Goal: Information Seeking & Learning: Learn about a topic

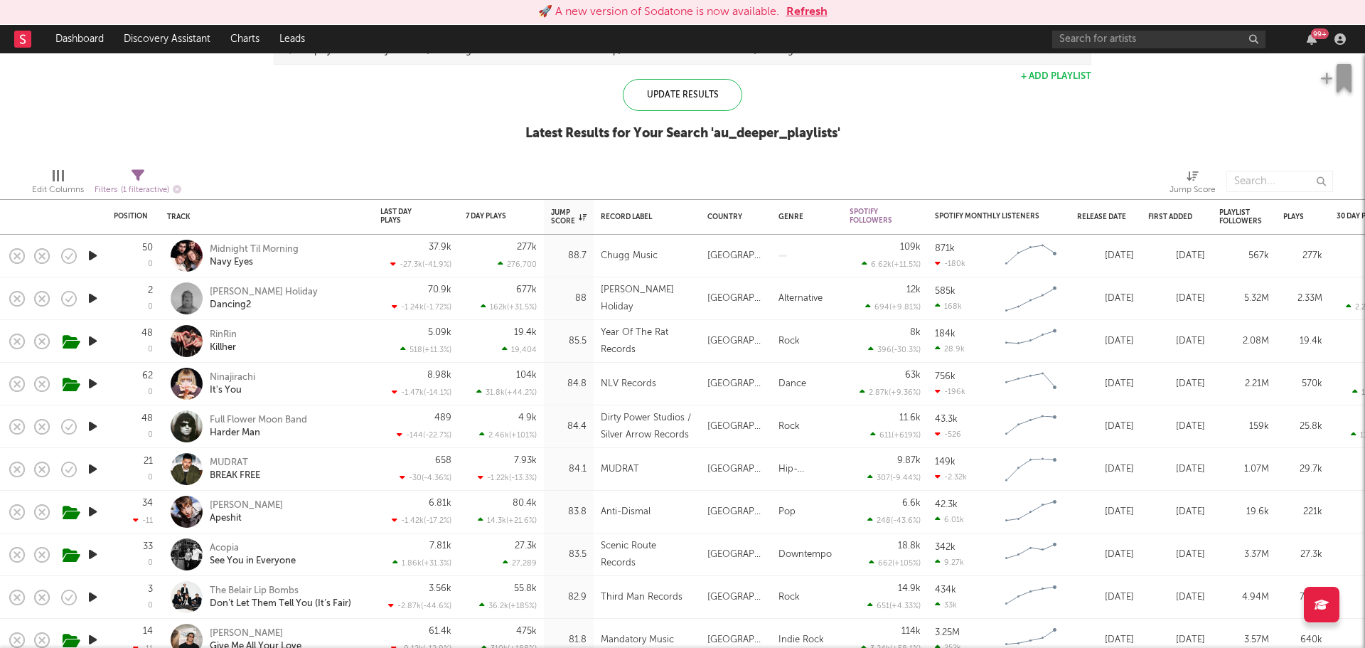
click at [801, 14] on button "Refresh" at bounding box center [807, 12] width 41 height 17
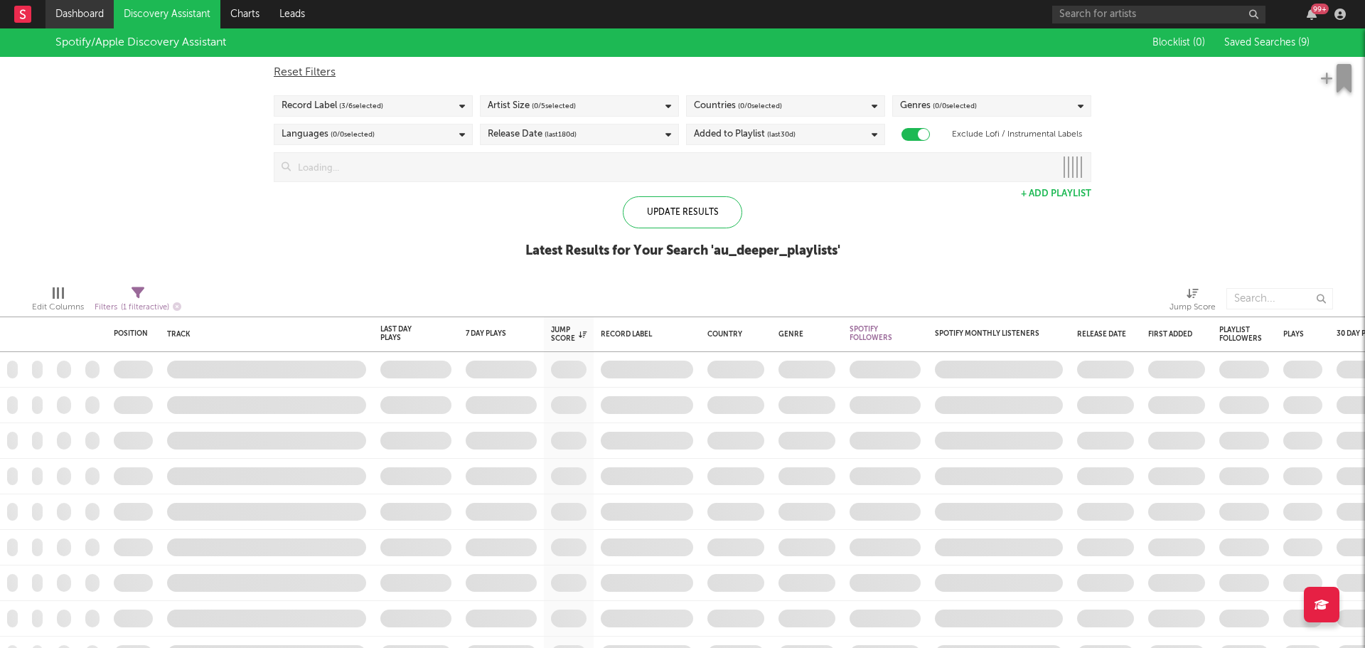
click at [85, 14] on link "Dashboard" at bounding box center [80, 14] width 68 height 28
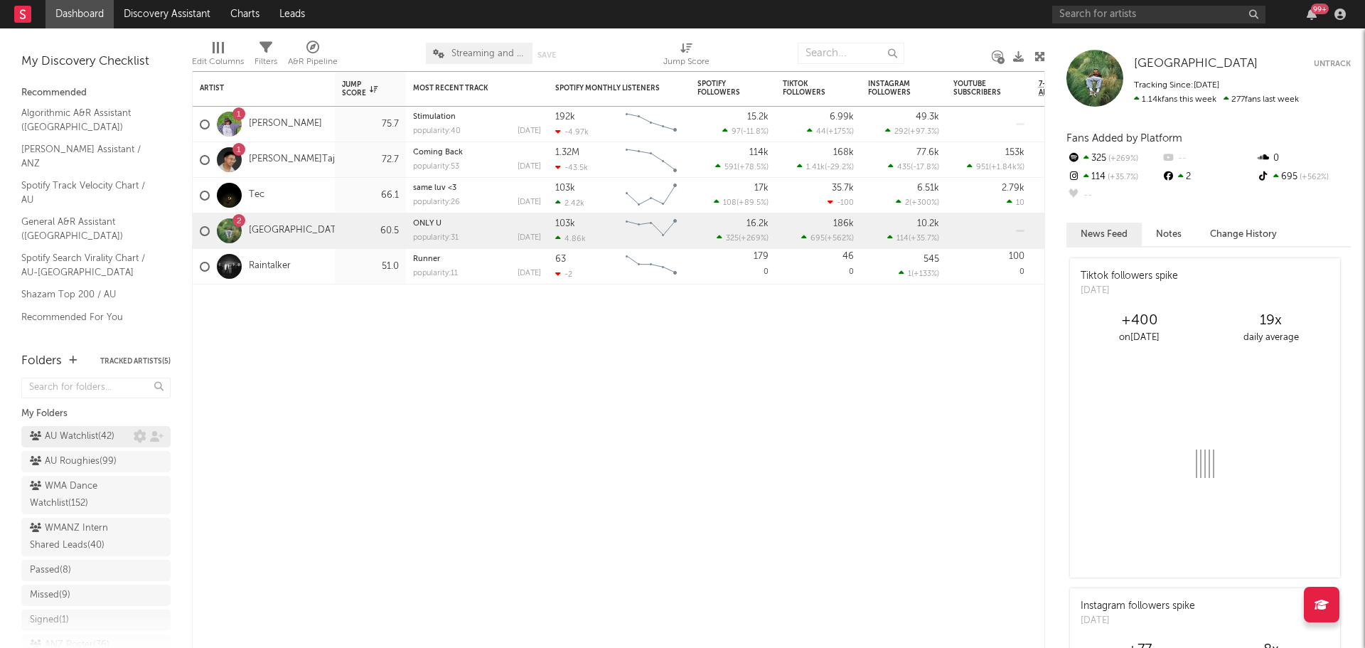
click at [92, 432] on div "AU Watchlist ( 42 )" at bounding box center [72, 436] width 85 height 17
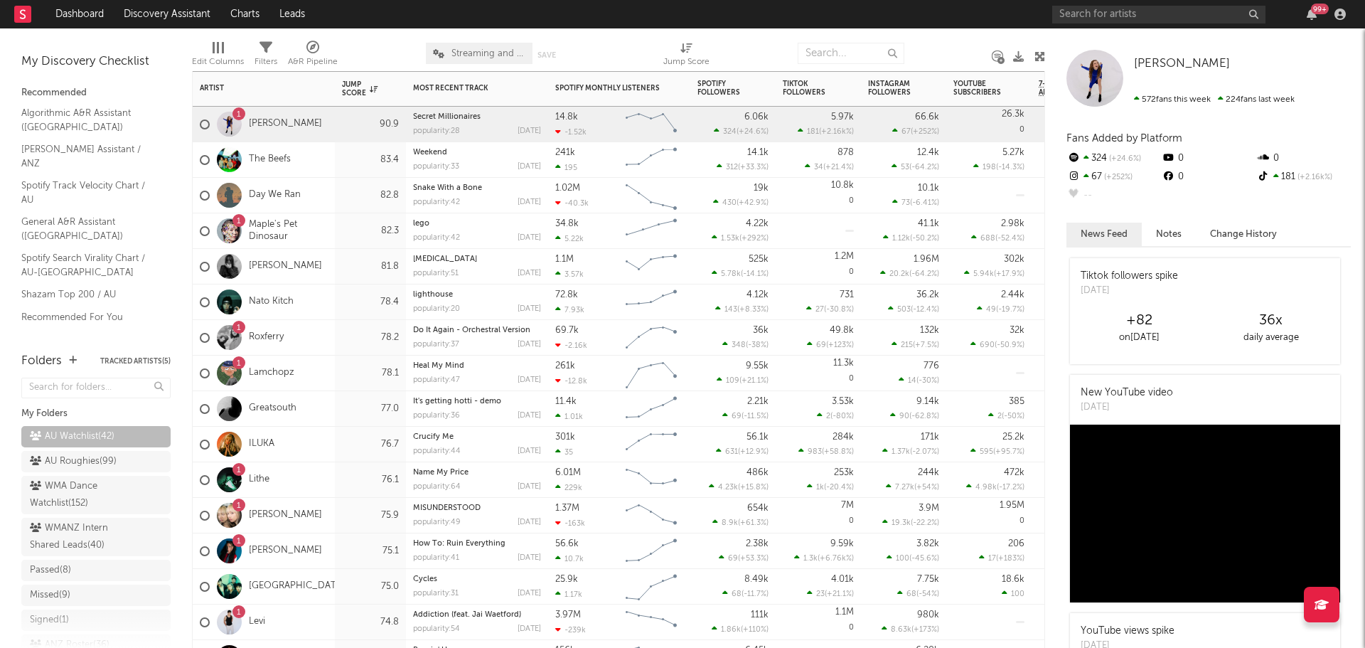
click at [325, 164] on div "The Beefs" at bounding box center [264, 160] width 142 height 36
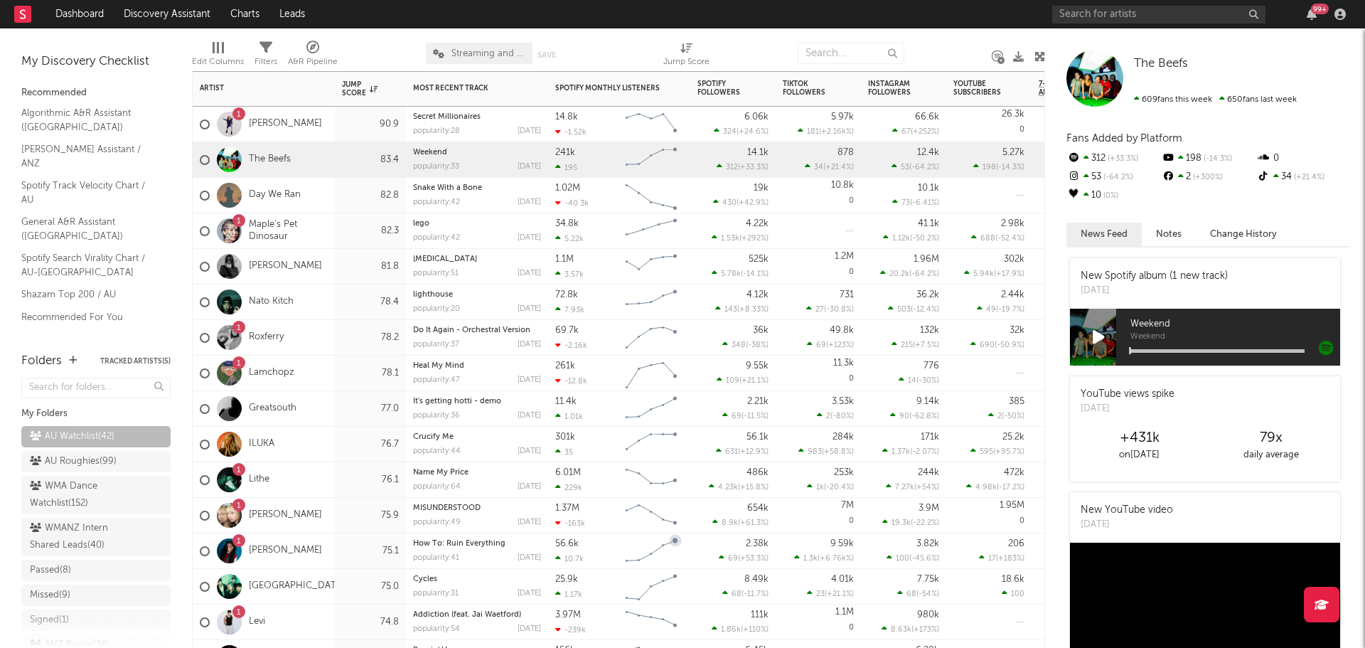
click at [317, 550] on div "1 Charli Lucas" at bounding box center [264, 551] width 142 height 36
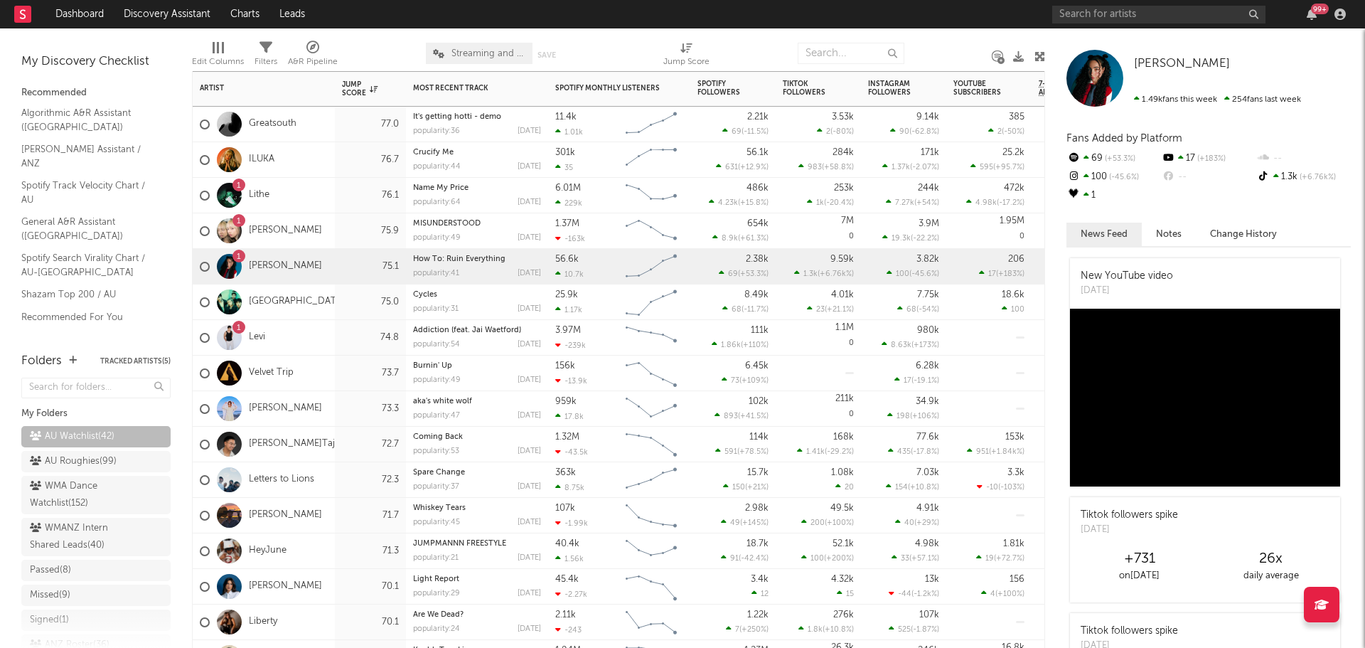
click at [324, 307] on div "Coast Arcade" at bounding box center [264, 302] width 142 height 36
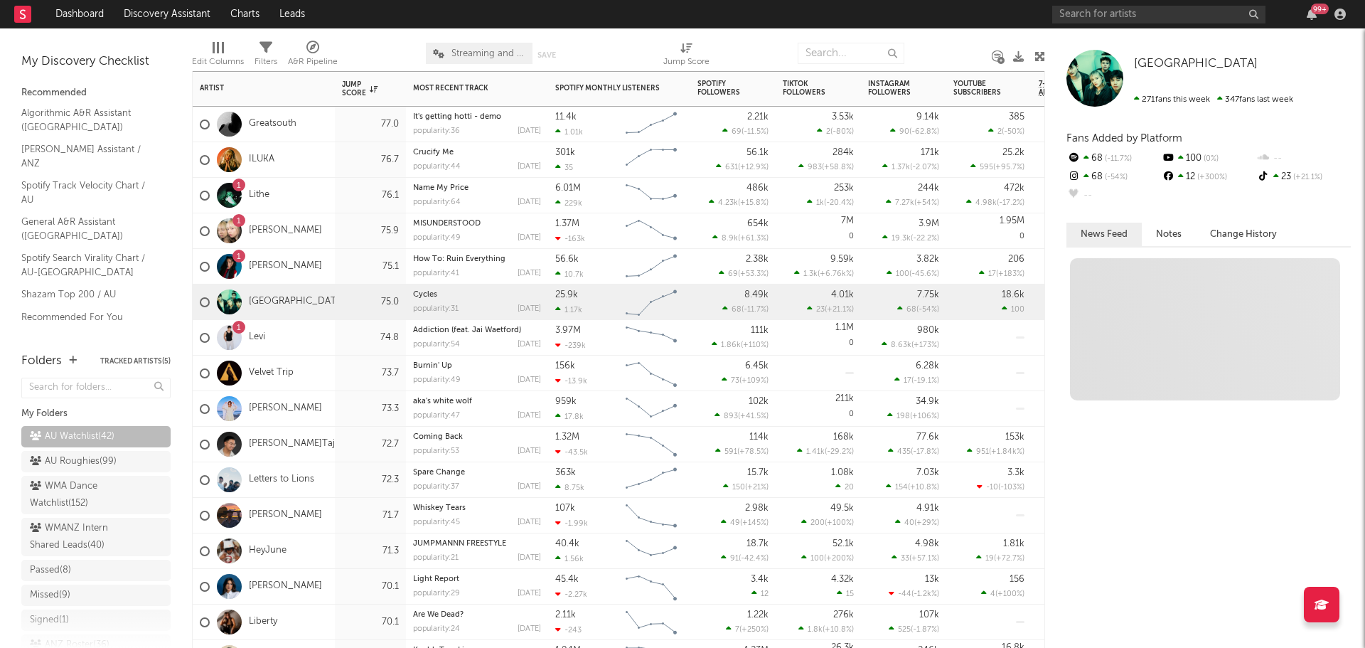
click at [324, 402] on div "Amélie Farren" at bounding box center [264, 409] width 142 height 36
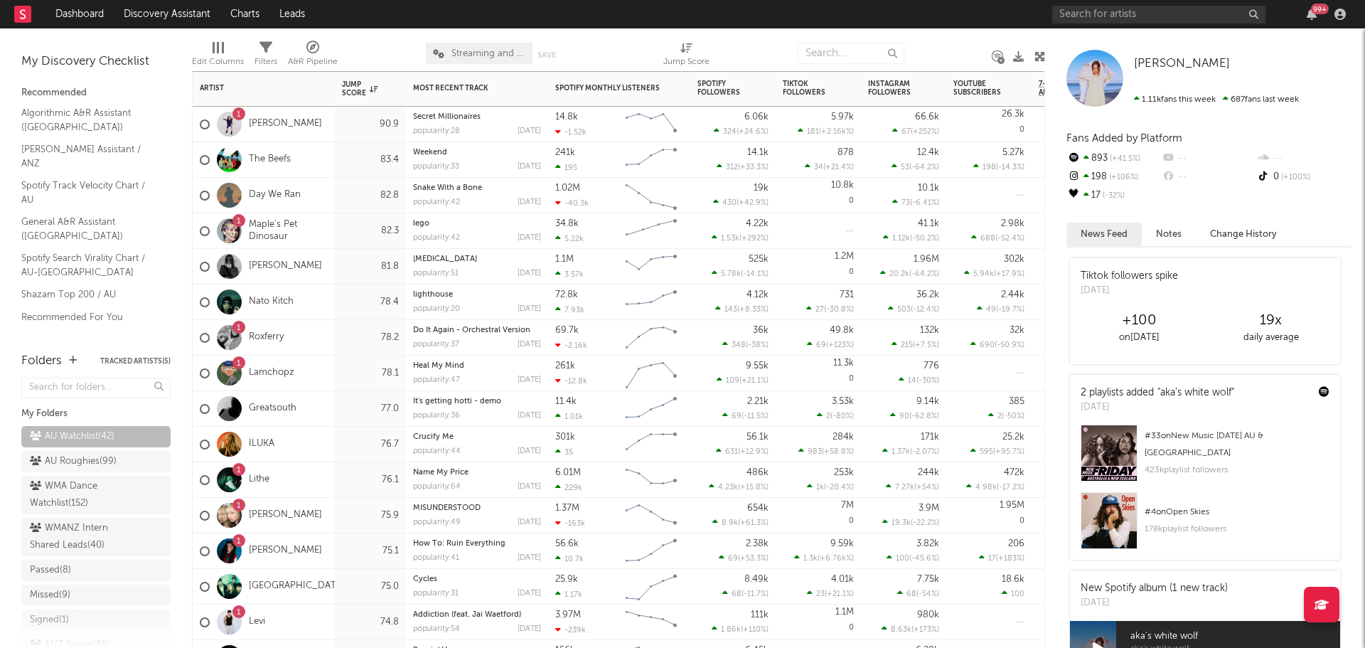
click at [324, 124] on div "1 Bailey Perrie" at bounding box center [264, 125] width 142 height 36
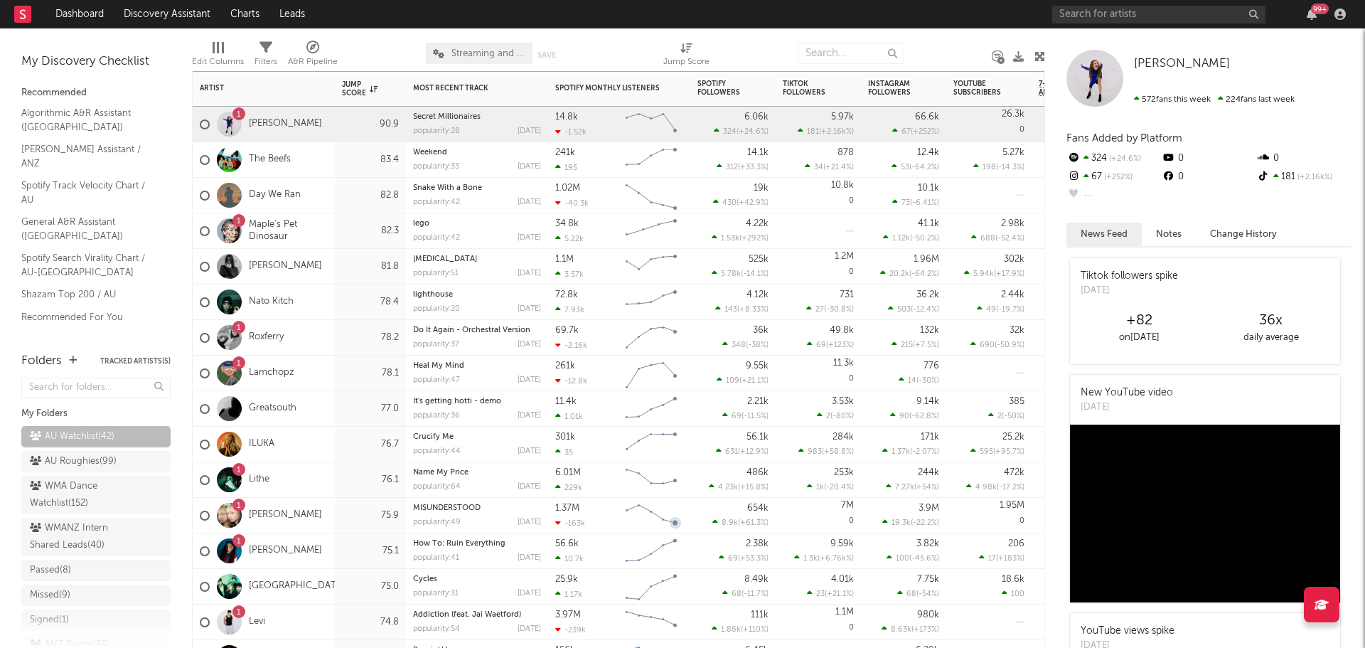
click at [334, 521] on div "1 hannah bahng" at bounding box center [264, 516] width 142 height 36
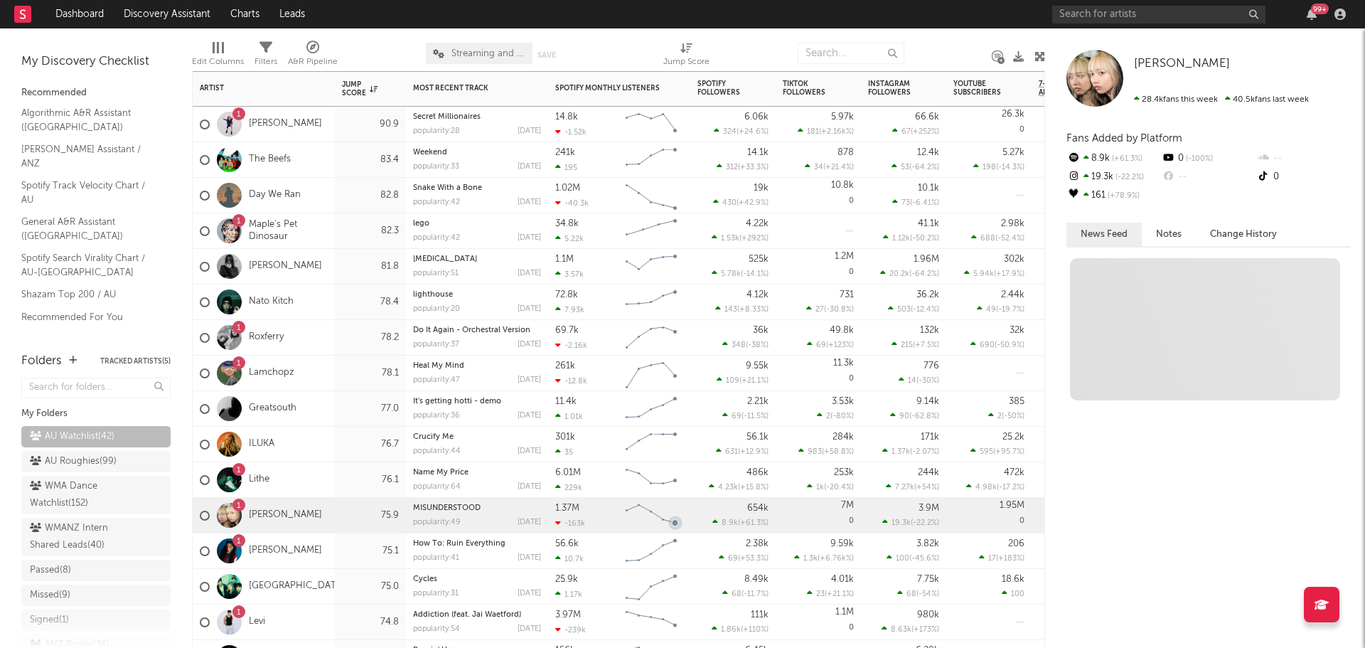
click at [334, 547] on div "1 Charli Lucas" at bounding box center [264, 551] width 142 height 36
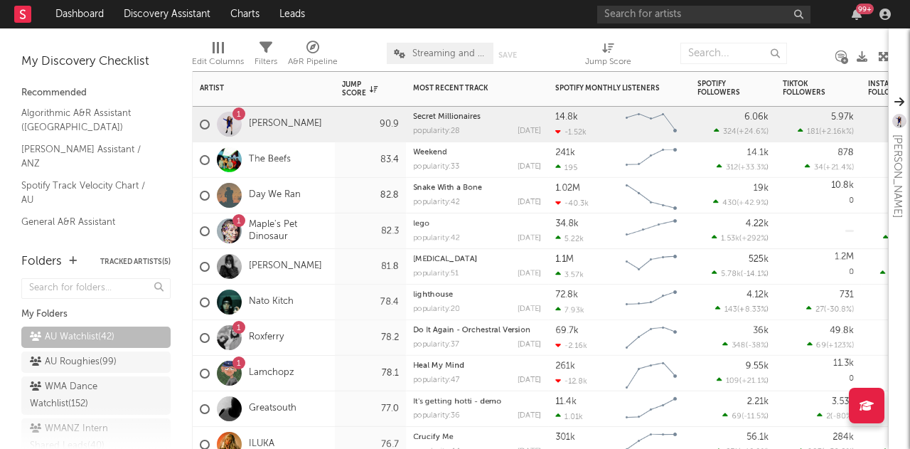
click at [316, 157] on div "The Beefs" at bounding box center [264, 160] width 142 height 36
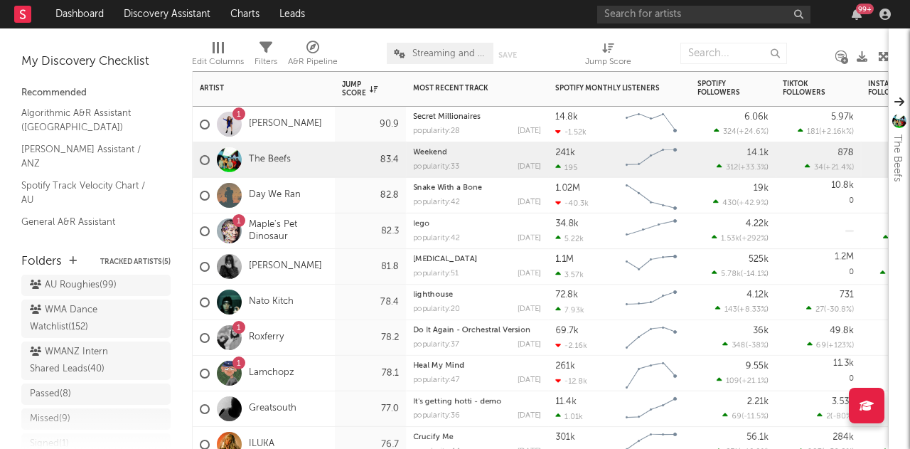
scroll to position [142, 0]
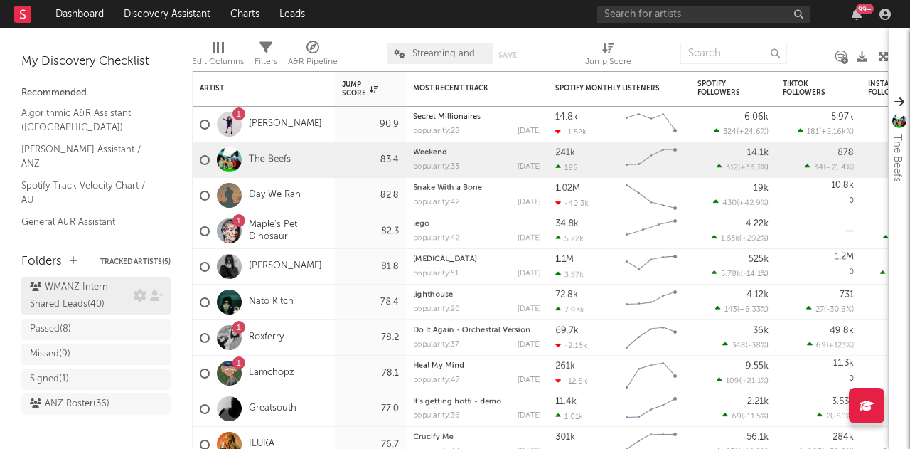
click at [74, 305] on div "WMANZ Intern Shared Leads ( 40 )" at bounding box center [80, 296] width 100 height 34
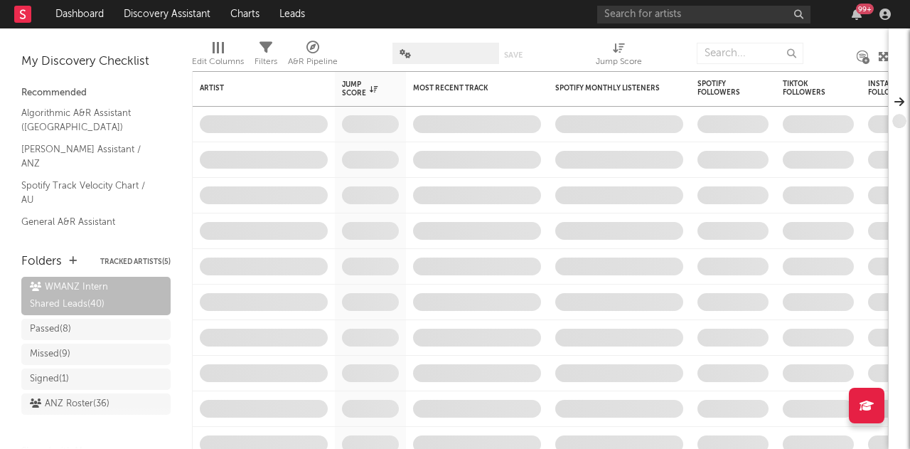
click at [366, 68] on div at bounding box center [364, 54] width 33 height 36
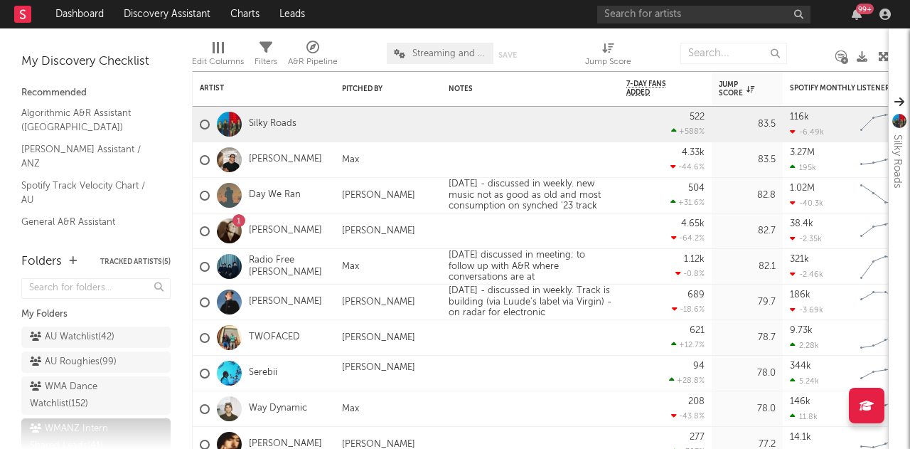
drag, startPoint x: 73, startPoint y: 339, endPoint x: 9, endPoint y: 310, distance: 70.3
click at [73, 339] on div "AU Watchlist ( 42 )" at bounding box center [72, 337] width 85 height 17
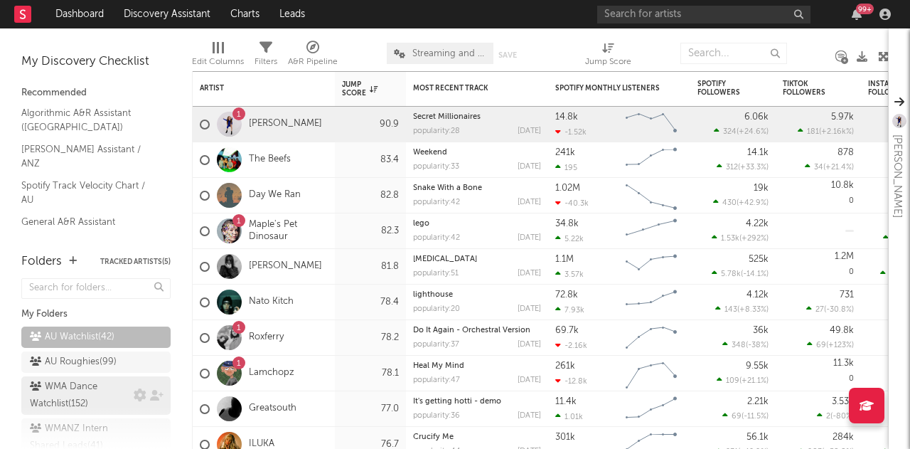
drag, startPoint x: 8, startPoint y: 309, endPoint x: 63, endPoint y: 386, distance: 94.7
click at [63, 386] on div "WMA Dance Watchlist ( 152 )" at bounding box center [95, 395] width 149 height 38
click at [63, 386] on div "WMA Dance Watchlist ( 152 )" at bounding box center [80, 395] width 100 height 34
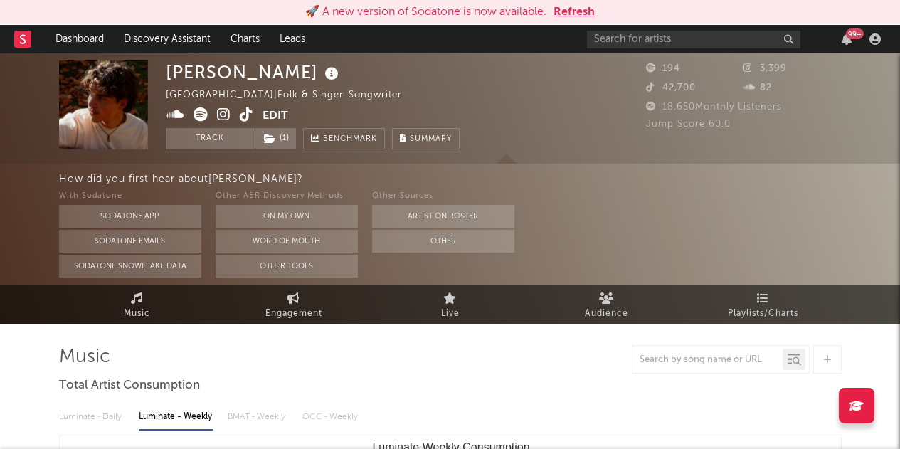
select select "1w"
click at [607, 42] on input "text" at bounding box center [693, 40] width 213 height 18
type input "liquid zoo"
click at [572, 14] on button "Refresh" at bounding box center [573, 12] width 41 height 17
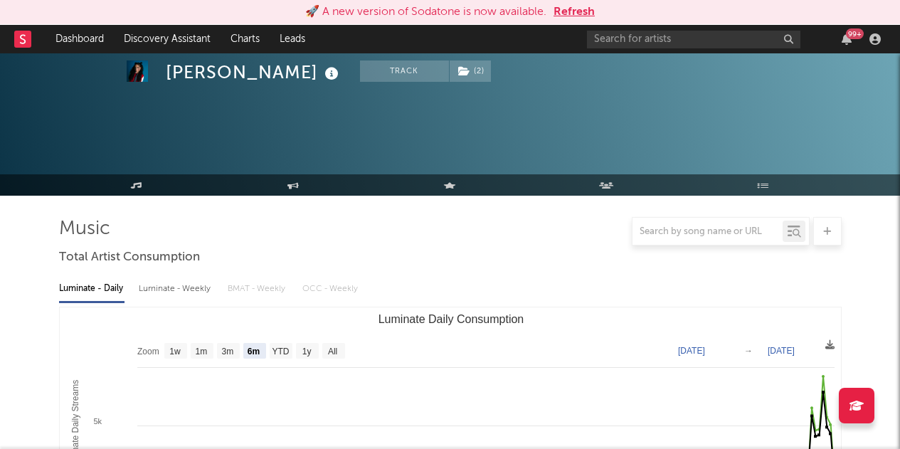
select select "6m"
select select "1w"
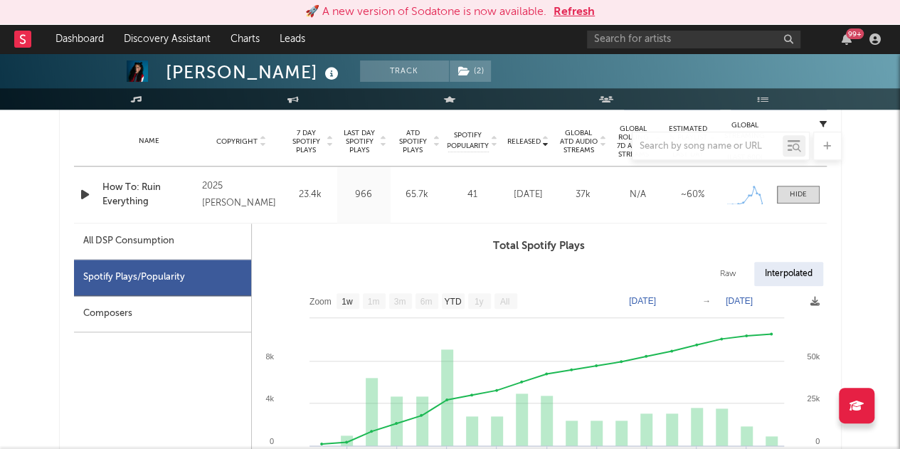
click at [568, 18] on button "Refresh" at bounding box center [573, 12] width 41 height 17
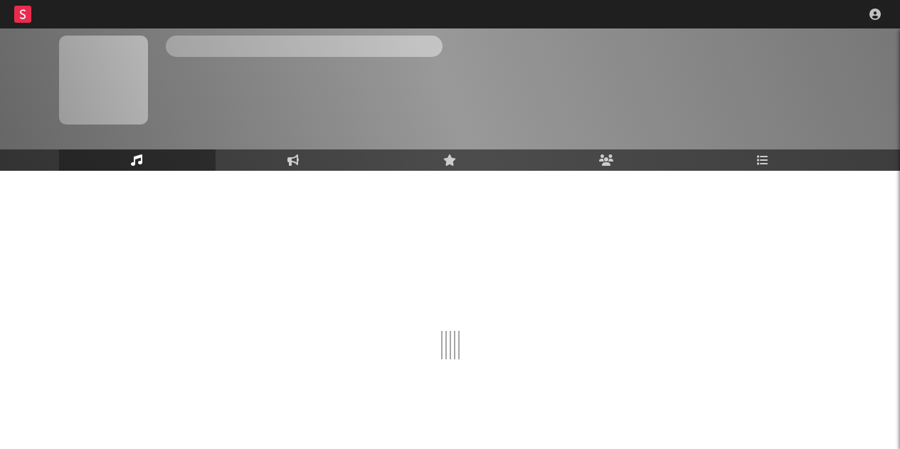
scroll to position [46, 0]
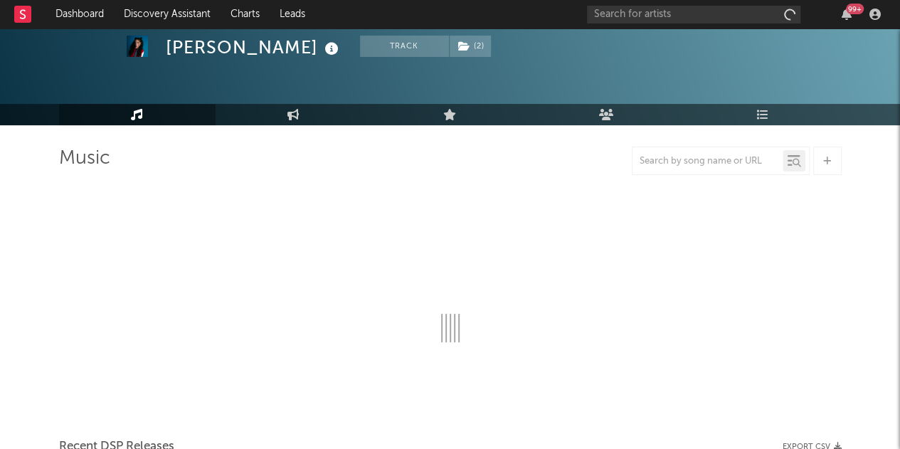
select select "6m"
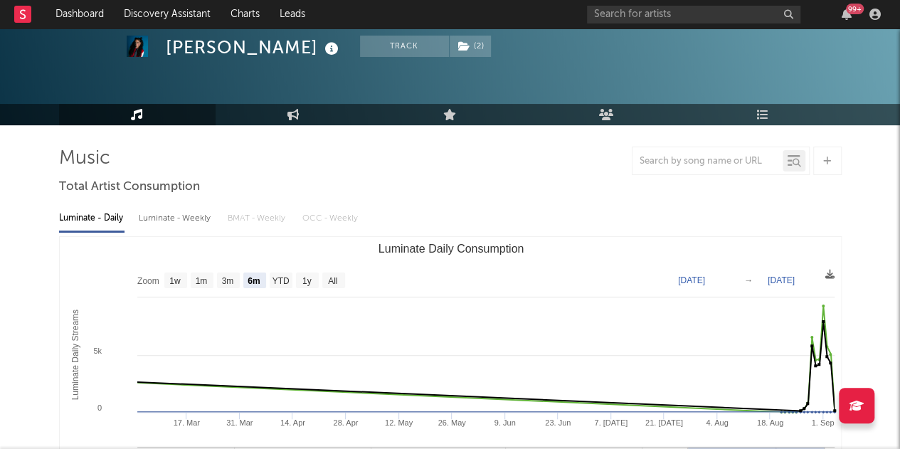
click at [319, 113] on link "Engagement" at bounding box center [293, 114] width 156 height 21
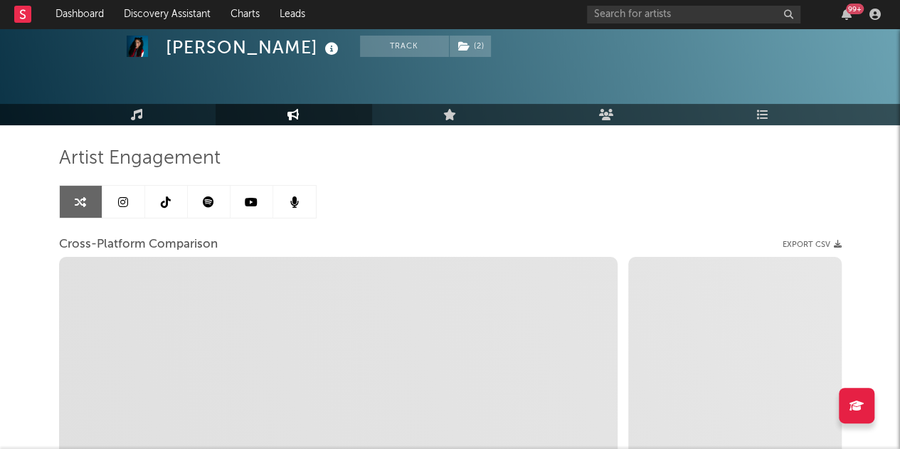
select select "1w"
select select "1m"
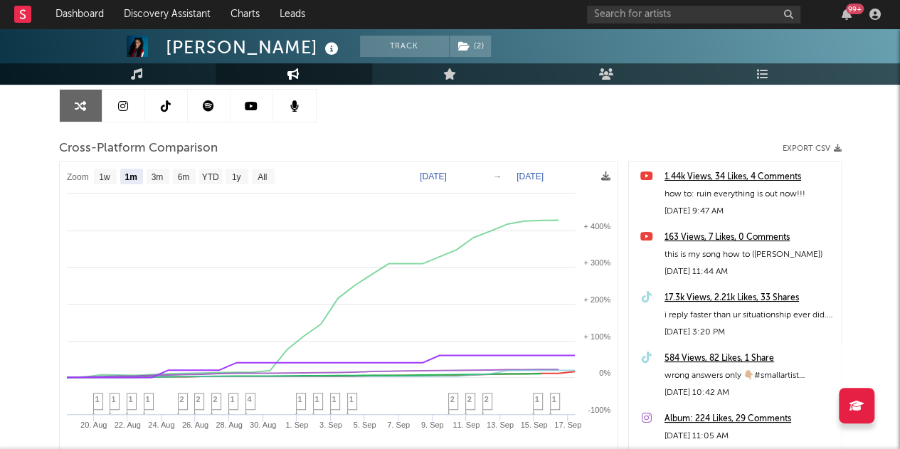
scroll to position [141, 0]
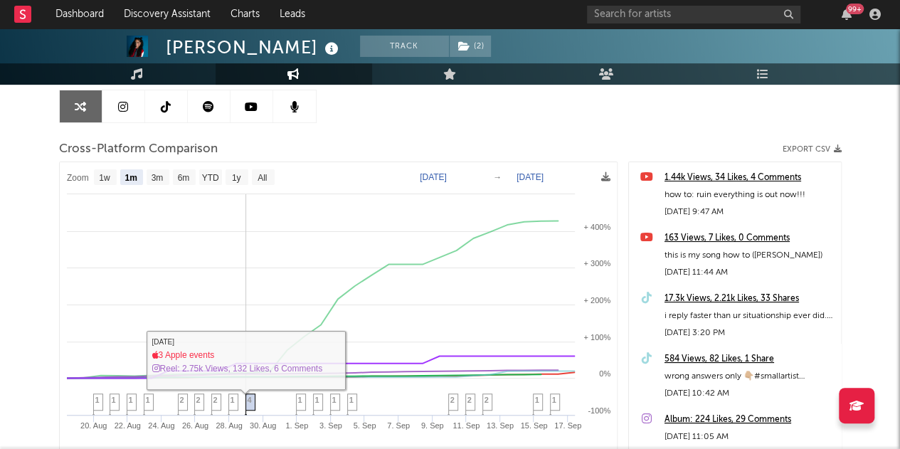
click at [247, 403] on span "4" at bounding box center [249, 399] width 4 height 9
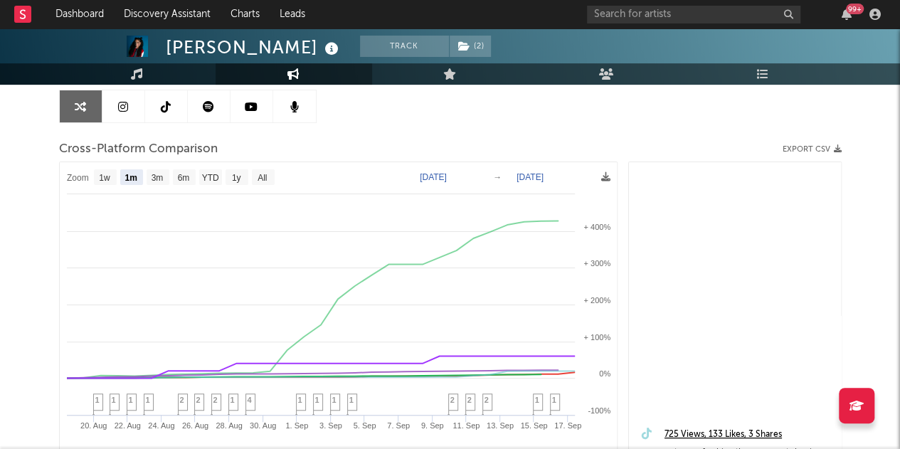
scroll to position [0, 0]
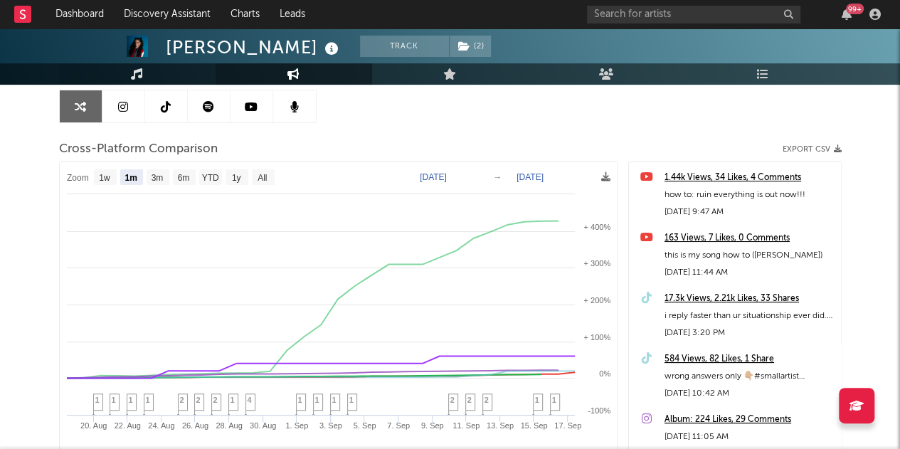
click at [179, 74] on link "Music" at bounding box center [137, 73] width 156 height 21
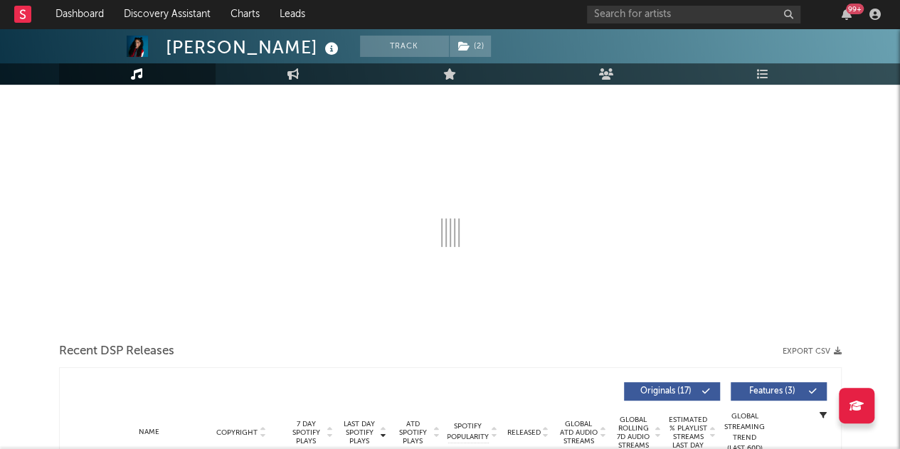
select select "6m"
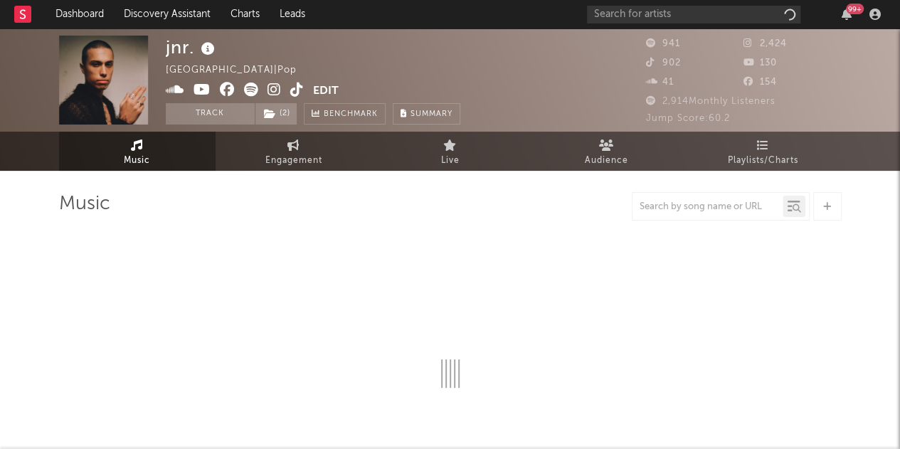
select select "1w"
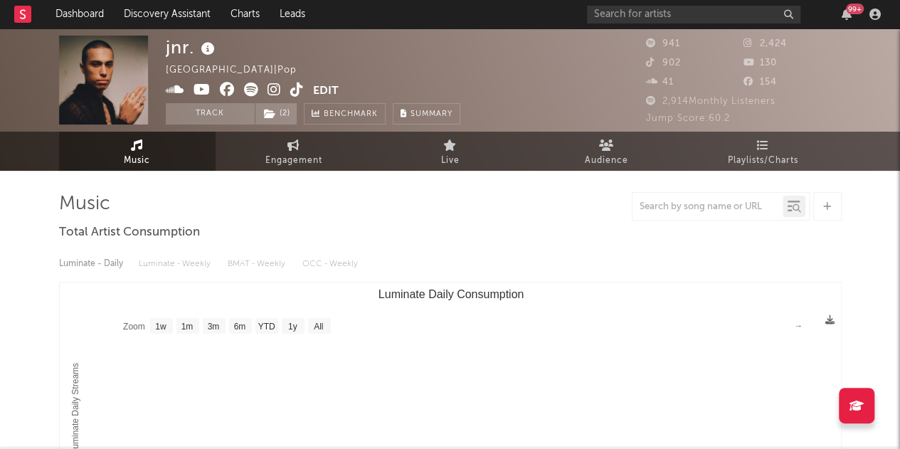
click at [296, 89] on icon at bounding box center [297, 89] width 14 height 14
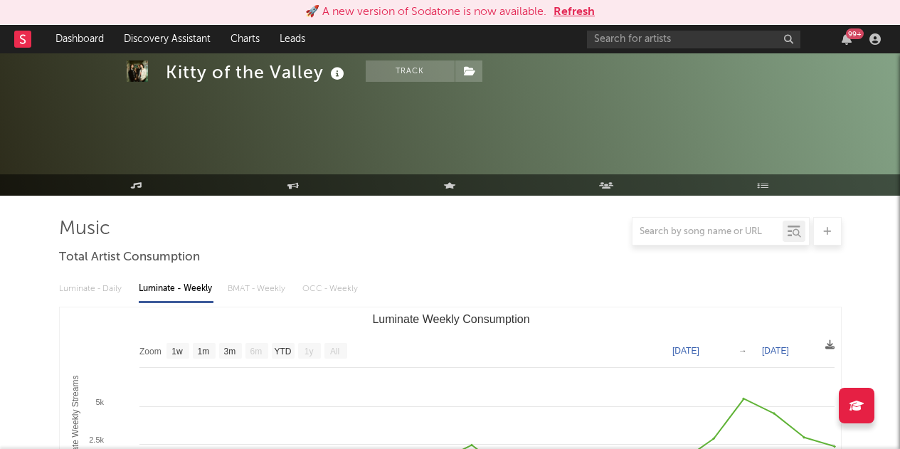
select select "1w"
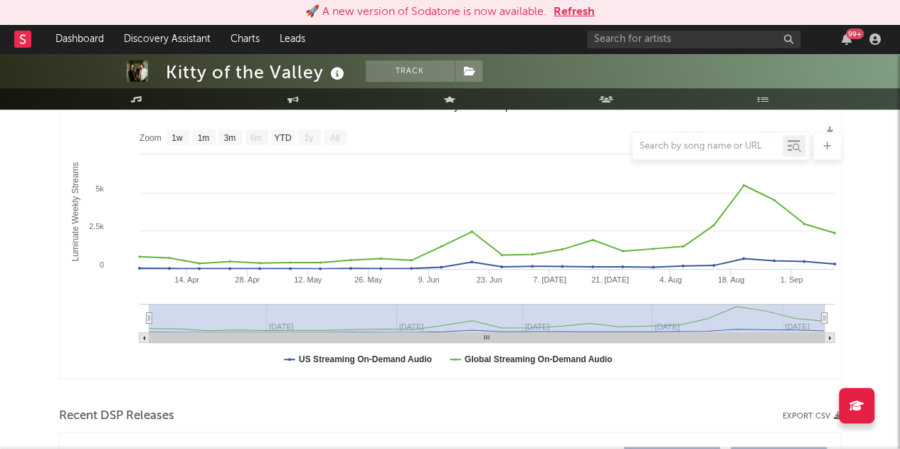
click at [576, 11] on button "Refresh" at bounding box center [573, 12] width 41 height 17
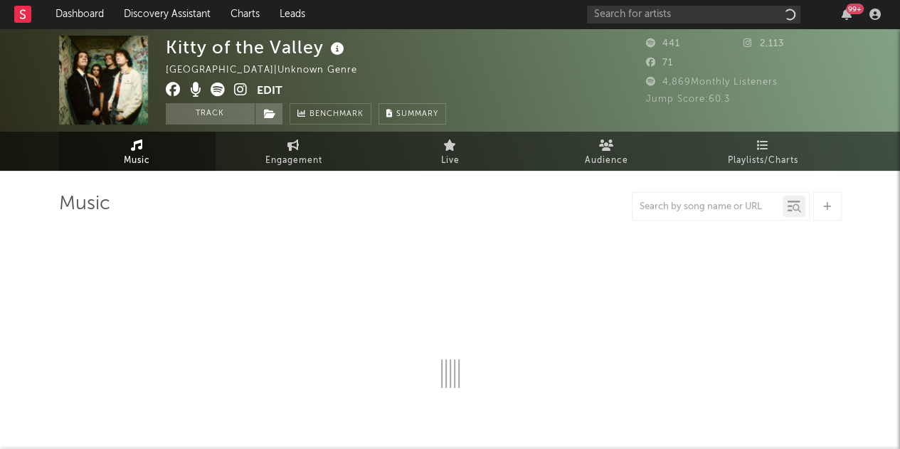
select select "1w"
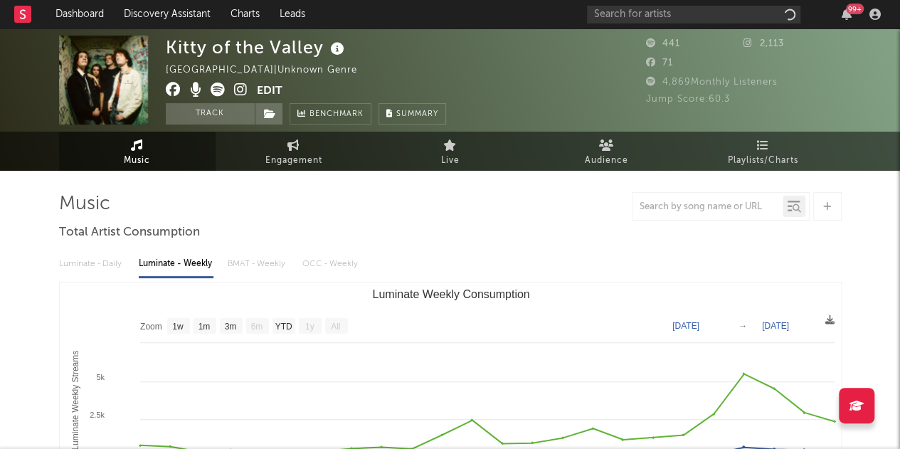
click at [340, 51] on icon at bounding box center [337, 49] width 21 height 20
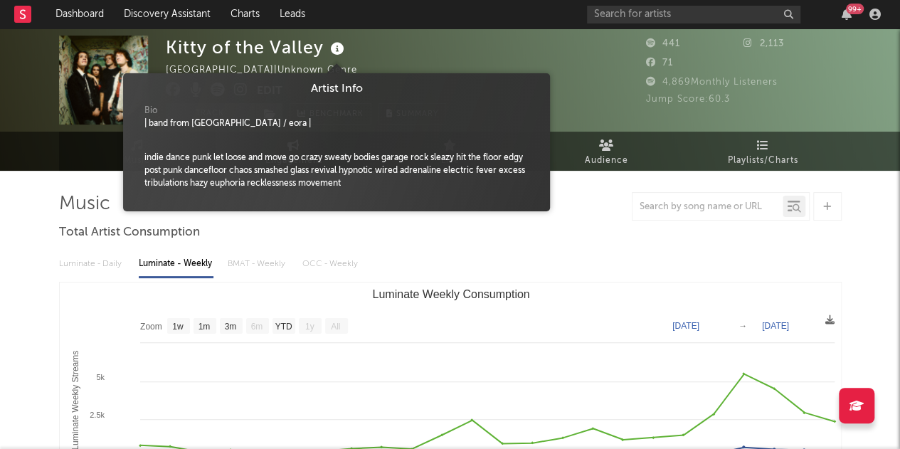
click at [340, 51] on icon at bounding box center [337, 49] width 21 height 20
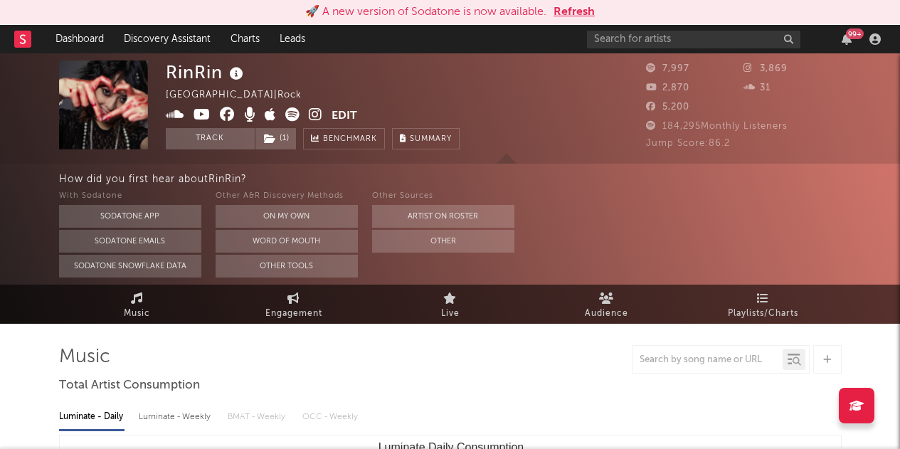
select select "1w"
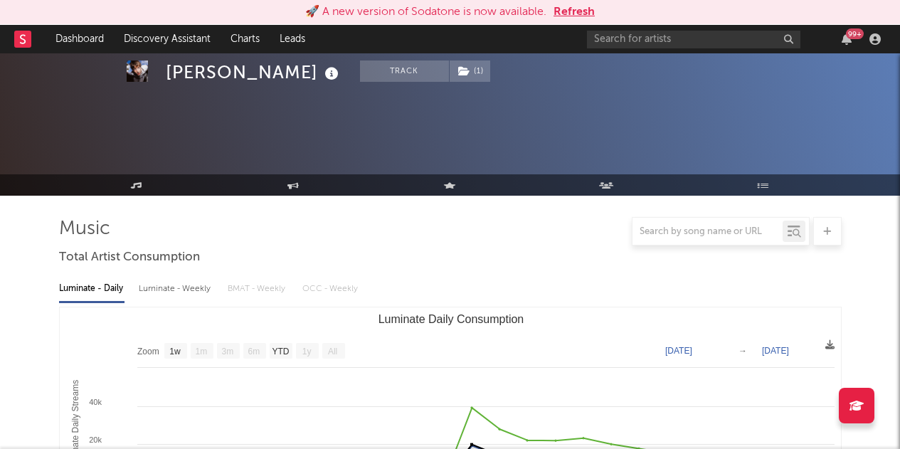
select select "1w"
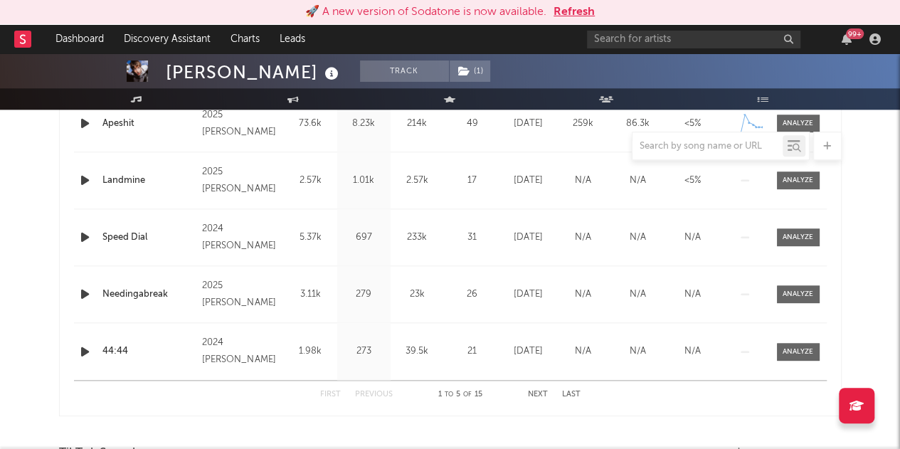
click at [585, 14] on button "Refresh" at bounding box center [573, 12] width 41 height 17
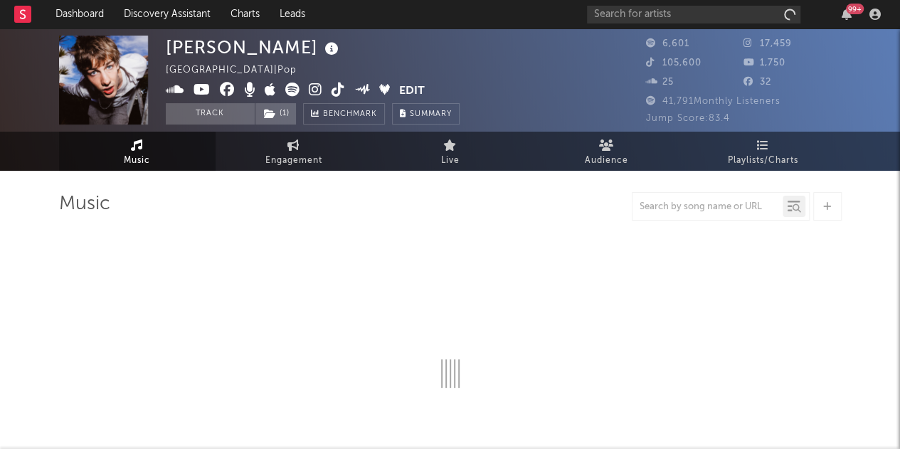
select select "1w"
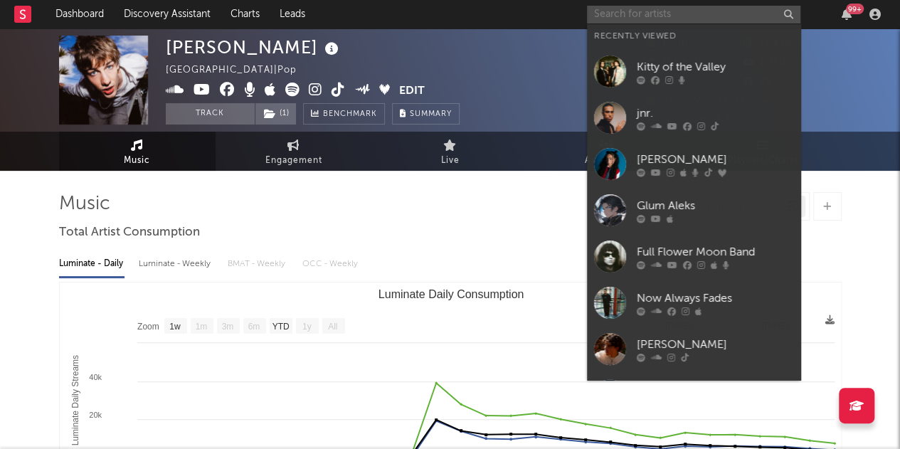
click at [644, 11] on input "text" at bounding box center [693, 15] width 213 height 18
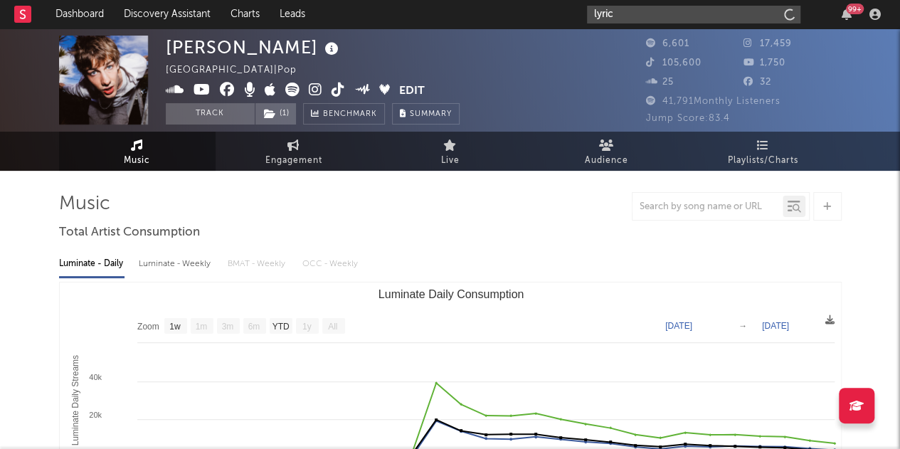
type input "lyric"
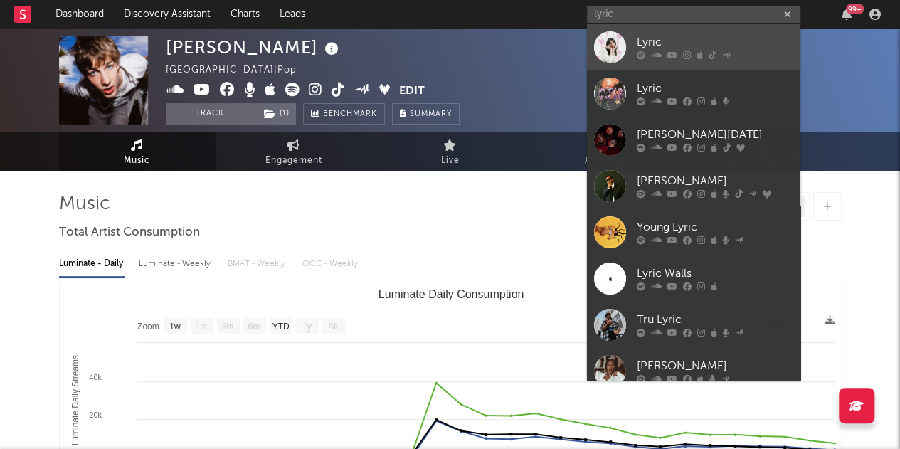
click at [653, 41] on div "Lyric" at bounding box center [714, 42] width 156 height 17
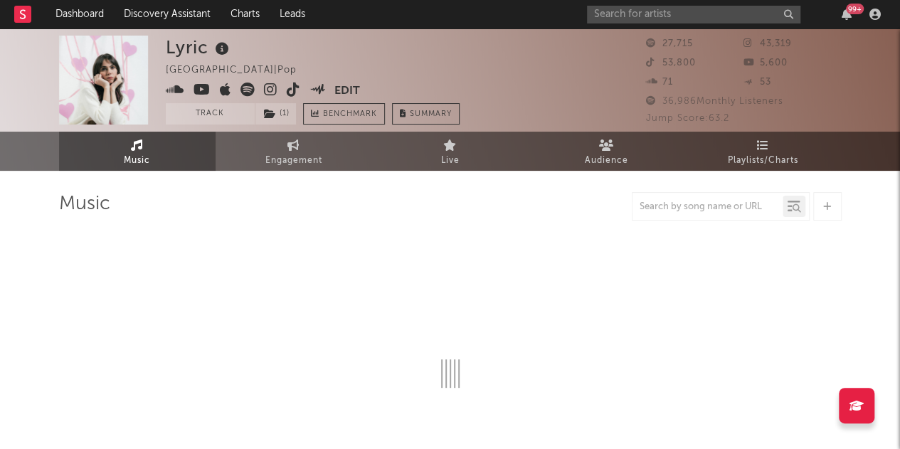
select select "1w"
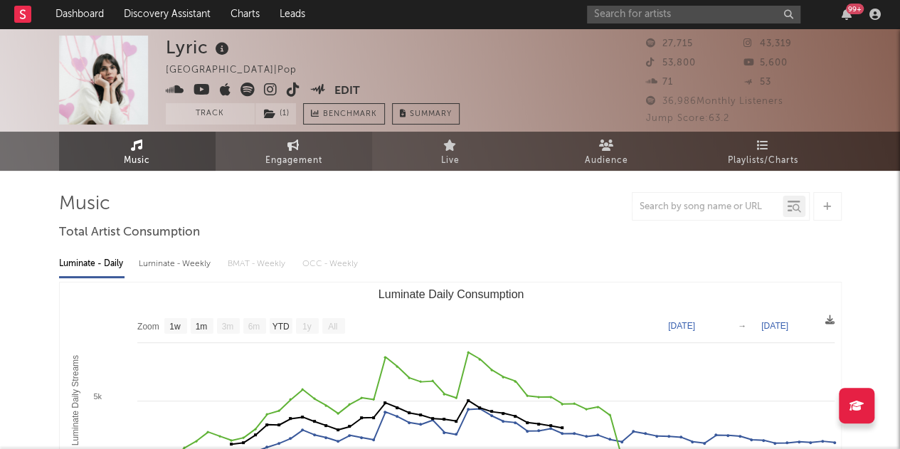
click at [276, 143] on link "Engagement" at bounding box center [293, 151] width 156 height 39
select select "1w"
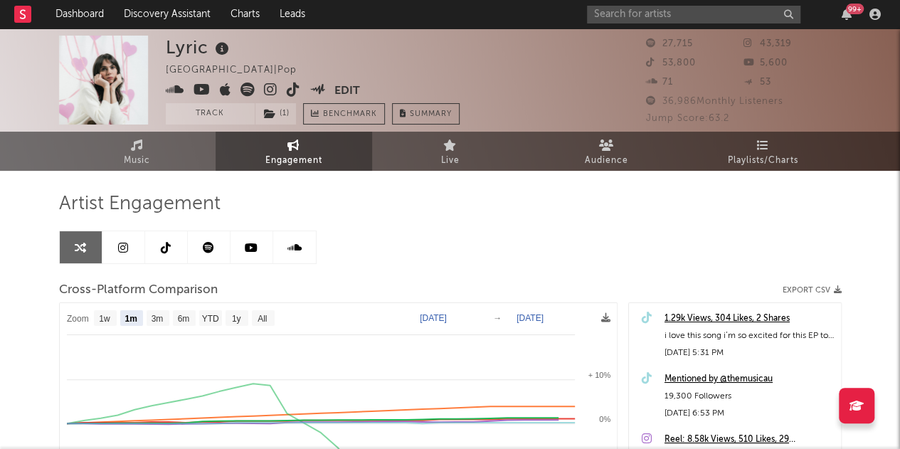
scroll to position [160, 0]
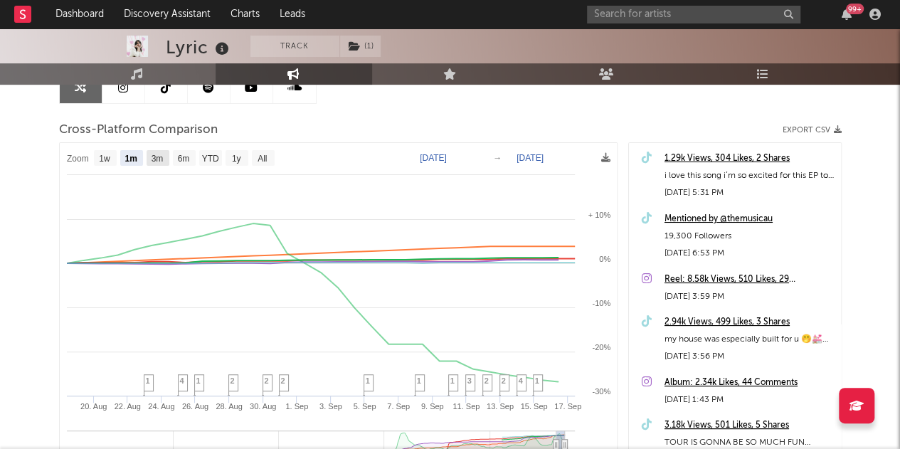
click at [167, 156] on rect at bounding box center [158, 158] width 23 height 16
select select "3m"
type input "2025-06-17"
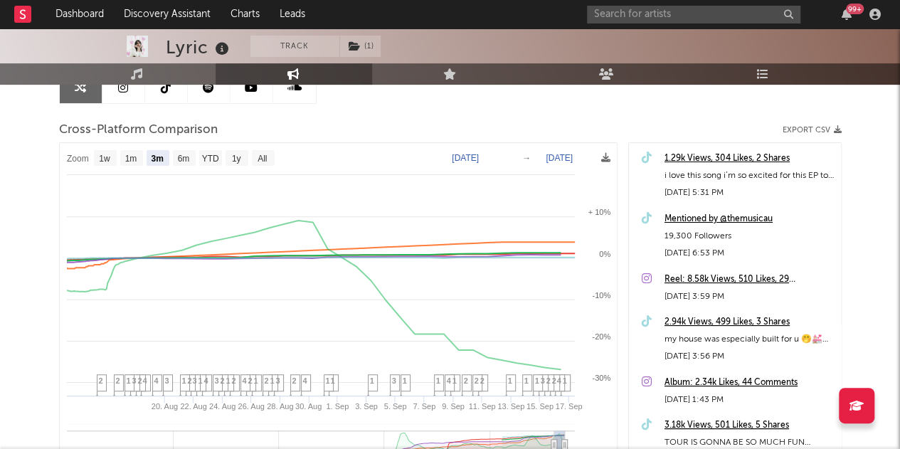
select select "3m"
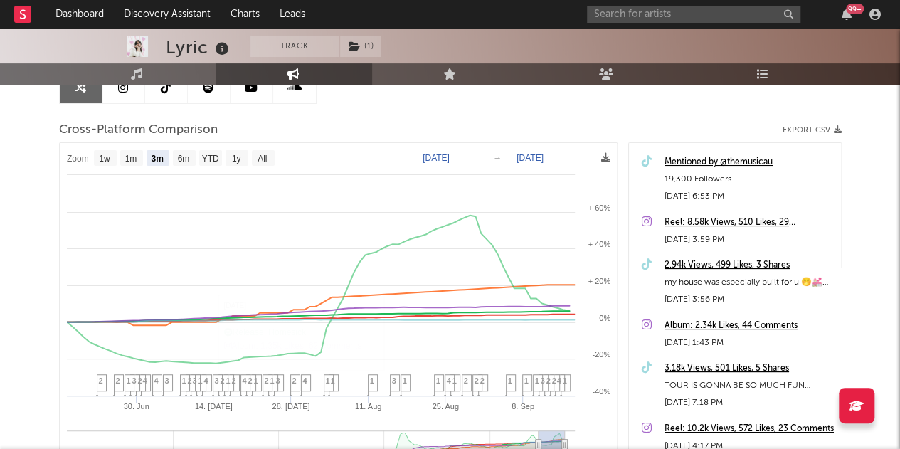
scroll to position [0, 0]
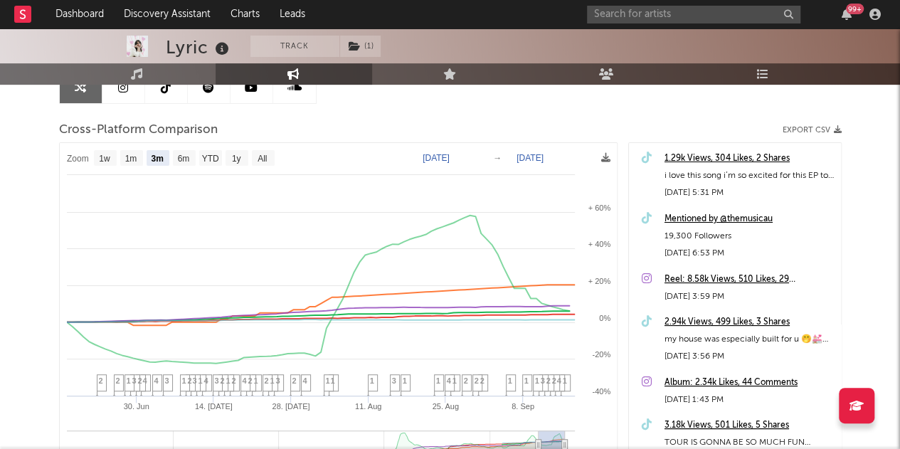
click at [683, 215] on div "Mentioned by @themusicau" at bounding box center [748, 219] width 169 height 17
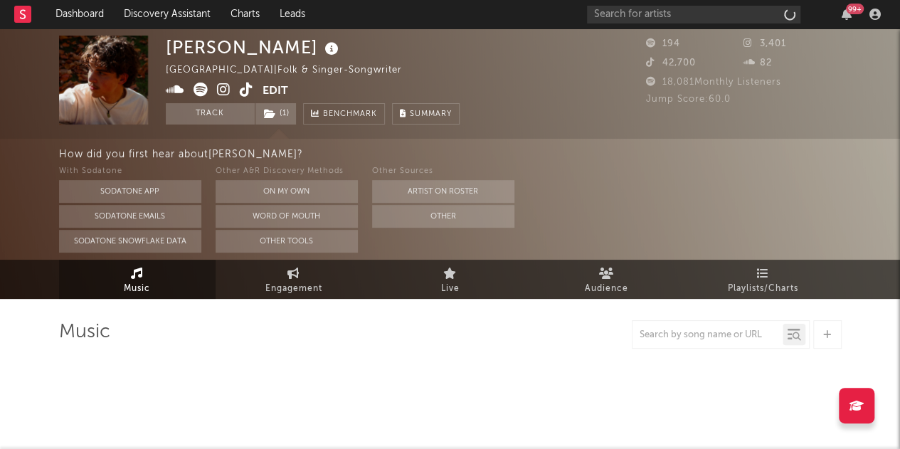
select select "1w"
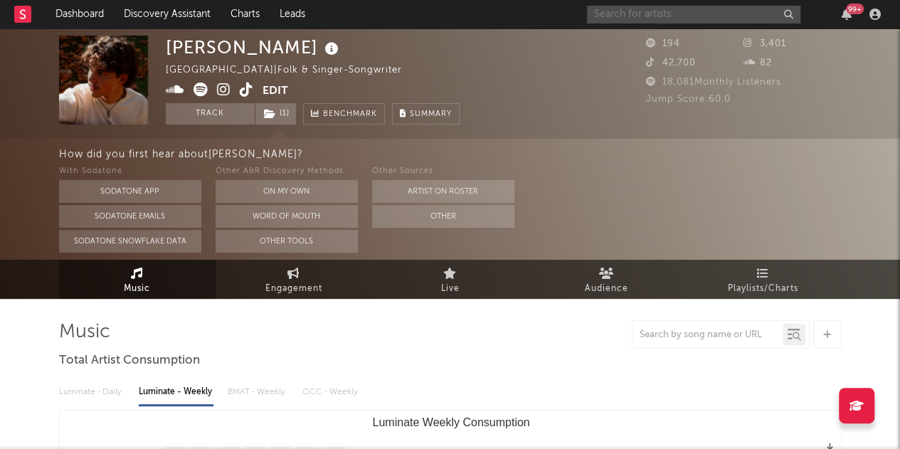
click at [629, 11] on input "text" at bounding box center [693, 15] width 213 height 18
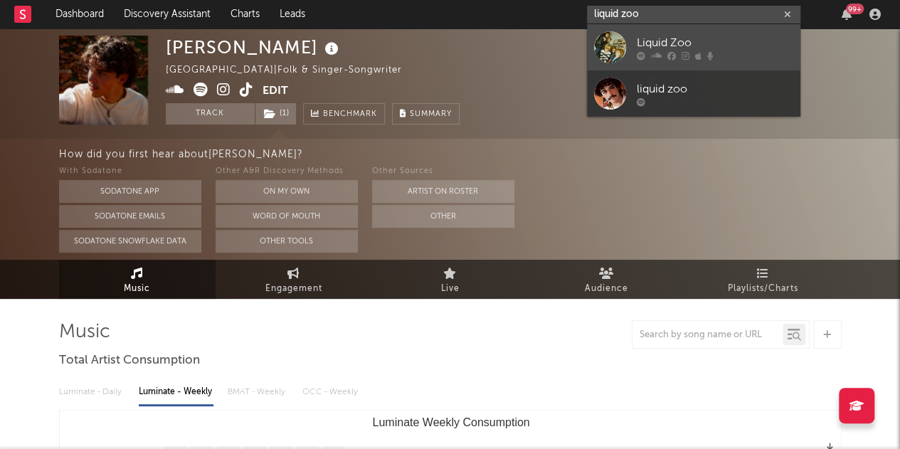
type input "liquid zoo"
click at [654, 42] on div "Liquid Zoo" at bounding box center [714, 42] width 156 height 17
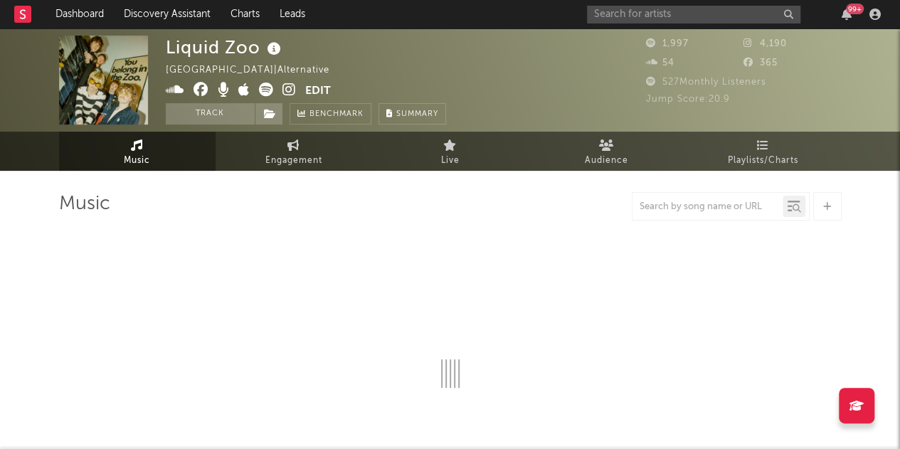
select select "1w"
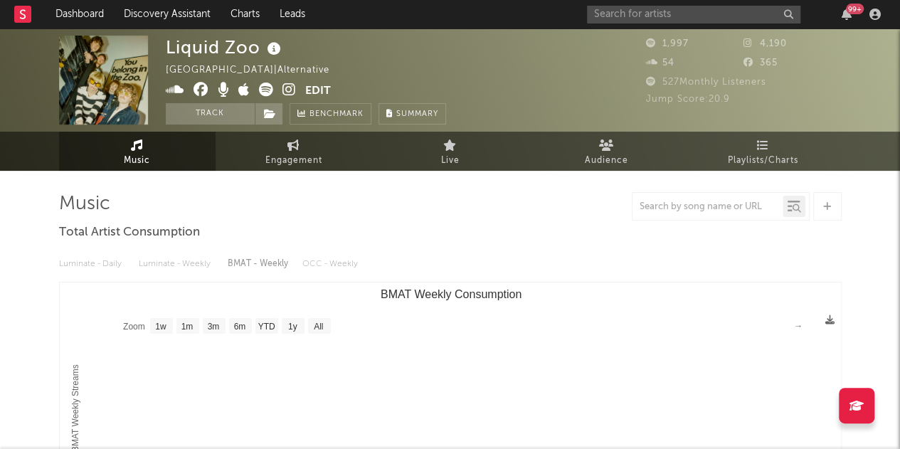
click at [279, 53] on icon at bounding box center [274, 49] width 21 height 20
click at [609, 16] on input "text" at bounding box center [693, 15] width 213 height 18
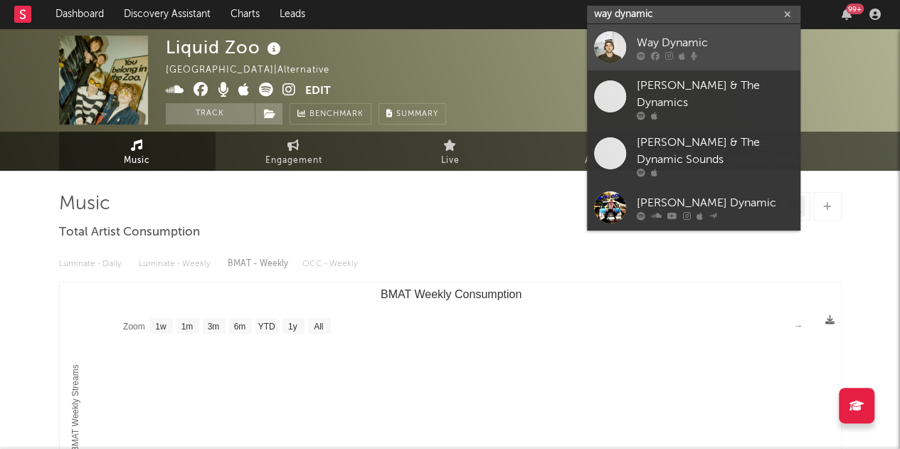
type input "way dynamic"
click at [646, 35] on div "Way Dynamic" at bounding box center [714, 42] width 156 height 17
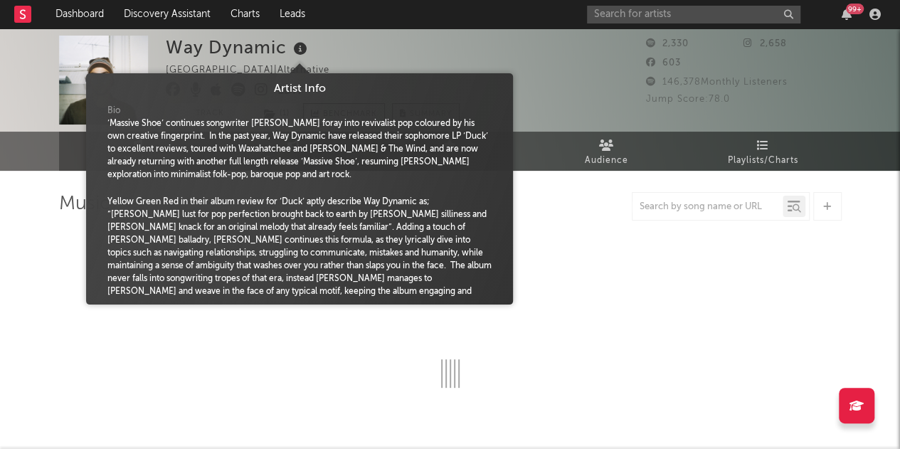
click at [299, 49] on icon at bounding box center [300, 49] width 21 height 20
select select "6m"
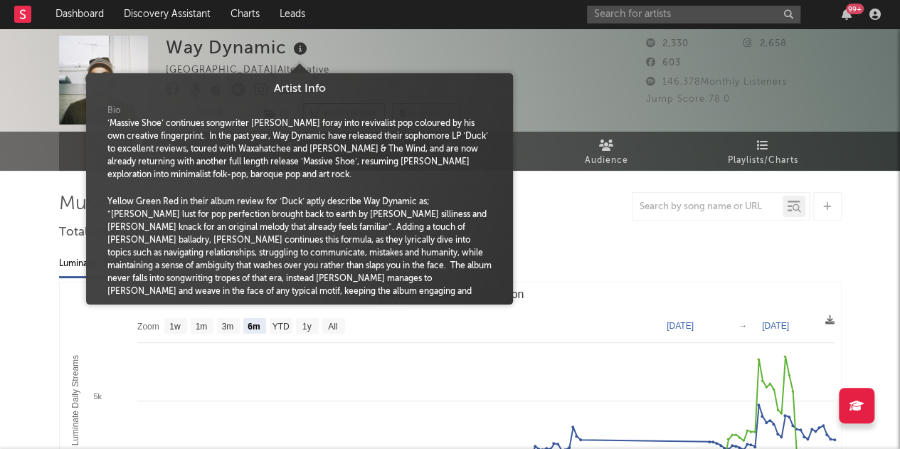
click at [299, 49] on icon at bounding box center [300, 49] width 21 height 20
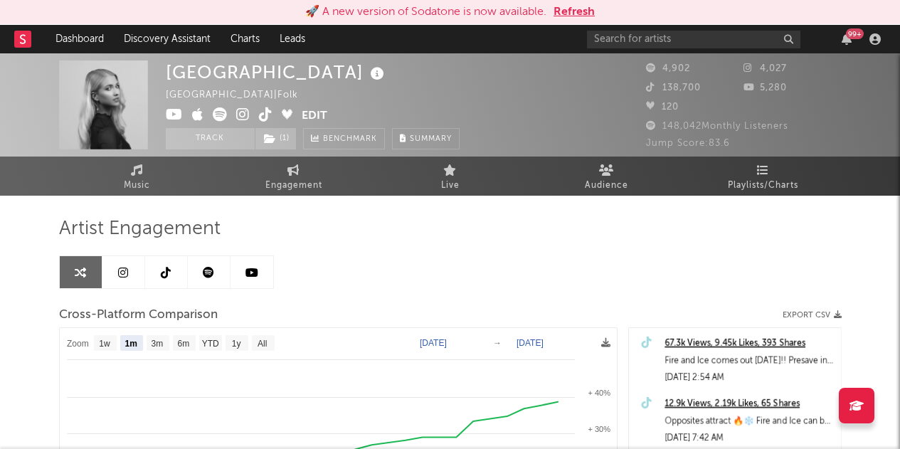
select select "1m"
click at [580, 18] on button "Refresh" at bounding box center [573, 12] width 41 height 17
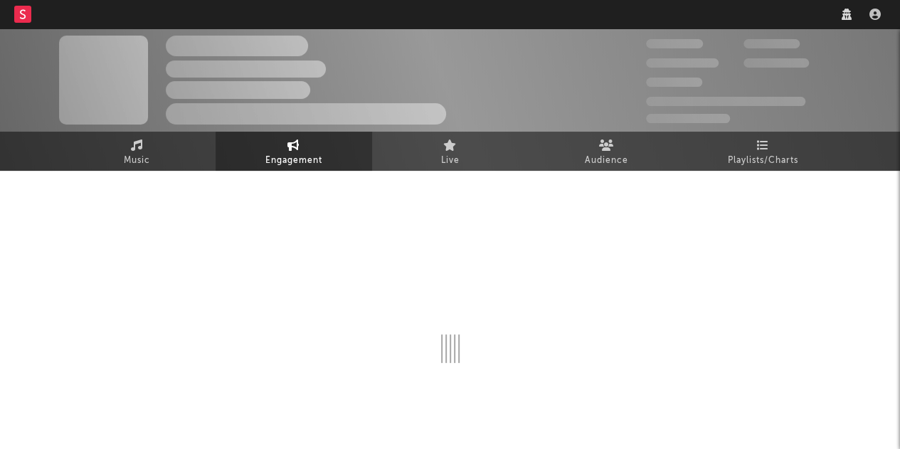
select select "1w"
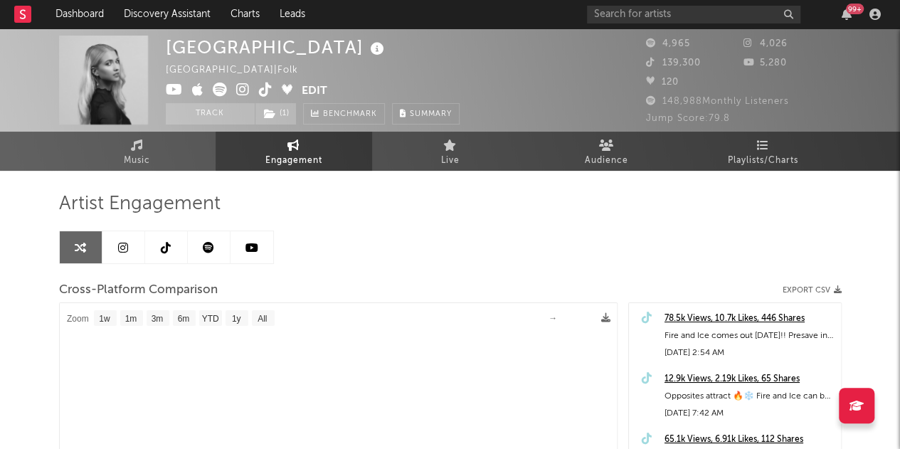
select select "1m"
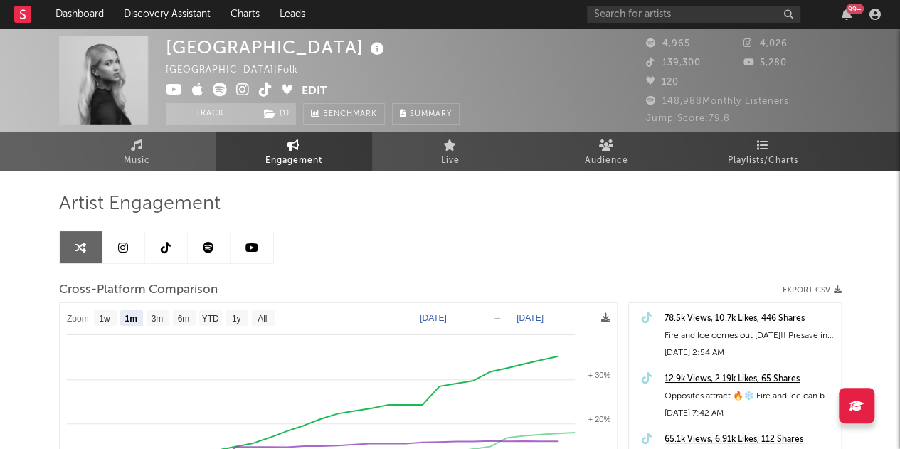
select select "1m"
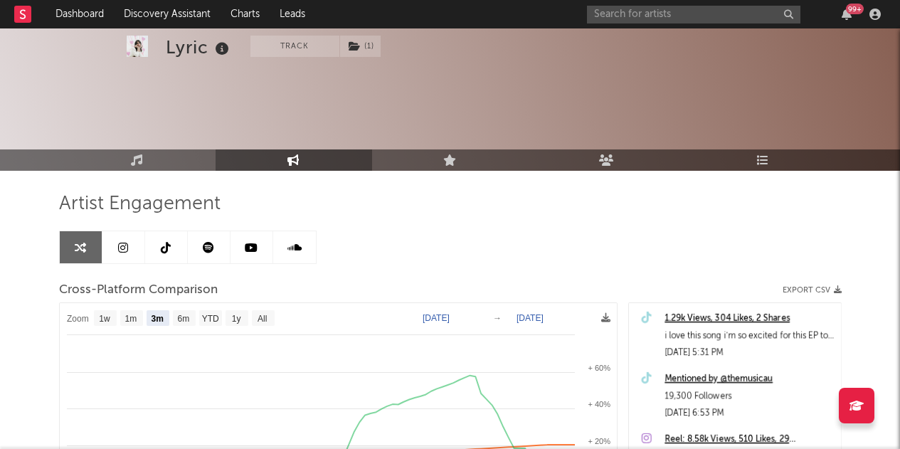
select select "3m"
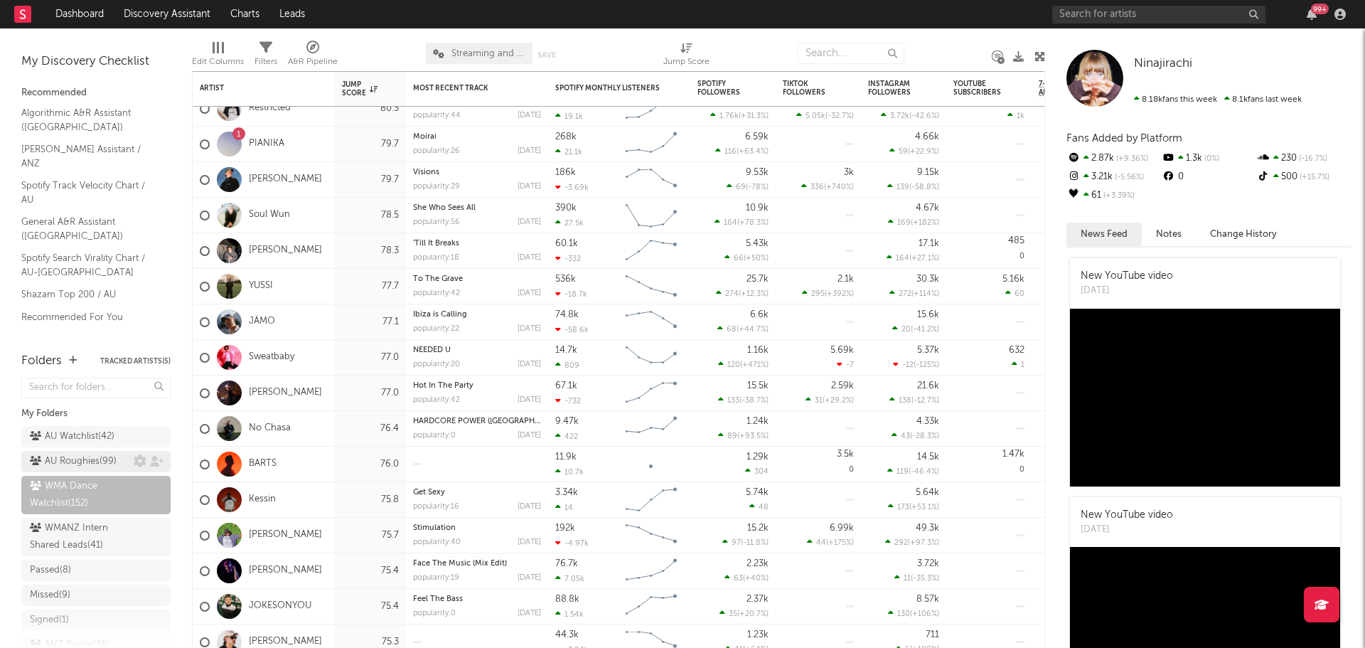
click at [74, 470] on link "AU Roughies ( 99 )" at bounding box center [95, 461] width 149 height 21
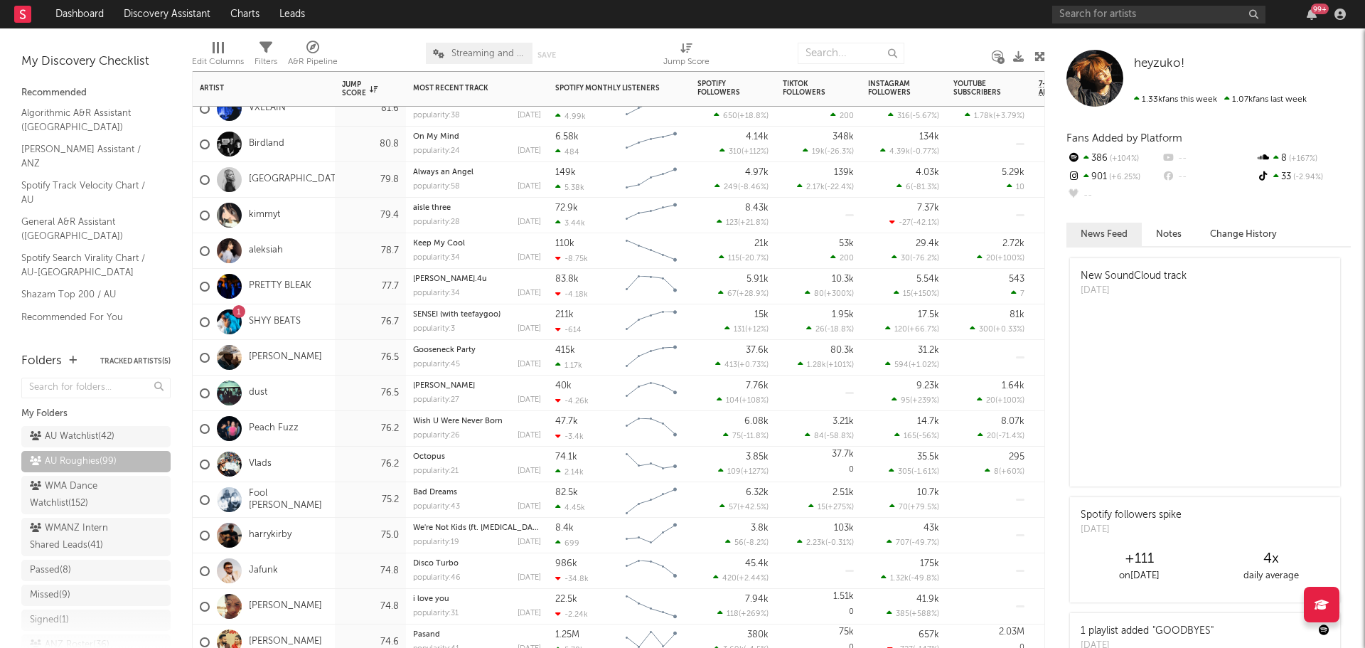
click at [326, 258] on div "aleksiah" at bounding box center [264, 251] width 142 height 36
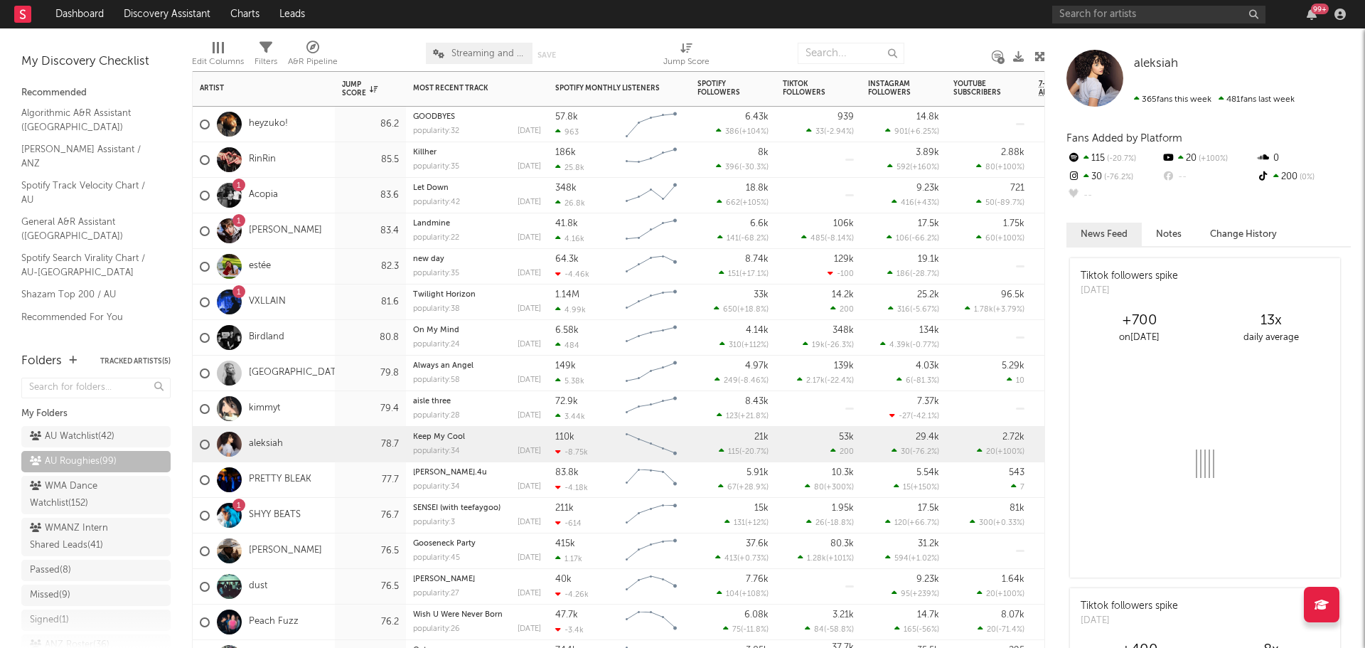
click at [316, 206] on div "1 Acopia" at bounding box center [264, 196] width 142 height 36
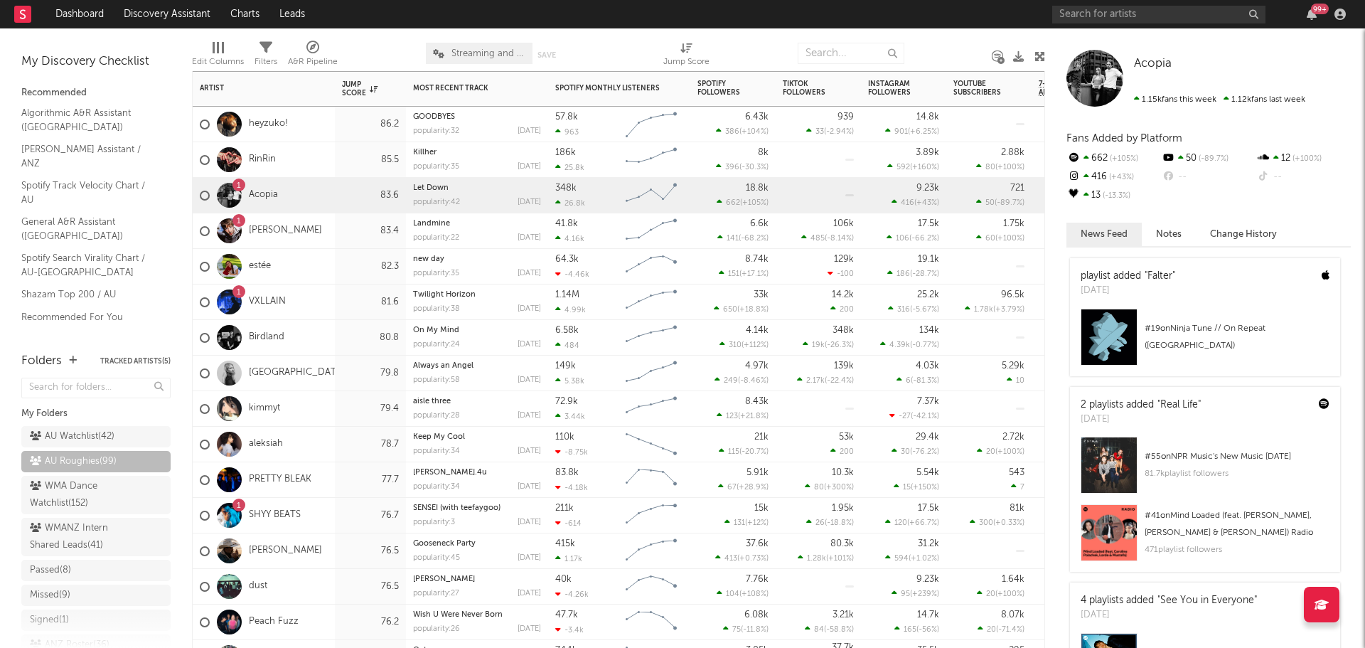
click at [318, 230] on div "1 Jett Blyton" at bounding box center [264, 231] width 142 height 36
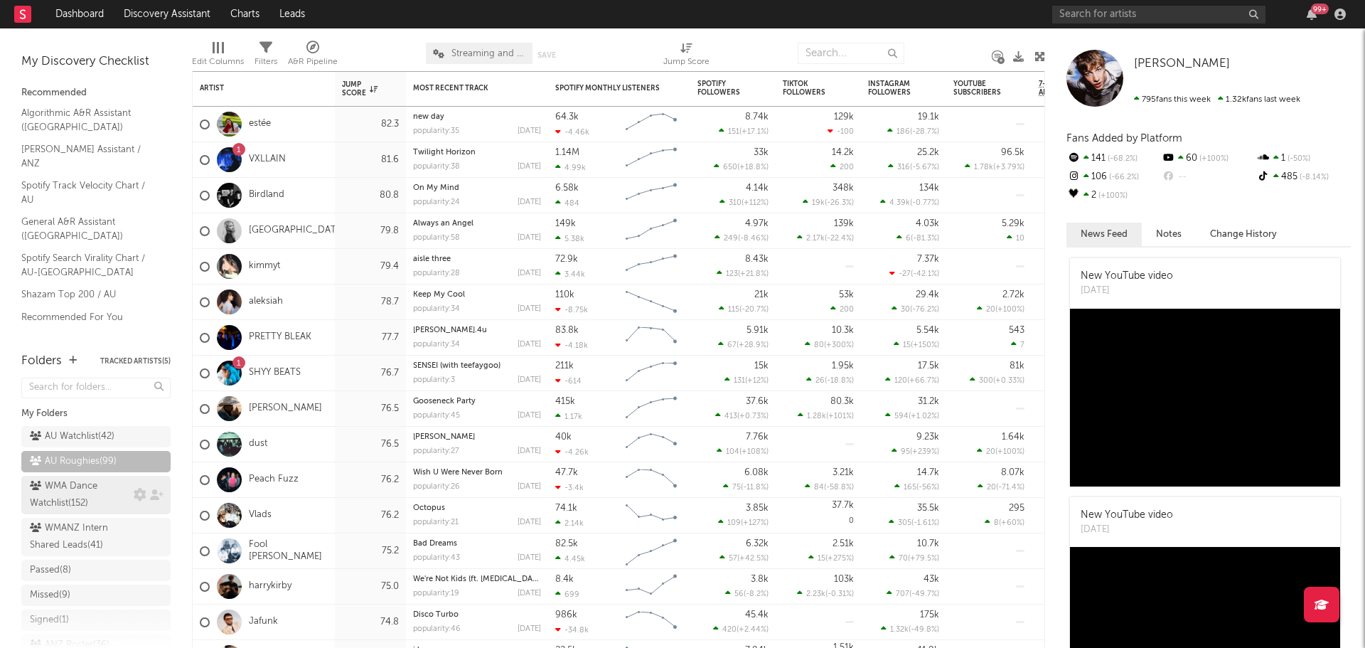
click at [72, 496] on div "WMA Dance Watchlist ( 152 )" at bounding box center [80, 495] width 100 height 34
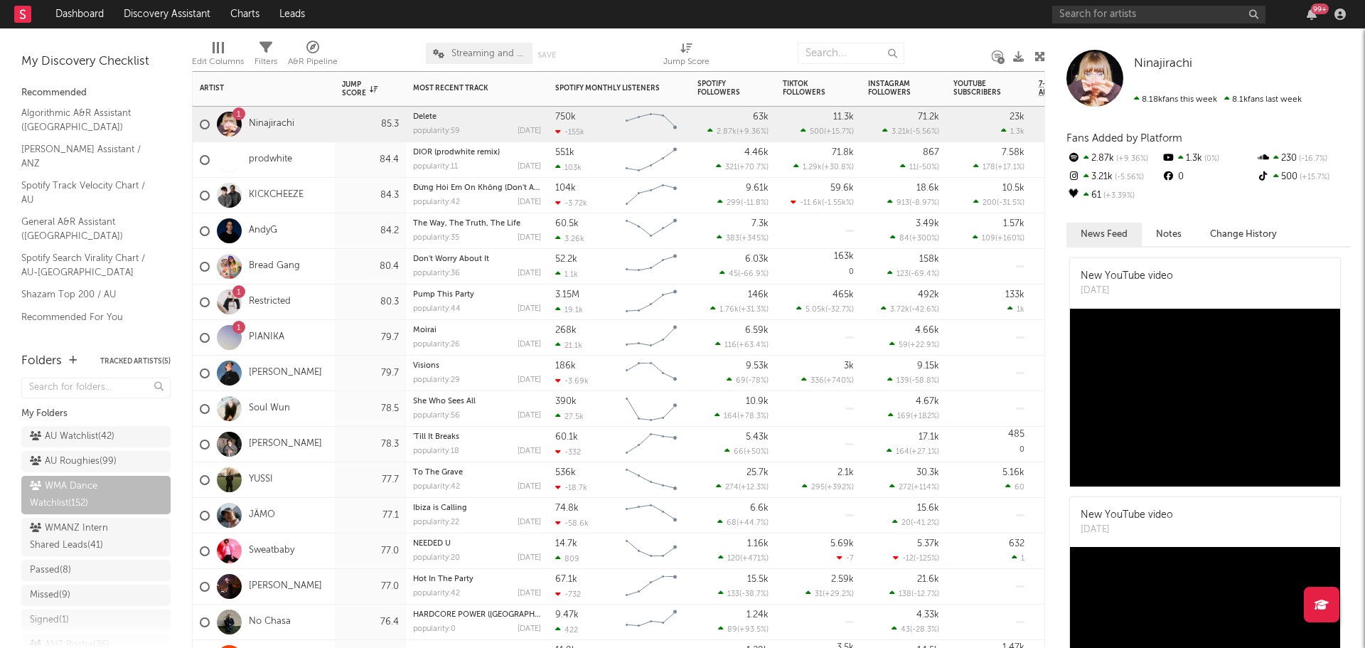
click at [324, 164] on div "prodwhite" at bounding box center [264, 160] width 142 height 36
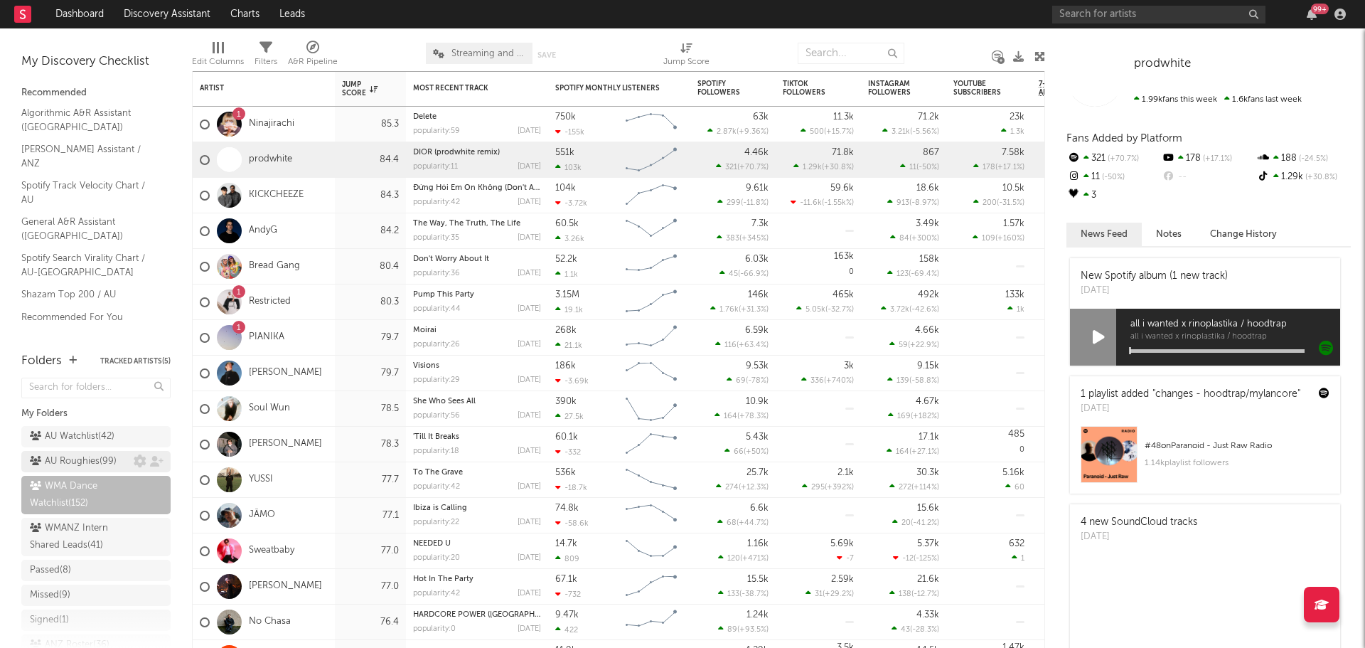
click at [63, 462] on div "AU Roughies ( 99 )" at bounding box center [73, 461] width 87 height 17
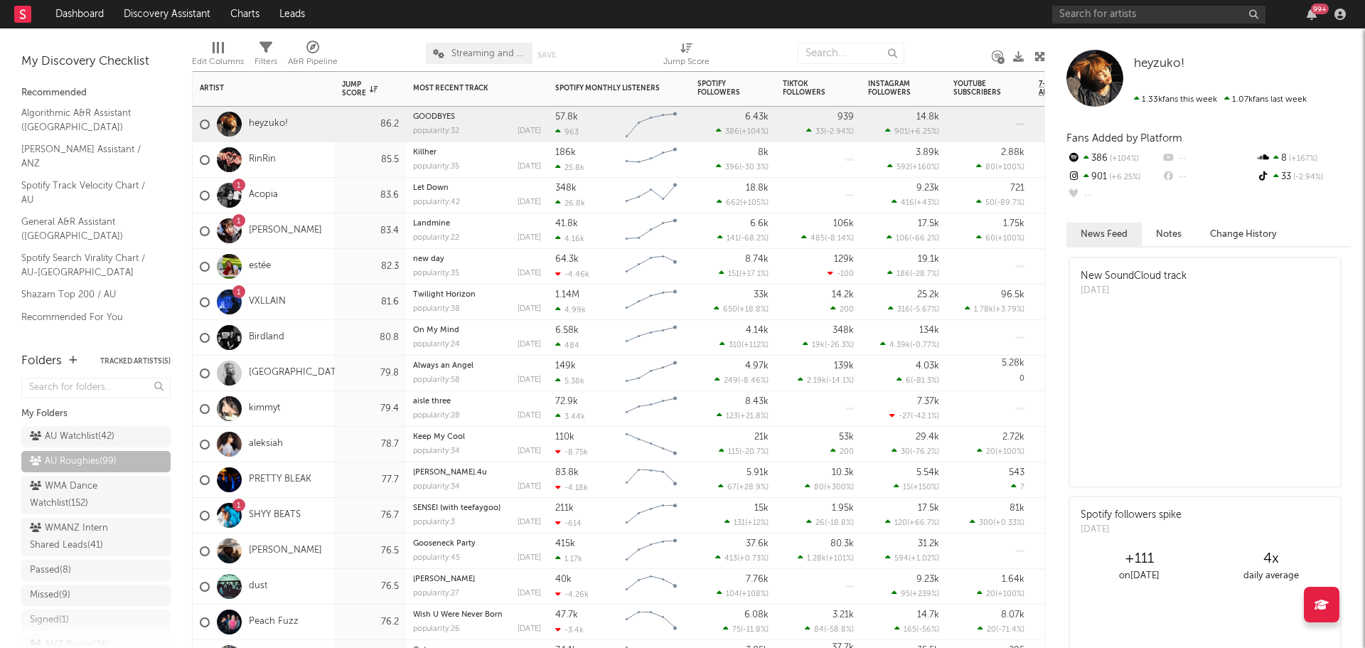
click at [322, 161] on div "RinRin" at bounding box center [264, 160] width 142 height 36
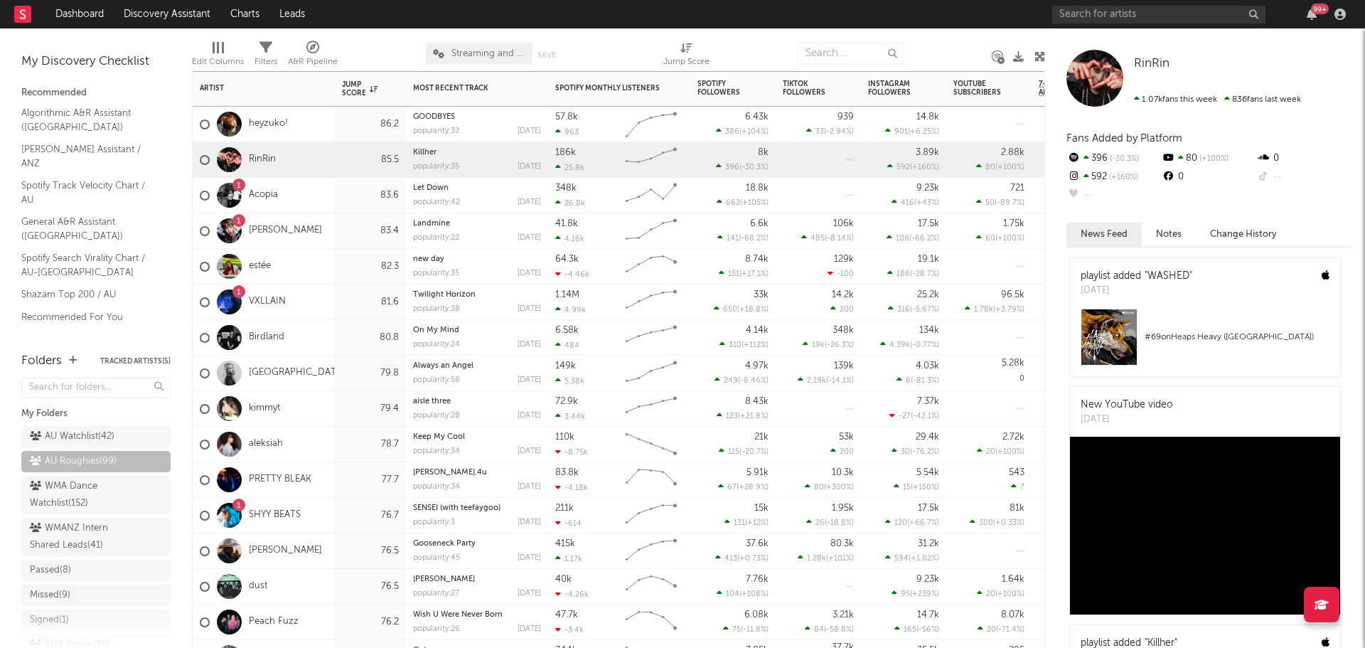
click at [320, 188] on div "1 Acopia" at bounding box center [264, 196] width 142 height 36
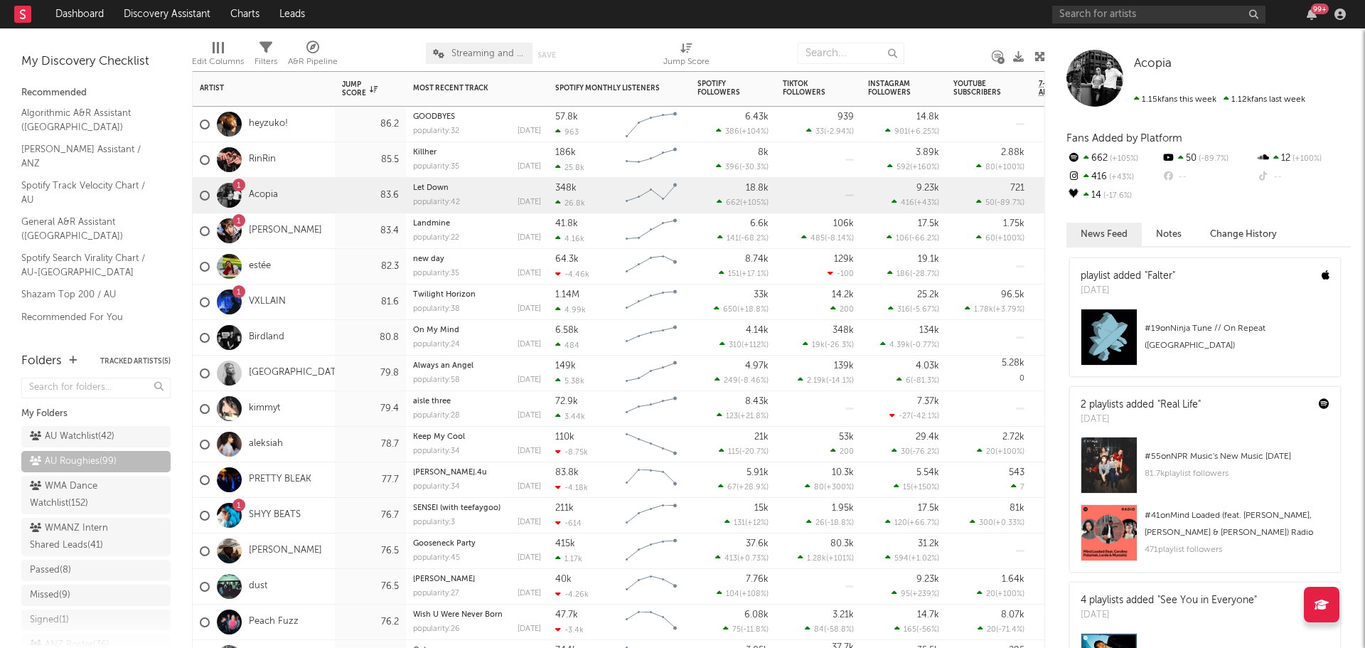
click at [326, 257] on div "estée" at bounding box center [264, 267] width 142 height 36
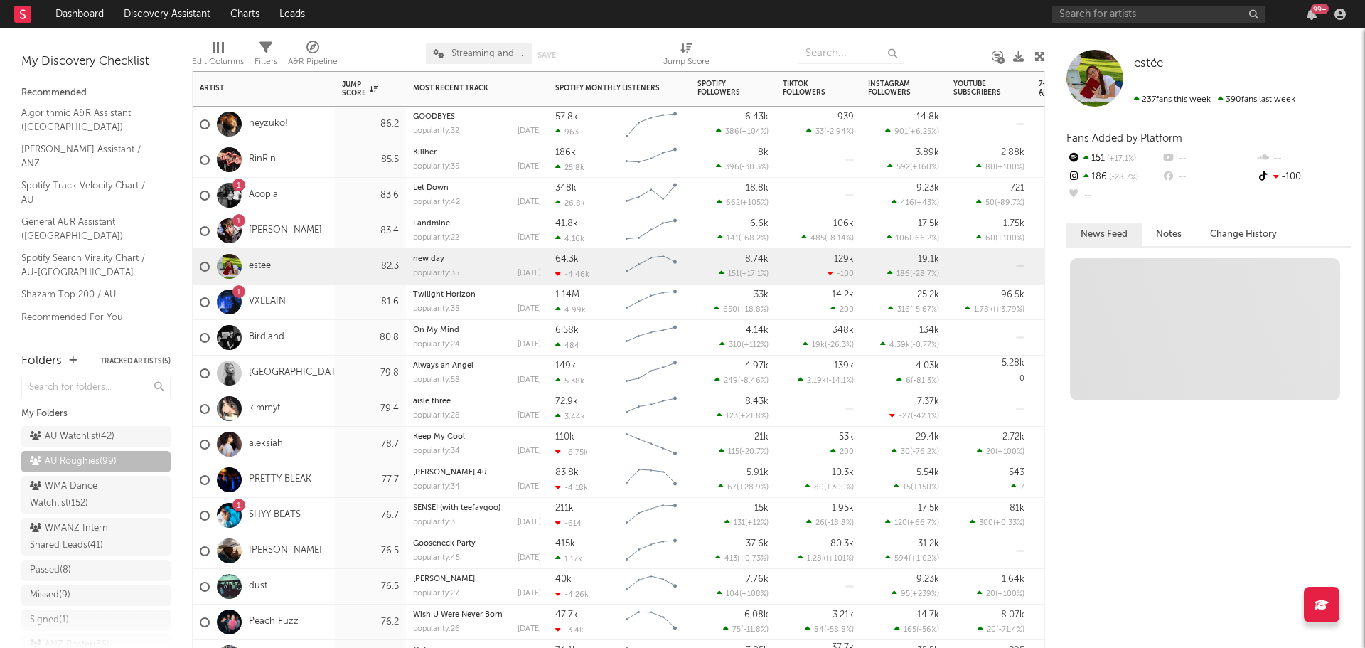
click at [331, 331] on div "Birdland" at bounding box center [264, 338] width 142 height 36
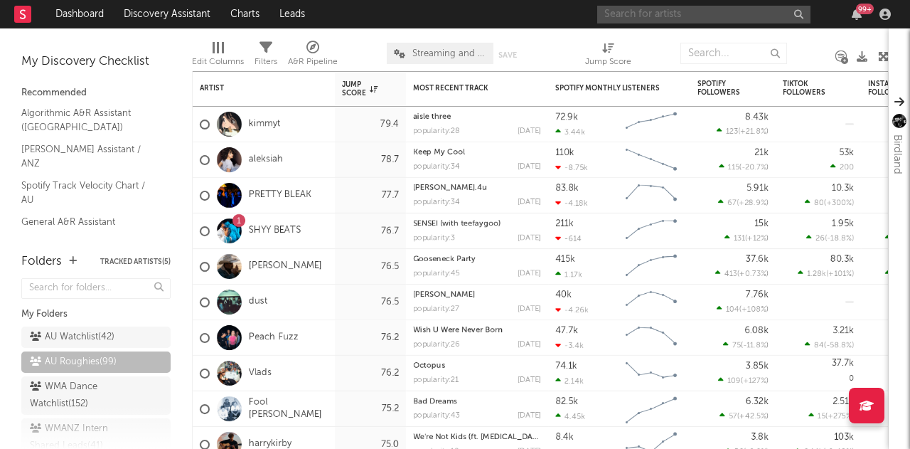
click at [710, 9] on input "text" at bounding box center [703, 15] width 213 height 18
type input "parades"
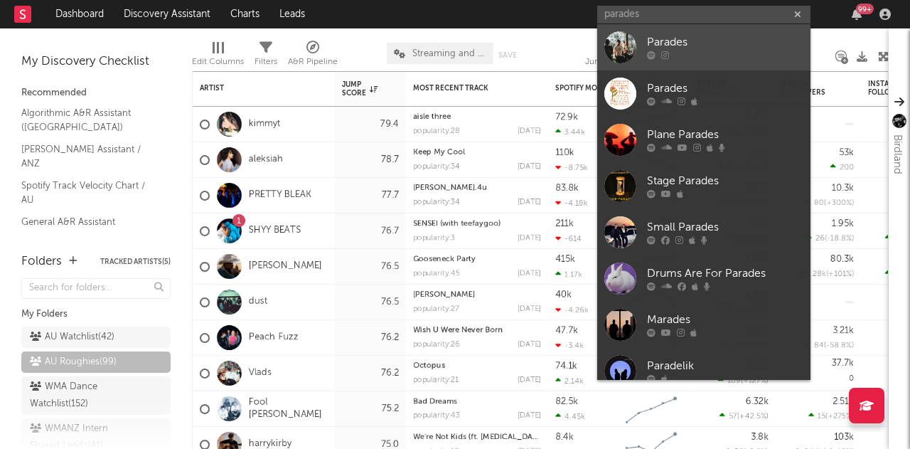
click at [684, 51] on div at bounding box center [725, 55] width 156 height 9
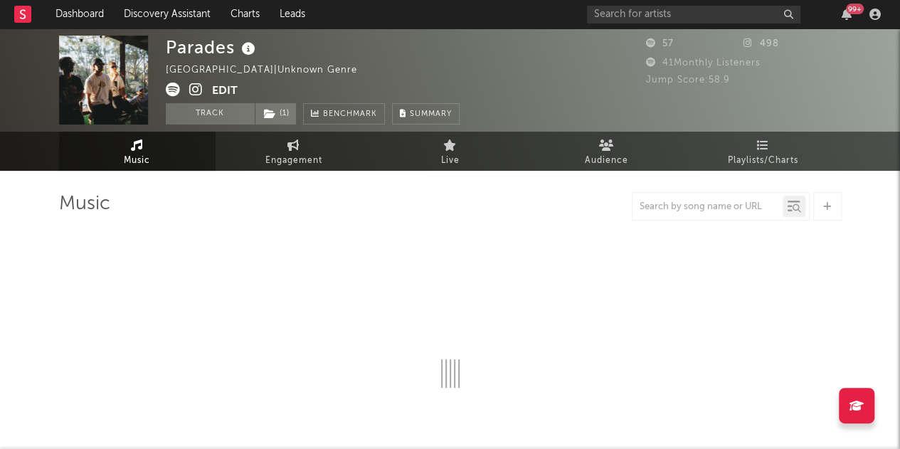
select select "1w"
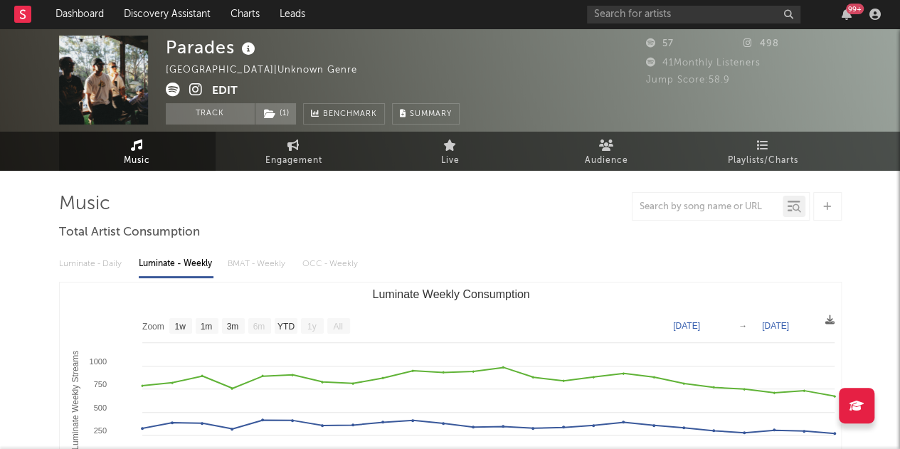
click at [194, 92] on icon at bounding box center [196, 89] width 14 height 14
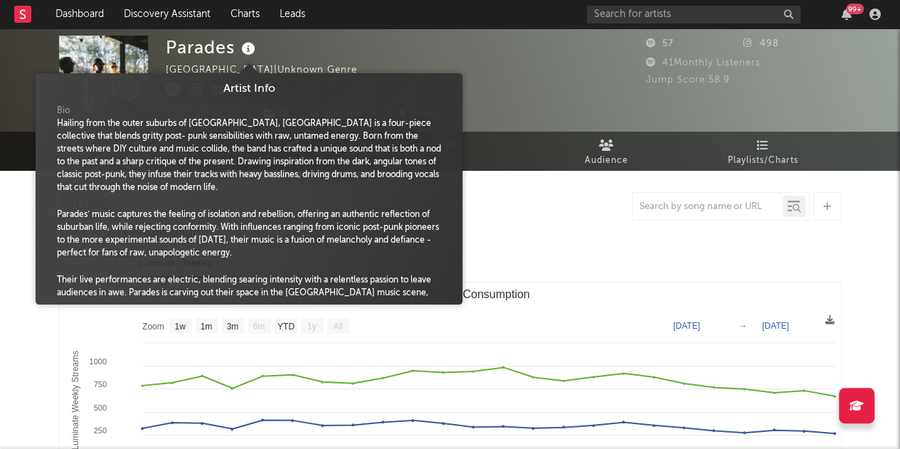
click at [252, 49] on icon at bounding box center [248, 49] width 21 height 20
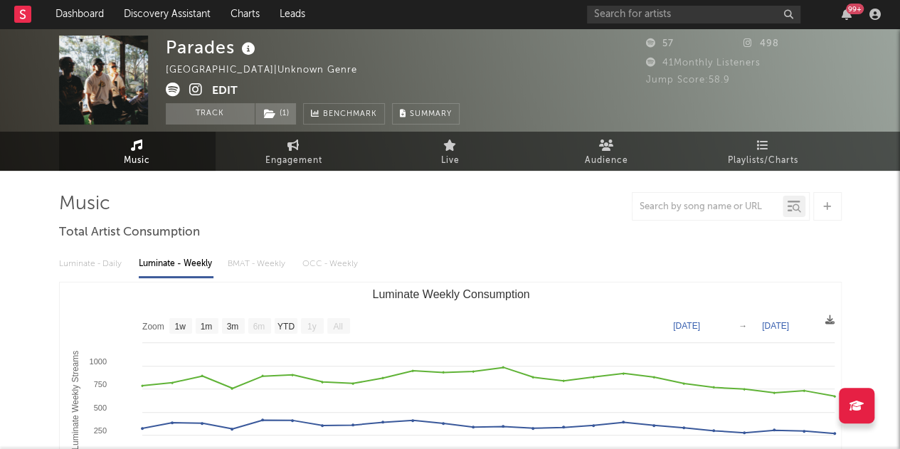
click at [252, 49] on icon at bounding box center [248, 49] width 21 height 20
click at [85, 12] on link "Dashboard" at bounding box center [80, 14] width 68 height 28
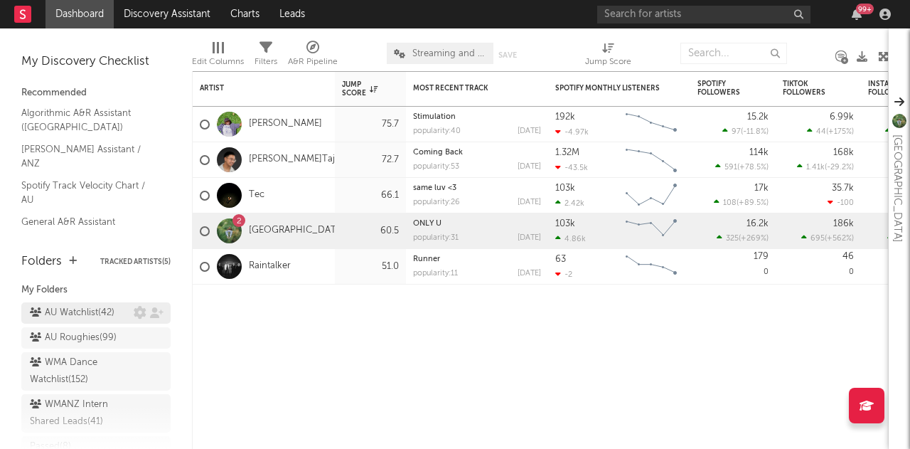
scroll to position [28, 0]
click at [88, 332] on div "AU Roughies ( 99 )" at bounding box center [73, 333] width 87 height 17
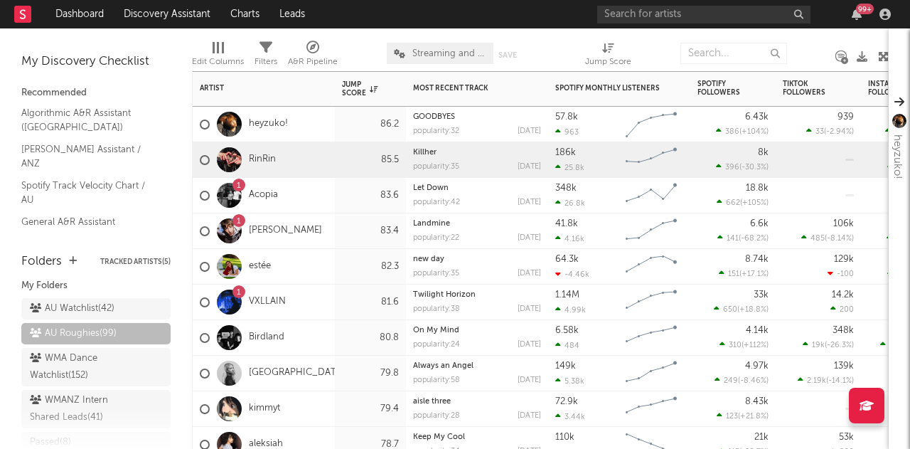
click at [311, 157] on div "RinRin" at bounding box center [264, 160] width 142 height 36
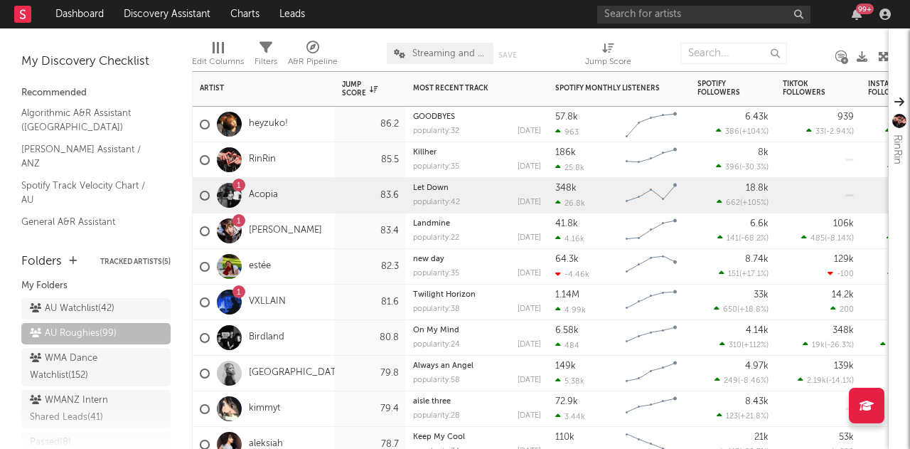
click at [314, 190] on div "1 Acopia" at bounding box center [264, 196] width 142 height 36
click at [307, 262] on div "estée" at bounding box center [264, 267] width 142 height 36
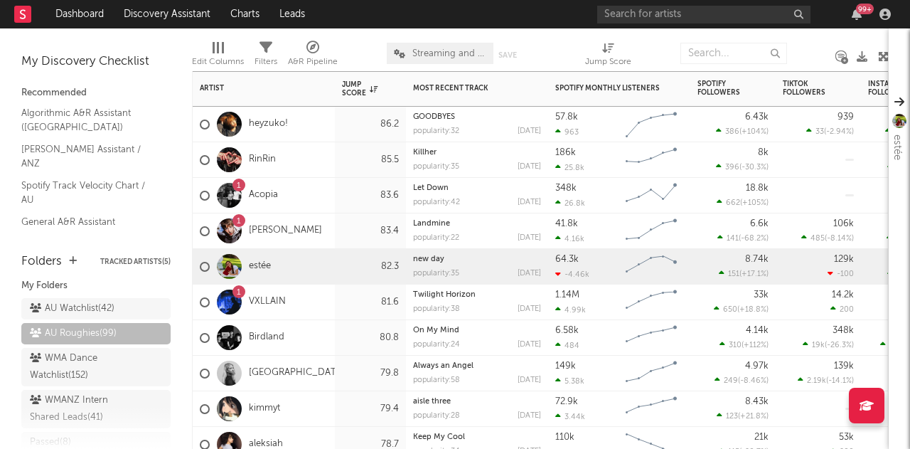
click at [330, 225] on div "1 Jett Blyton" at bounding box center [264, 231] width 142 height 36
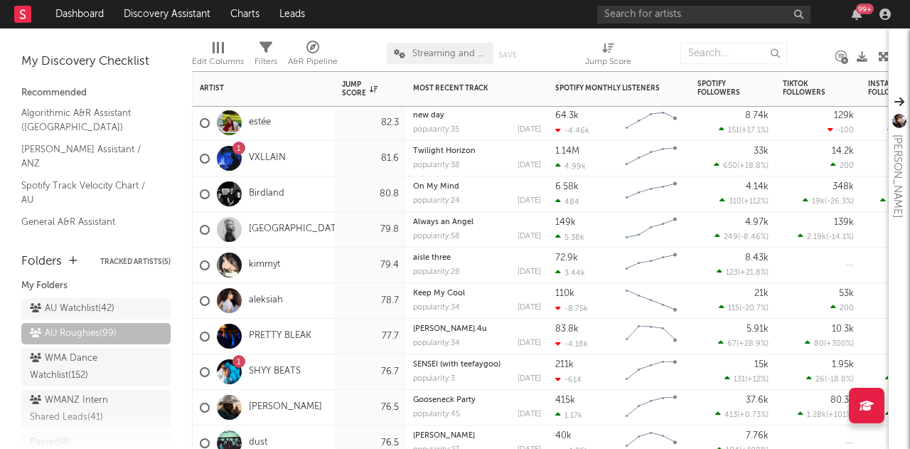
click at [330, 190] on div "Birdland" at bounding box center [264, 194] width 142 height 36
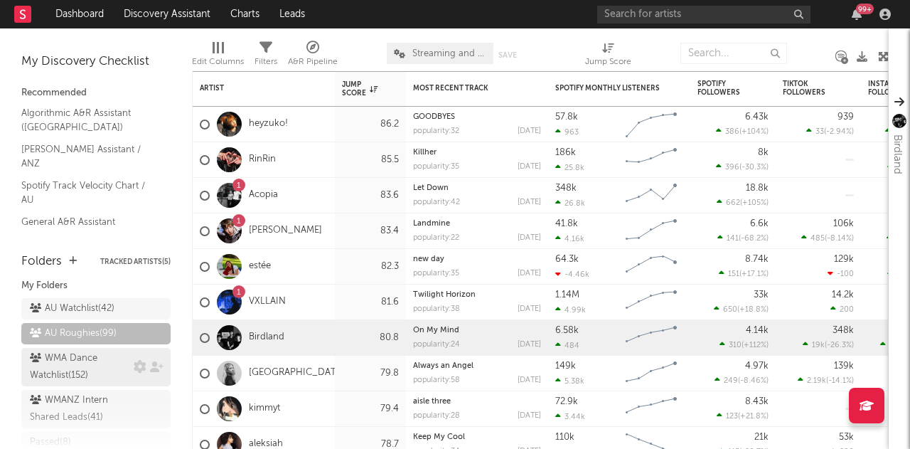
click at [66, 361] on div "WMA Dance Watchlist ( 152 )" at bounding box center [80, 367] width 100 height 34
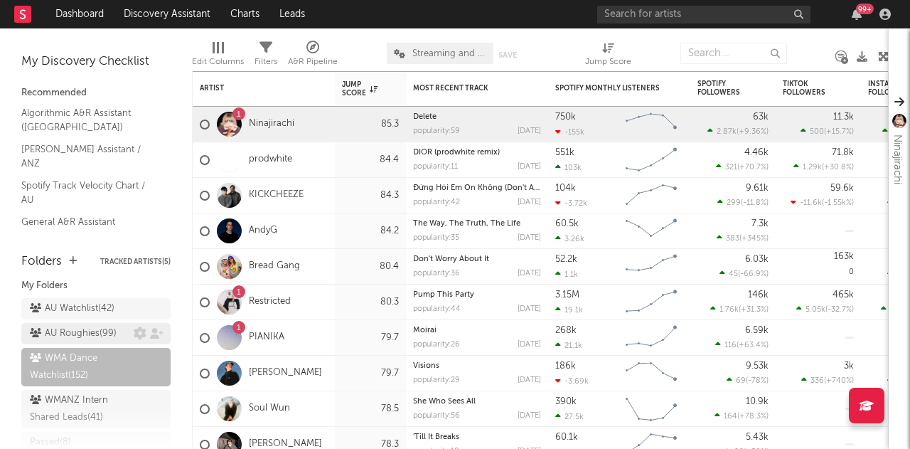
click at [75, 339] on div "AU Roughies ( 99 )" at bounding box center [73, 333] width 87 height 17
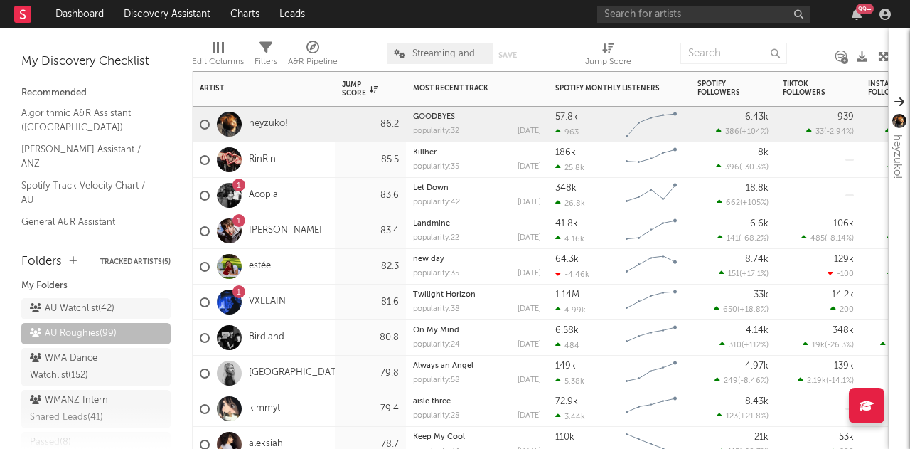
click at [316, 207] on div "1 Acopia" at bounding box center [264, 196] width 142 height 36
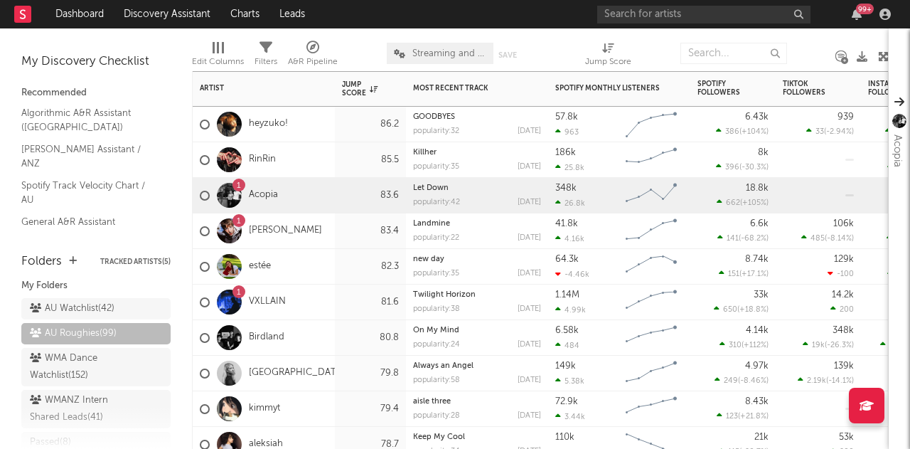
click at [320, 225] on div "1 Jett Blyton" at bounding box center [264, 231] width 142 height 36
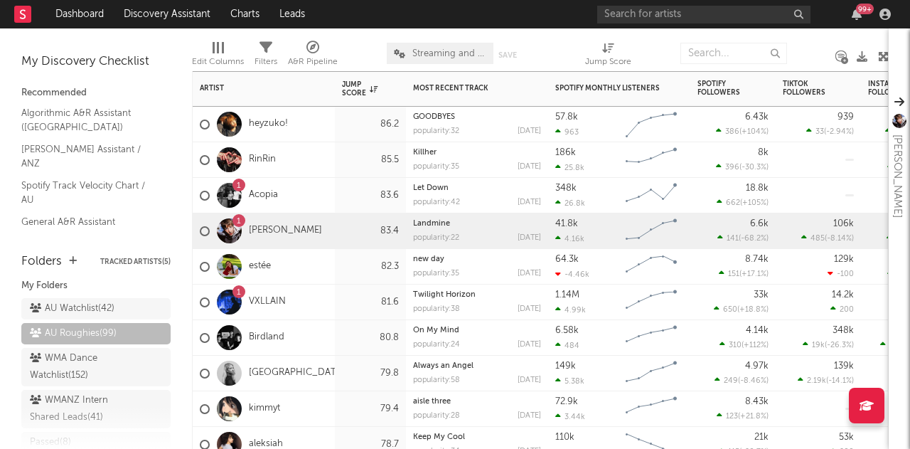
click at [317, 164] on div "RinRin" at bounding box center [264, 160] width 142 height 36
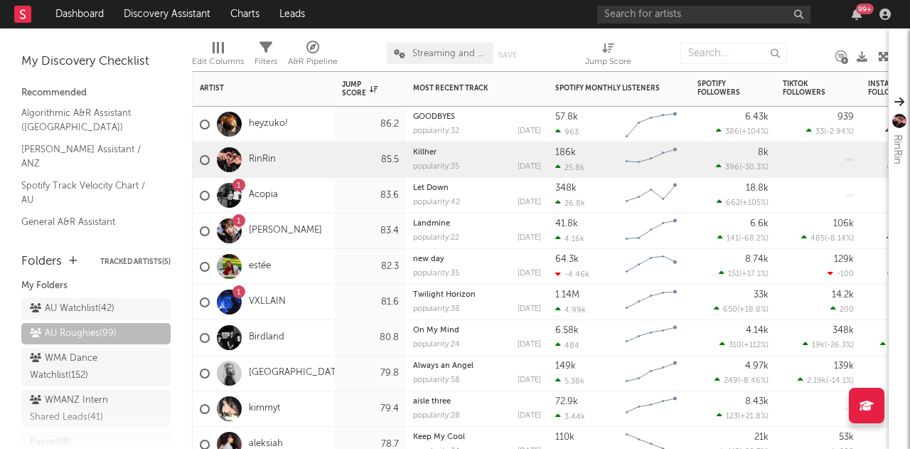
click at [327, 228] on div "1 Jett Blyton" at bounding box center [264, 231] width 142 height 36
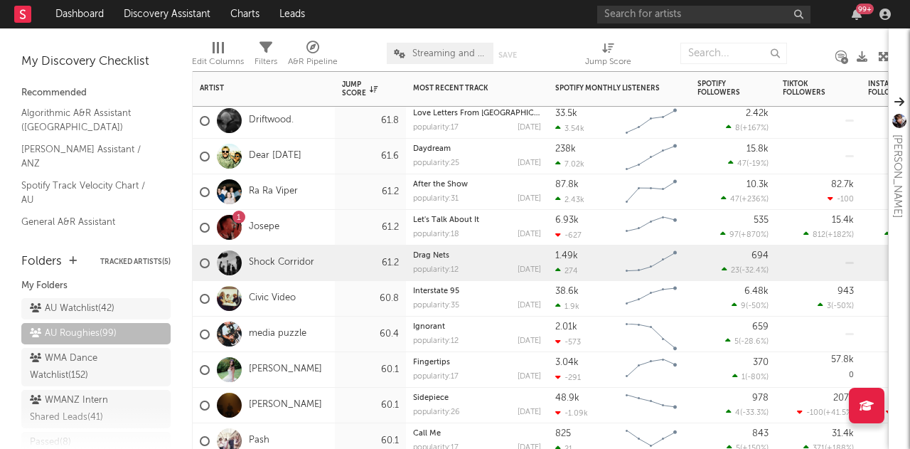
click at [333, 266] on div "Shock Corridor" at bounding box center [264, 263] width 142 height 36
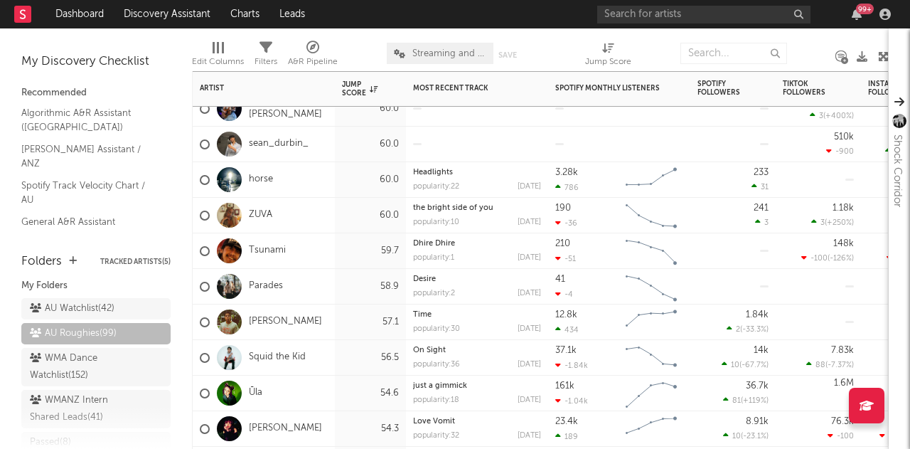
click at [316, 175] on div "horse" at bounding box center [264, 180] width 142 height 36
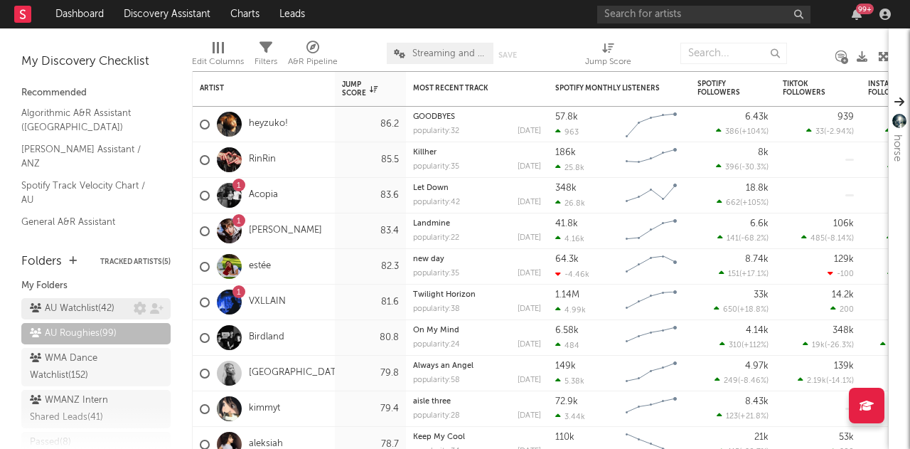
click at [70, 307] on div "AU Watchlist ( 42 )" at bounding box center [72, 308] width 85 height 17
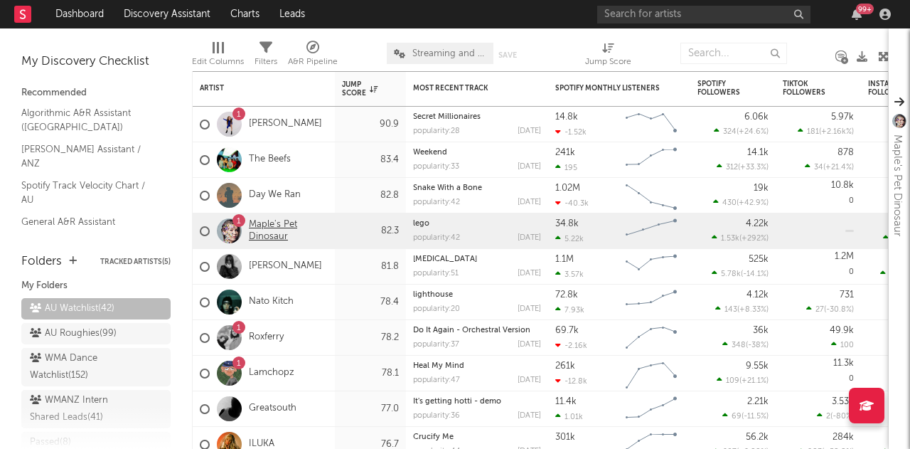
click at [324, 230] on link "Maple's Pet Dinosaur" at bounding box center [288, 231] width 79 height 24
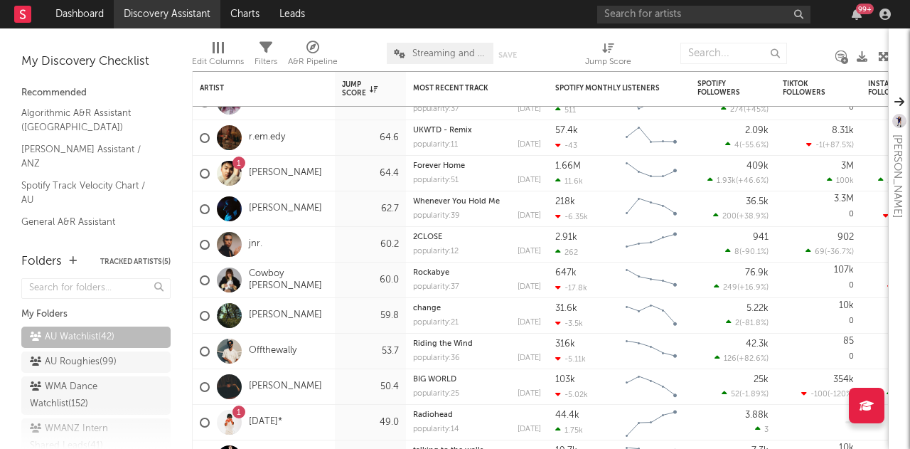
click at [171, 11] on link "Discovery Assistant" at bounding box center [167, 14] width 107 height 28
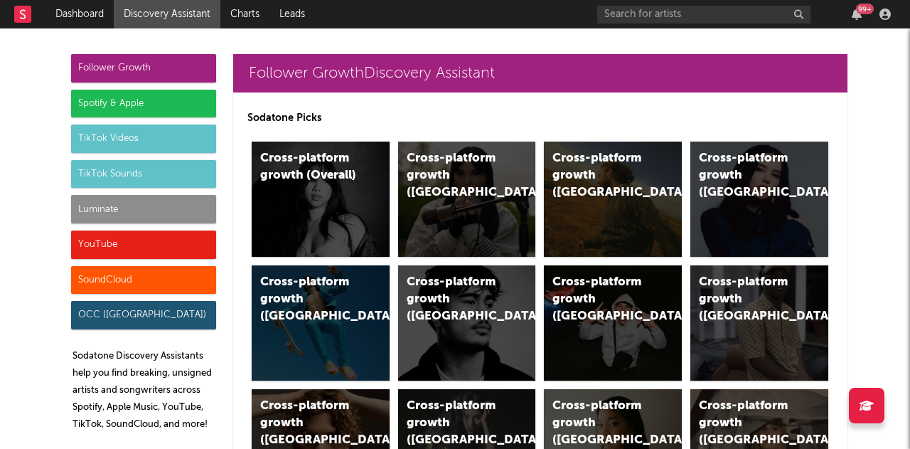
scroll to position [16, 0]
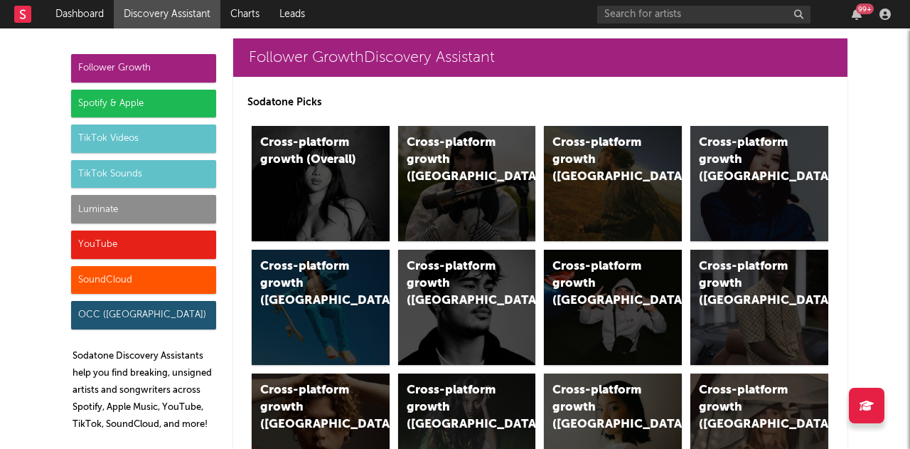
click at [110, 144] on div "TikTok Videos" at bounding box center [143, 138] width 145 height 28
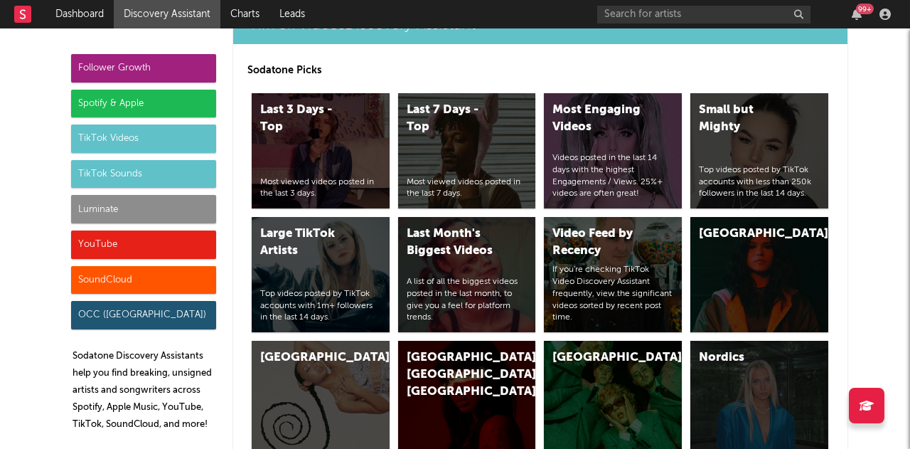
scroll to position [3706, 0]
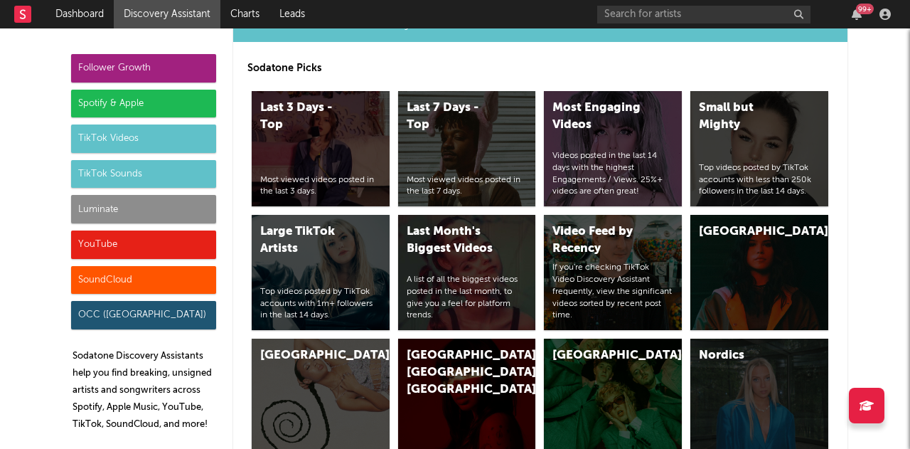
click at [139, 135] on div "TikTok Videos" at bounding box center [143, 138] width 145 height 28
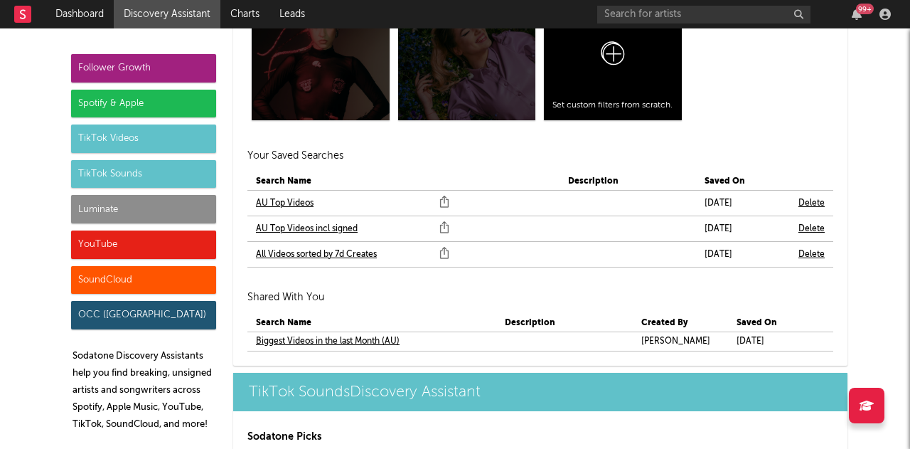
scroll to position [4906, 0]
click at [286, 224] on link "AU Top Videos incl signed" at bounding box center [307, 228] width 102 height 17
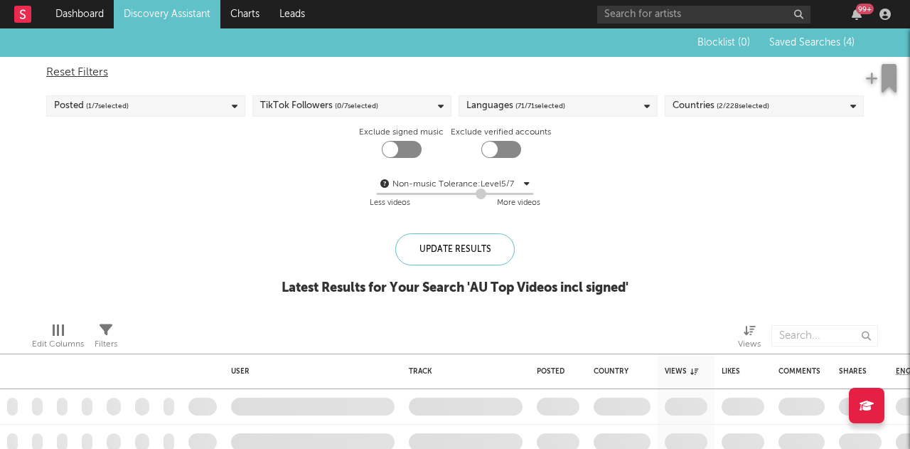
click at [189, 110] on div "Posted ( 1 / 7 selected)" at bounding box center [145, 105] width 199 height 21
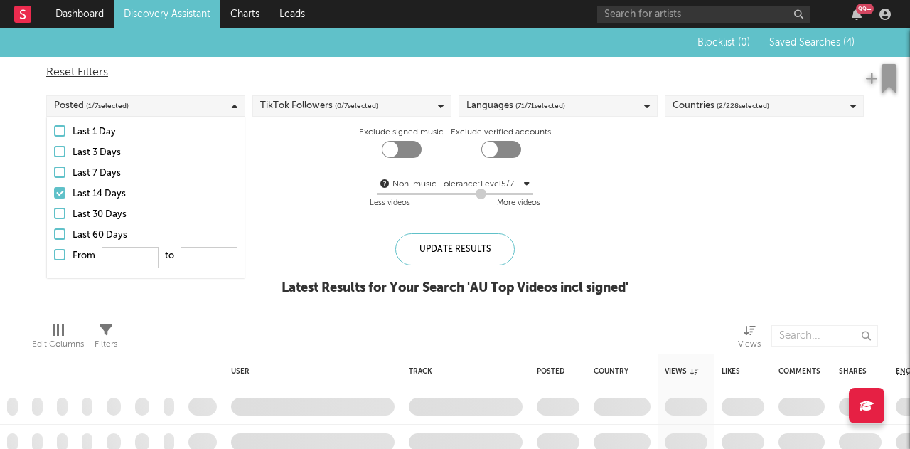
click at [57, 174] on div at bounding box center [59, 171] width 11 height 11
click at [54, 174] on input "Last 7 Days" at bounding box center [54, 173] width 0 height 17
click at [289, 186] on div "Non-music Tolerance: Level 5 / 7 5 Less videos More videos" at bounding box center [455, 194] width 818 height 36
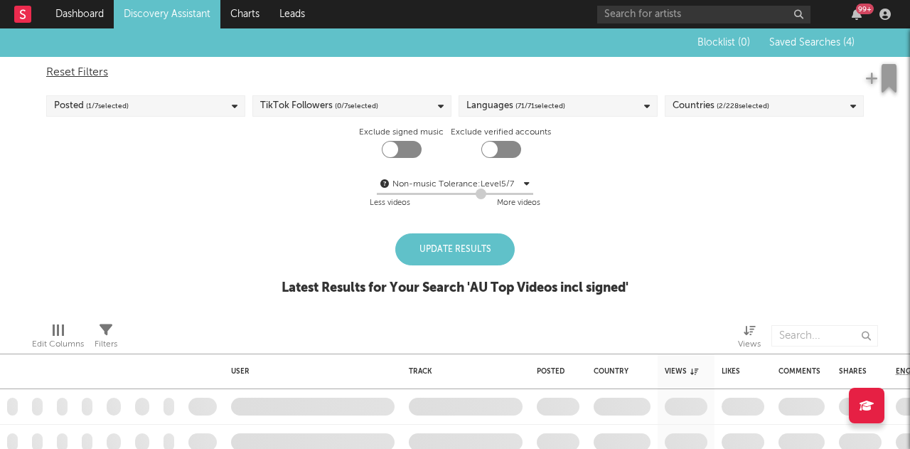
click at [479, 253] on div "Update Results" at bounding box center [454, 249] width 119 height 32
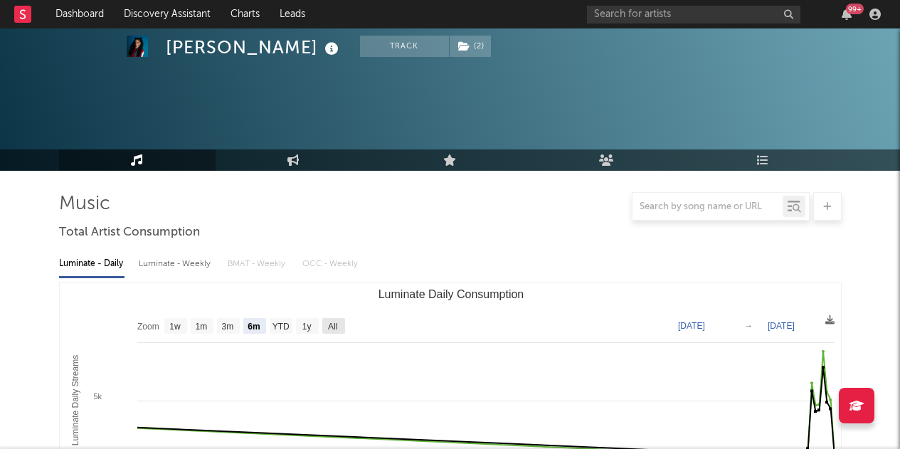
select select "6m"
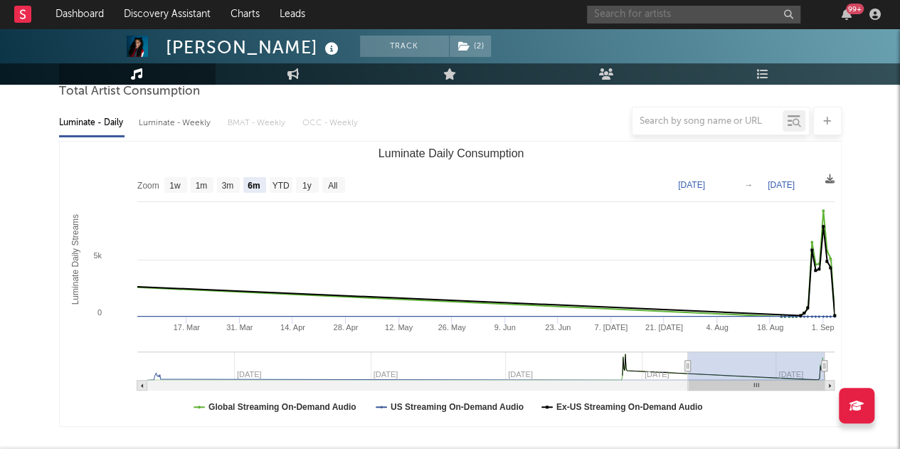
click at [673, 18] on input "text" at bounding box center [693, 15] width 213 height 18
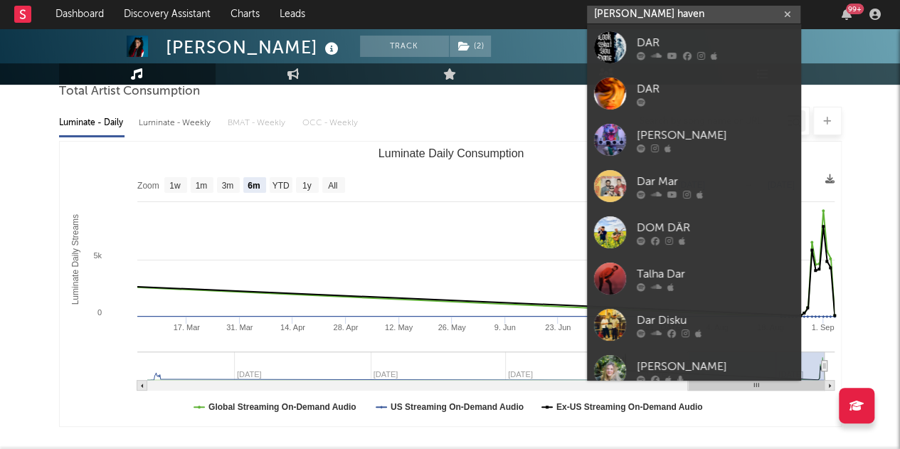
click at [624, 14] on input "[PERSON_NAME] haven" at bounding box center [693, 15] width 213 height 18
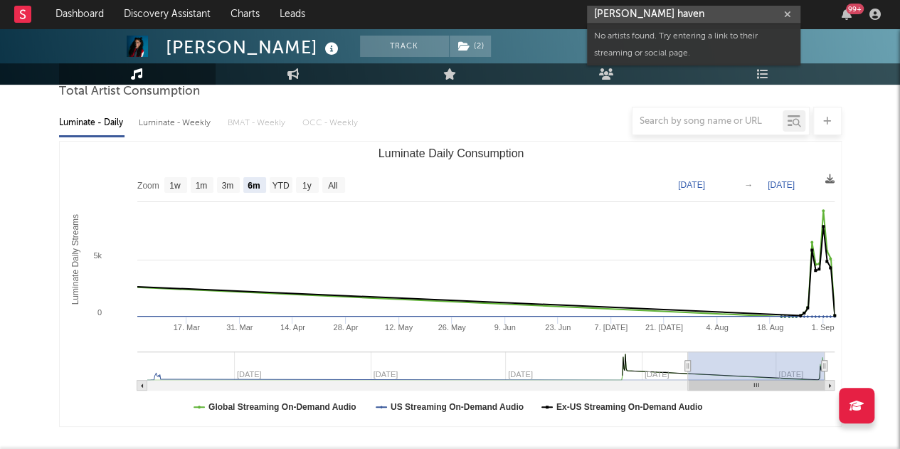
click at [645, 13] on input "[PERSON_NAME] haven" at bounding box center [693, 15] width 213 height 18
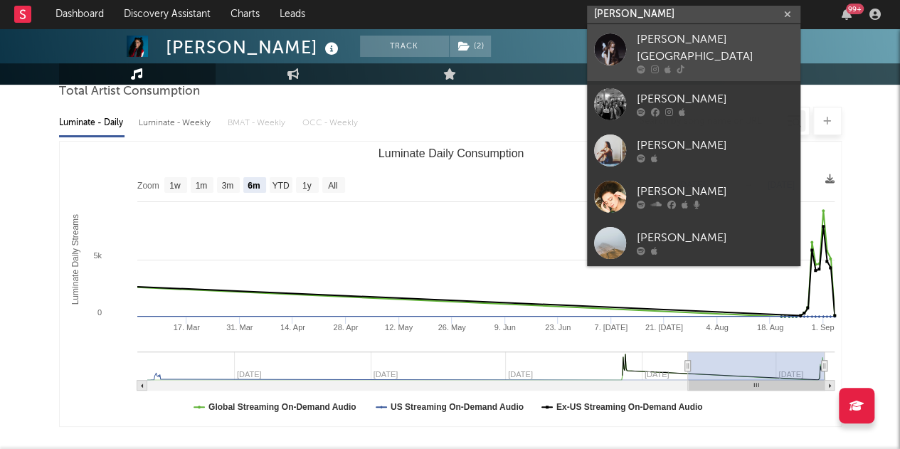
type input "[PERSON_NAME]"
click at [669, 44] on div "[PERSON_NAME][GEOGRAPHIC_DATA]" at bounding box center [714, 48] width 156 height 34
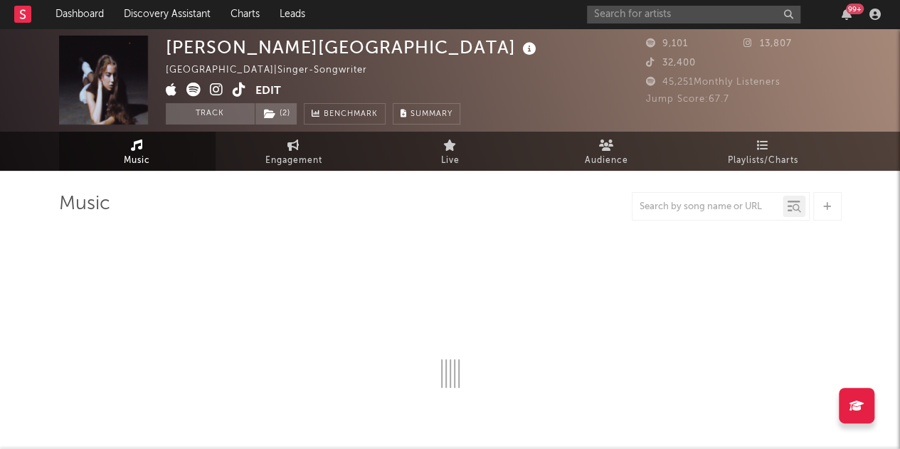
select select "1w"
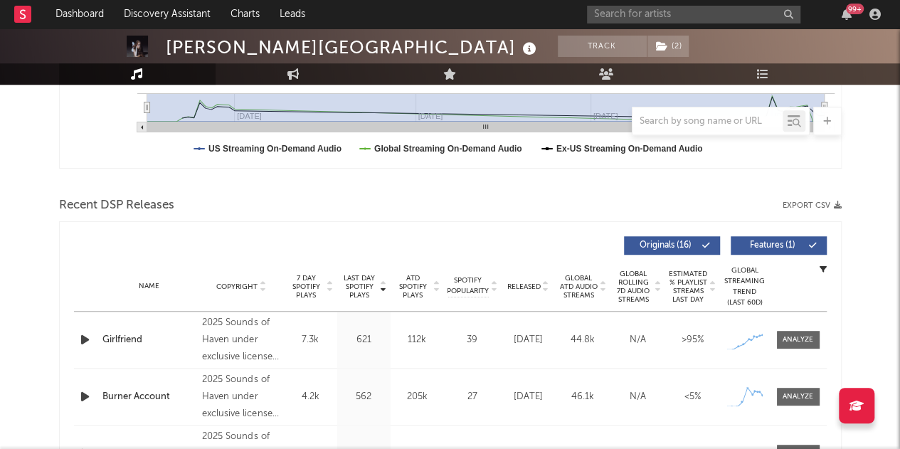
scroll to position [484, 0]
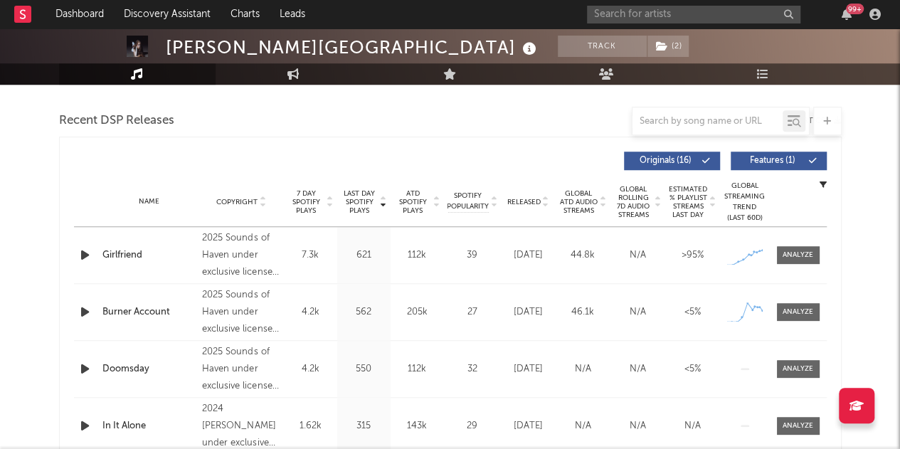
click at [531, 199] on span "Released" at bounding box center [523, 202] width 33 height 9
click at [367, 206] on span "Last Day Spotify Plays" at bounding box center [360, 202] width 38 height 26
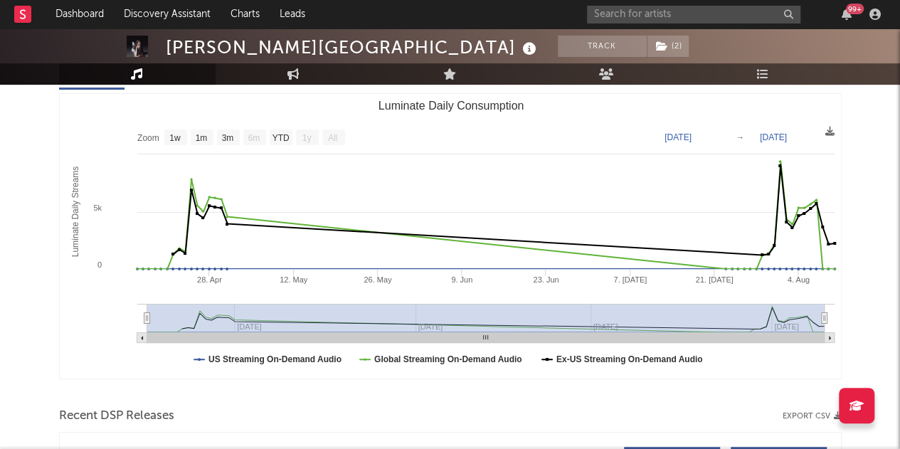
scroll to position [0, 0]
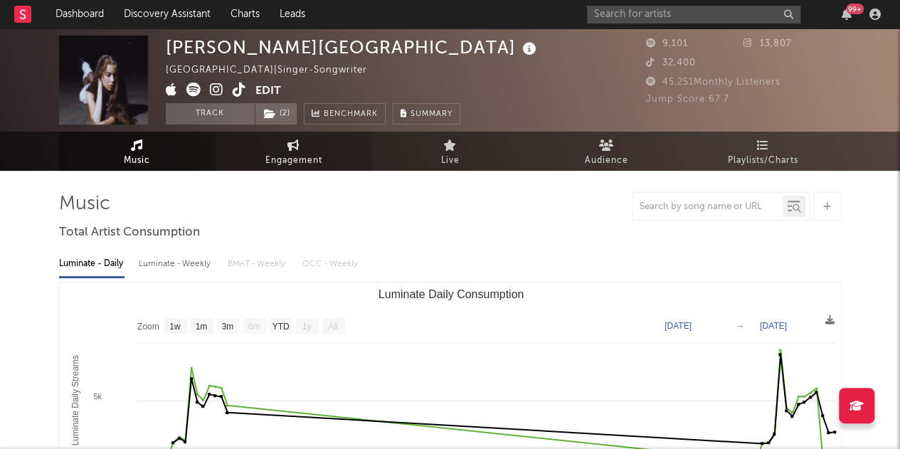
click at [316, 161] on span "Engagement" at bounding box center [293, 160] width 57 height 17
select select "1w"
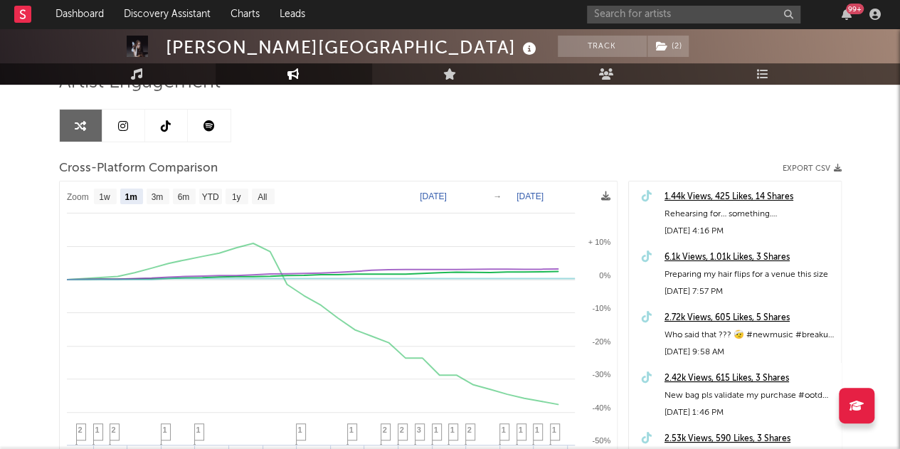
scroll to position [128, 0]
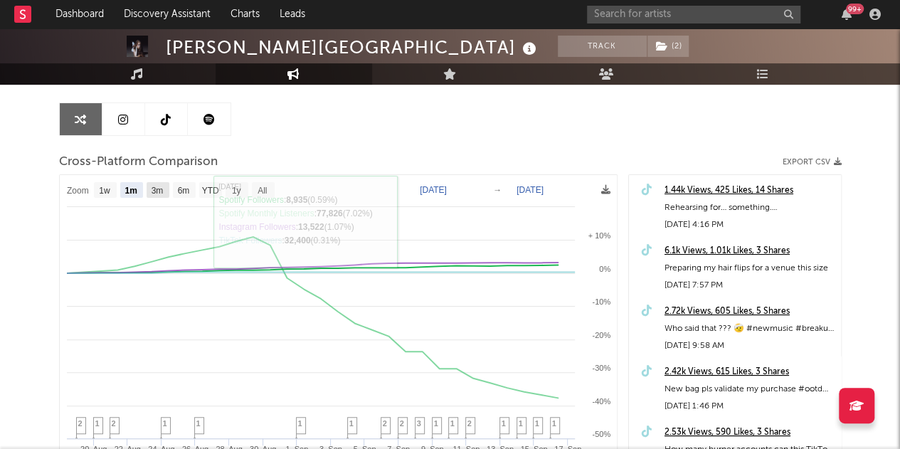
click at [164, 188] on rect at bounding box center [158, 190] width 23 height 16
select select "3m"
type input "[DATE]"
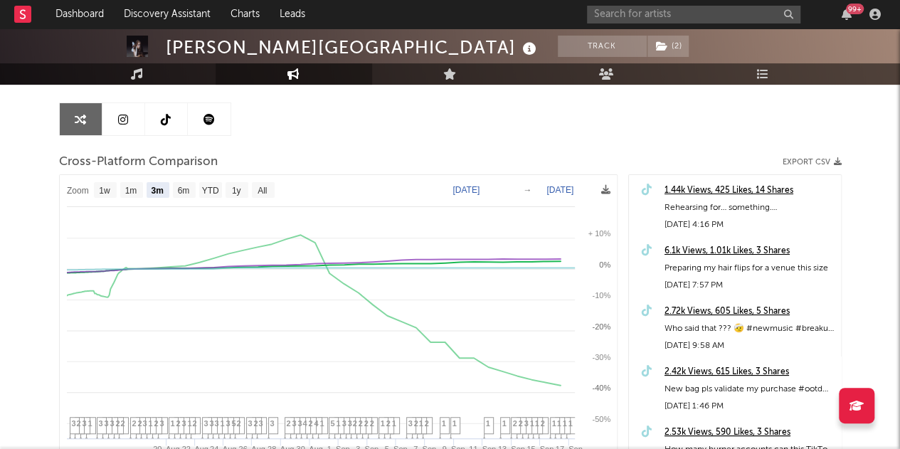
select select "3m"
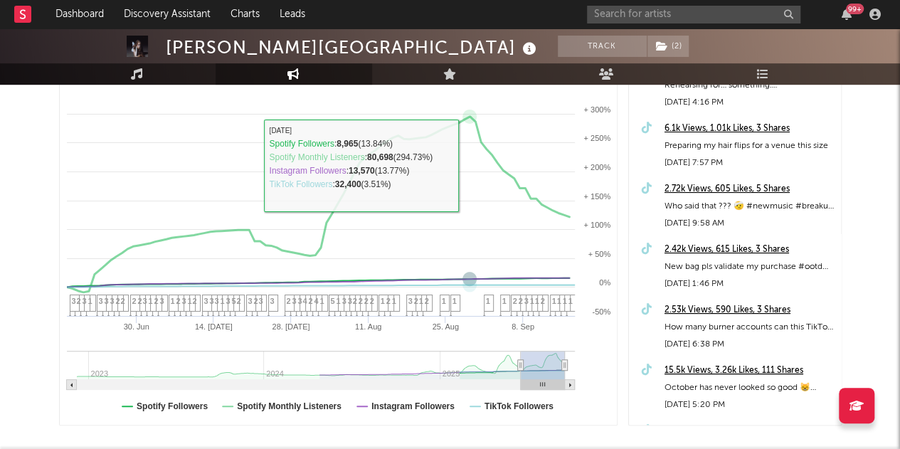
scroll to position [0, 0]
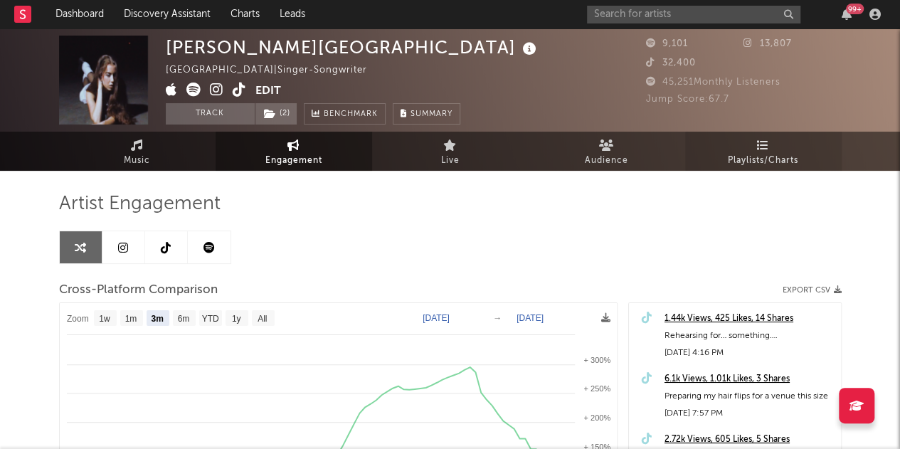
click at [738, 156] on span "Playlists/Charts" at bounding box center [763, 160] width 70 height 17
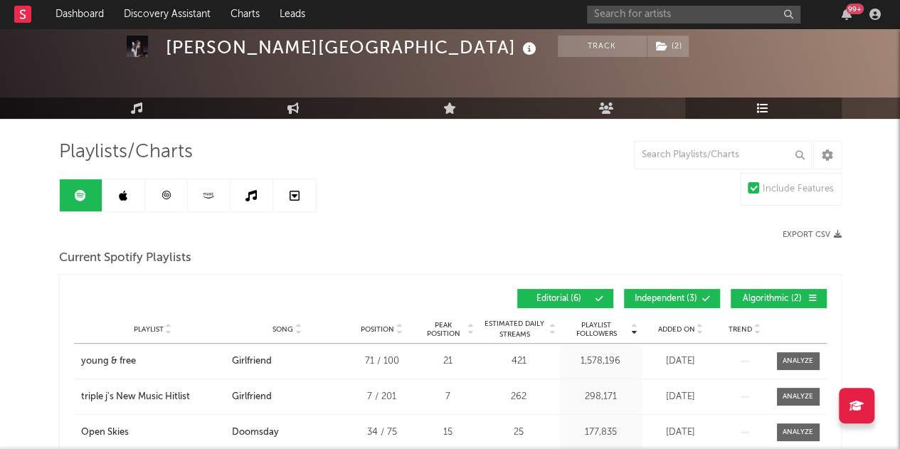
scroll to position [51, 0]
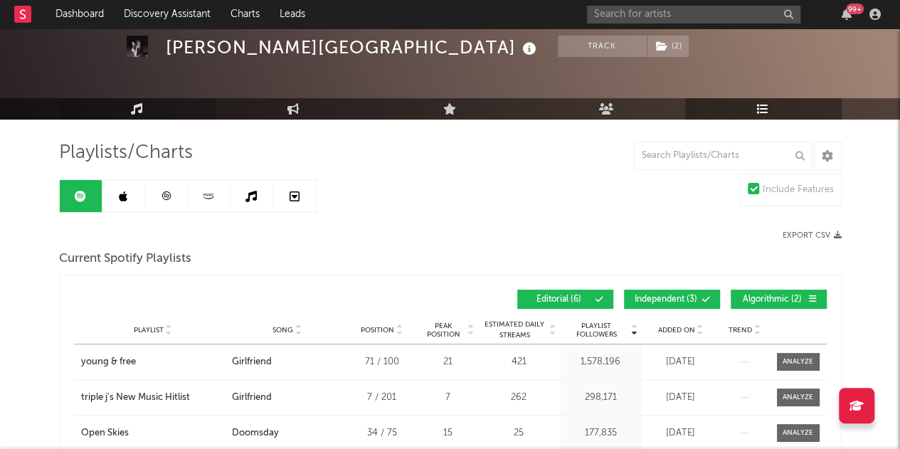
click at [150, 106] on link "Music" at bounding box center [137, 108] width 156 height 21
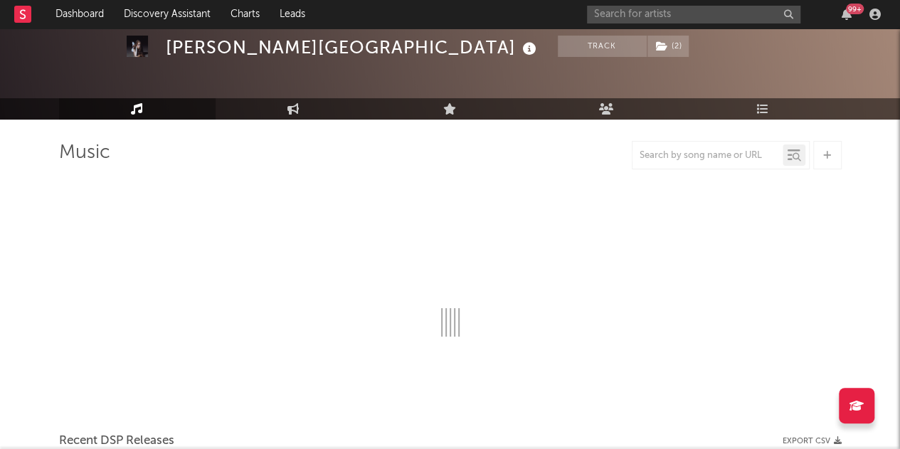
select select "1w"
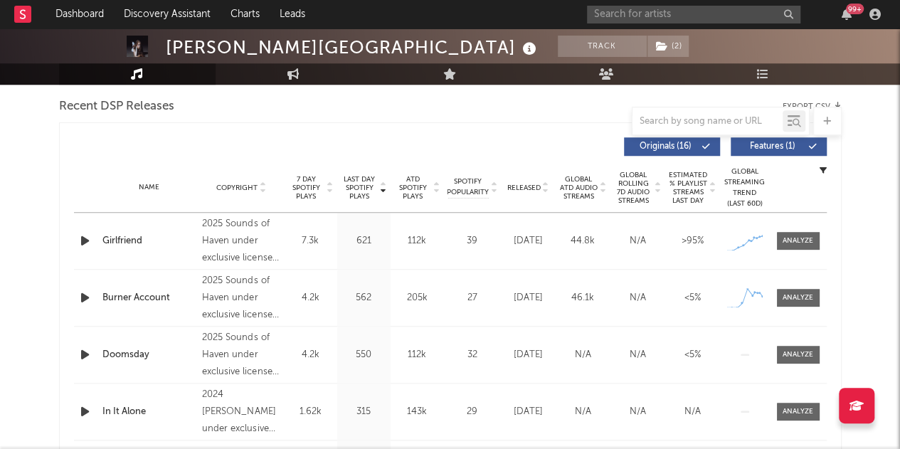
scroll to position [499, 0]
click at [801, 241] on div at bounding box center [797, 240] width 31 height 11
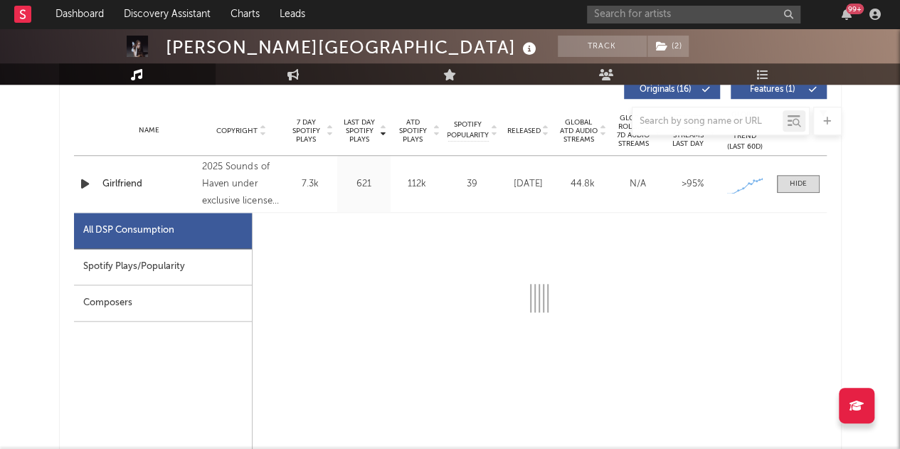
select select "1w"
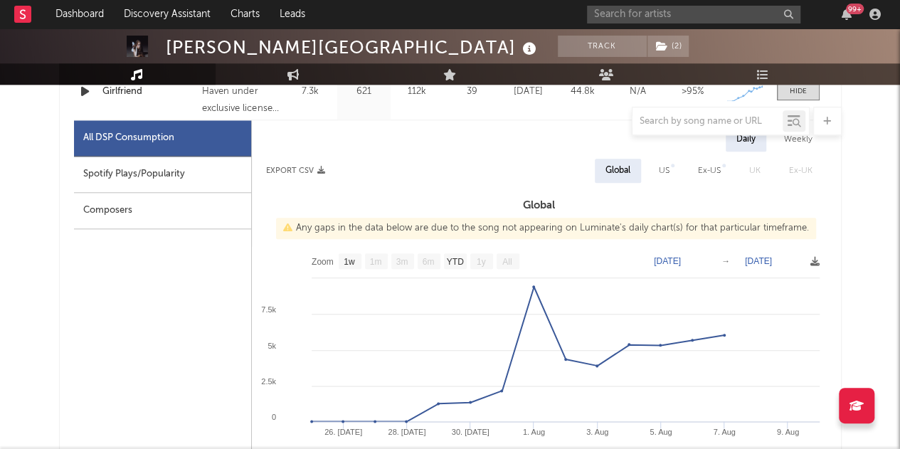
scroll to position [659, 0]
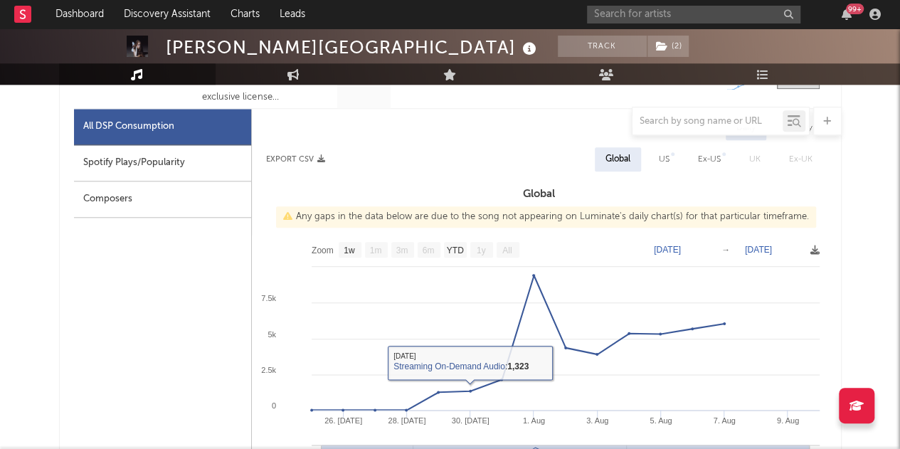
click at [155, 157] on div "Spotify Plays/Popularity" at bounding box center [162, 163] width 177 height 36
select select "1w"
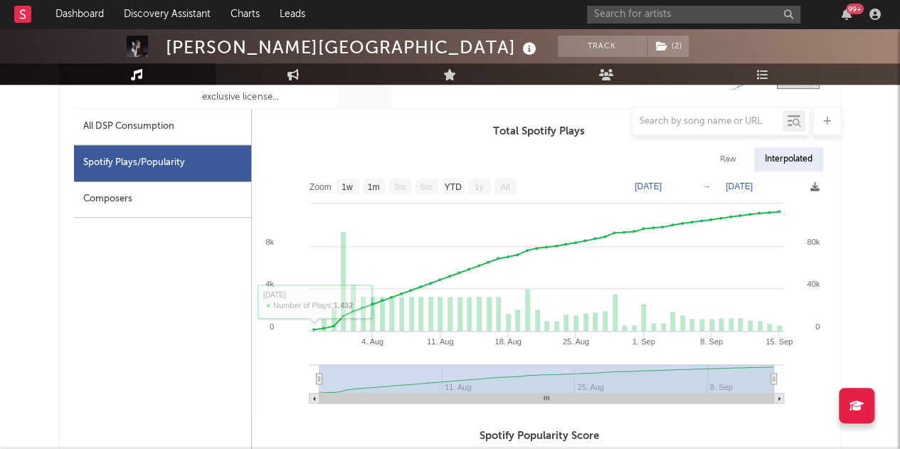
click at [154, 121] on div at bounding box center [450, 121] width 782 height 28
click at [151, 126] on div at bounding box center [450, 121] width 782 height 28
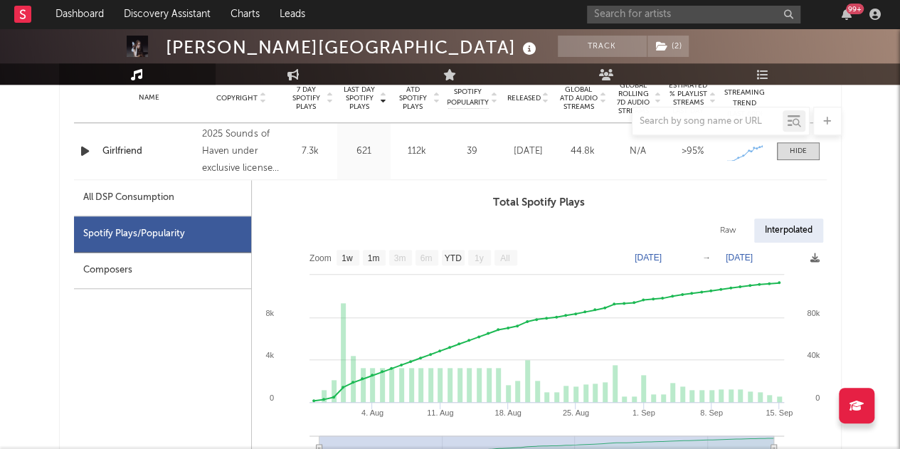
scroll to position [580, 0]
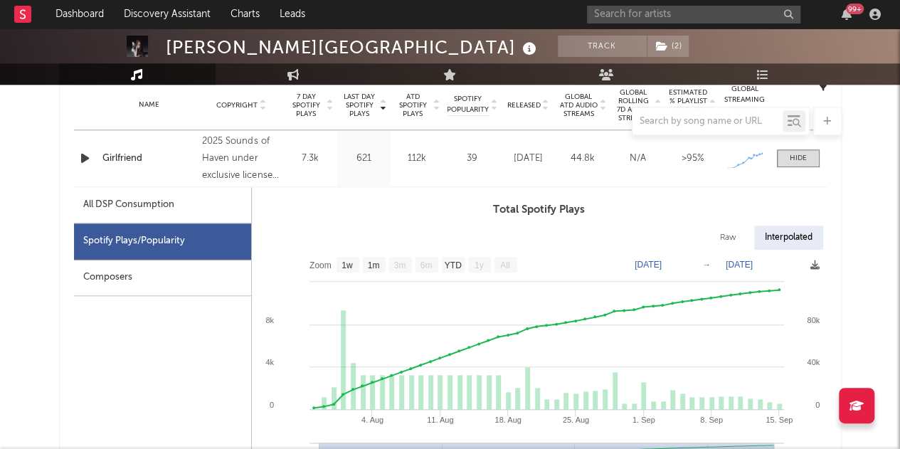
click at [135, 207] on div "All DSP Consumption" at bounding box center [128, 204] width 91 height 17
select select "1w"
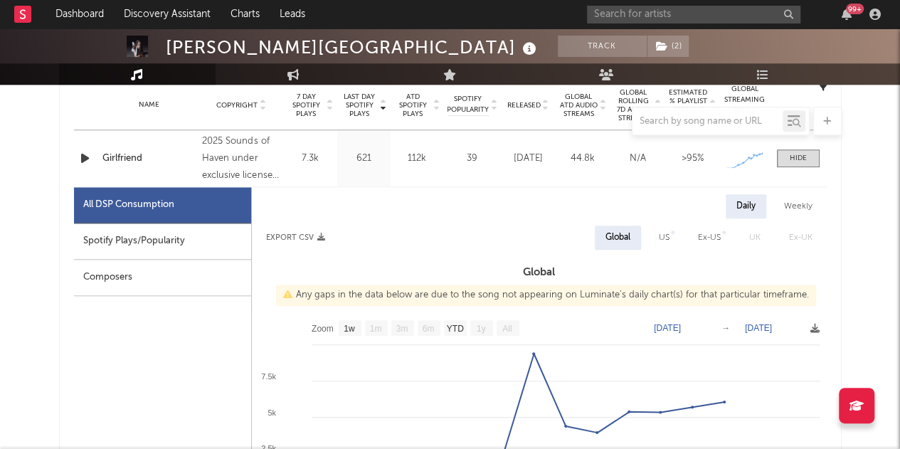
click at [181, 236] on div "Spotify Plays/Popularity" at bounding box center [162, 241] width 177 height 36
select select "1w"
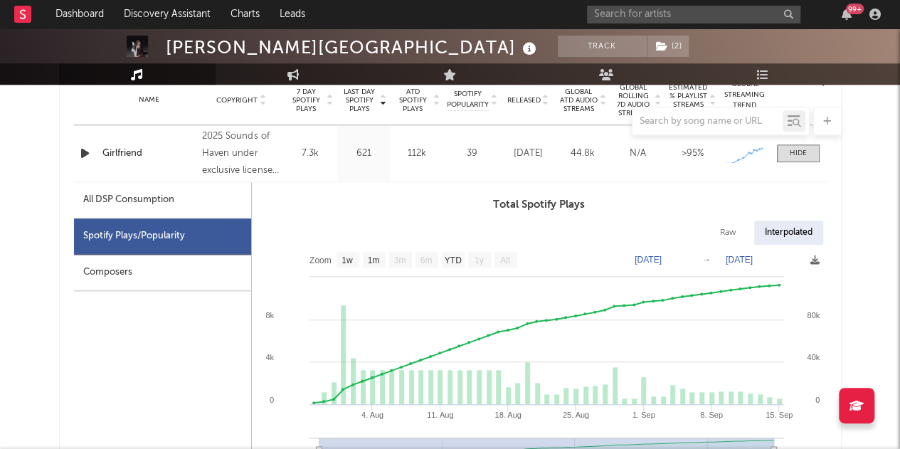
scroll to position [585, 0]
click at [132, 207] on div "All DSP Consumption" at bounding box center [128, 200] width 91 height 17
select select "1w"
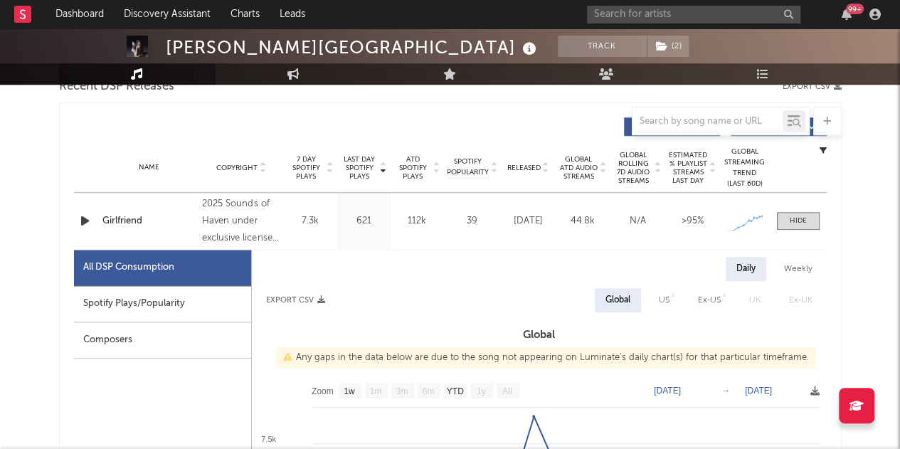
scroll to position [518, 0]
click at [169, 307] on div "Spotify Plays/Popularity" at bounding box center [162, 303] width 177 height 36
select select "1w"
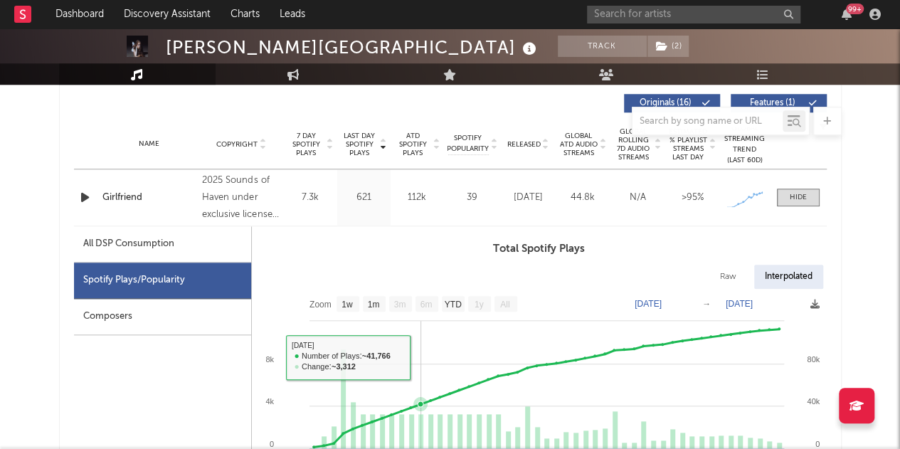
scroll to position [540, 0]
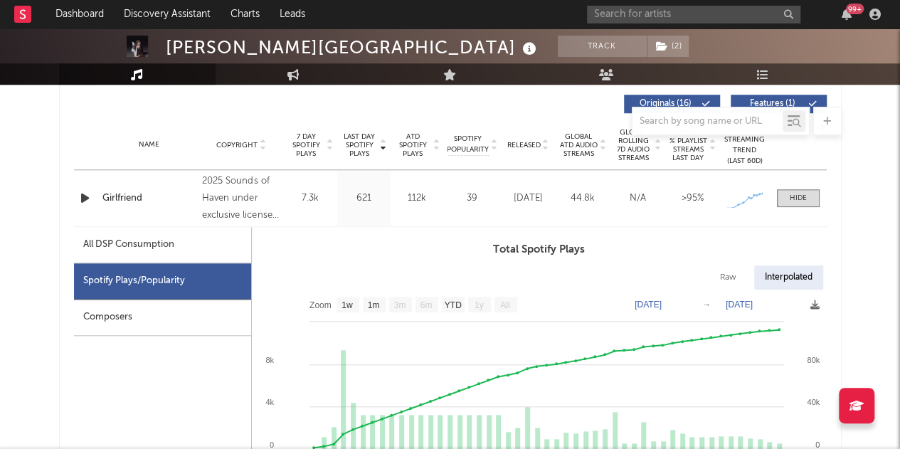
click at [158, 249] on div "All DSP Consumption" at bounding box center [128, 244] width 91 height 17
select select "1w"
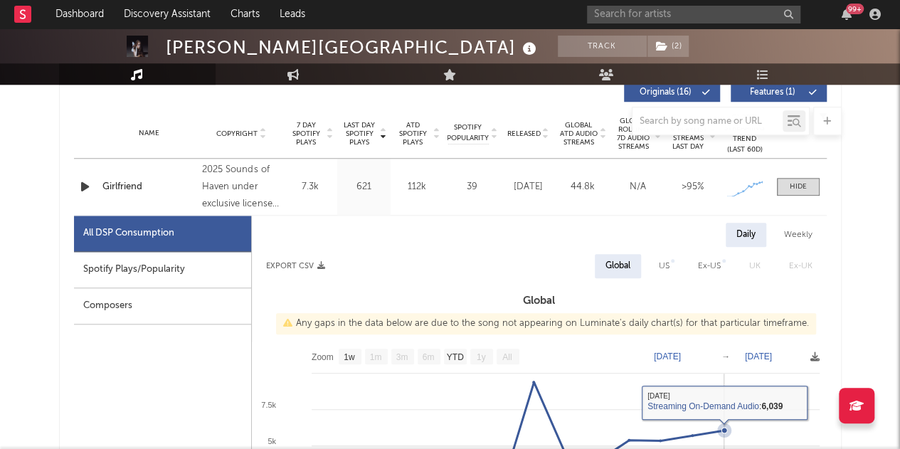
scroll to position [550, 0]
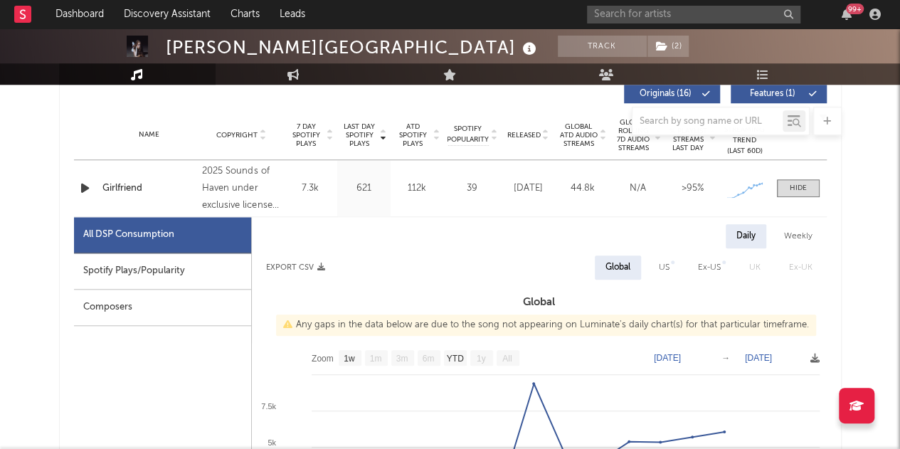
click at [170, 266] on div "Spotify Plays/Popularity" at bounding box center [162, 271] width 177 height 36
select select "1w"
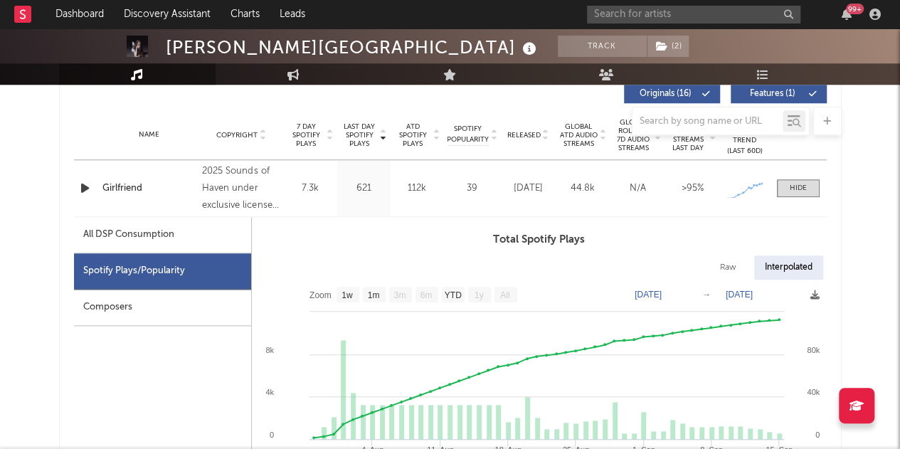
click at [519, 48] on icon at bounding box center [529, 49] width 21 height 20
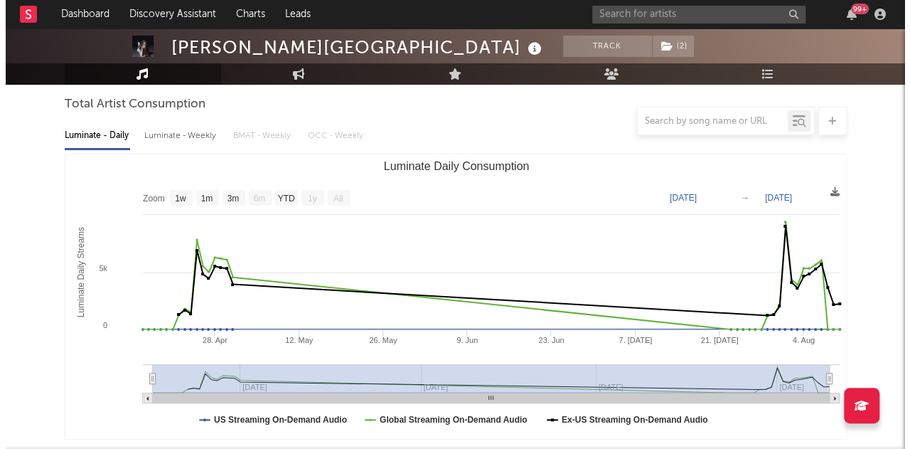
scroll to position [0, 0]
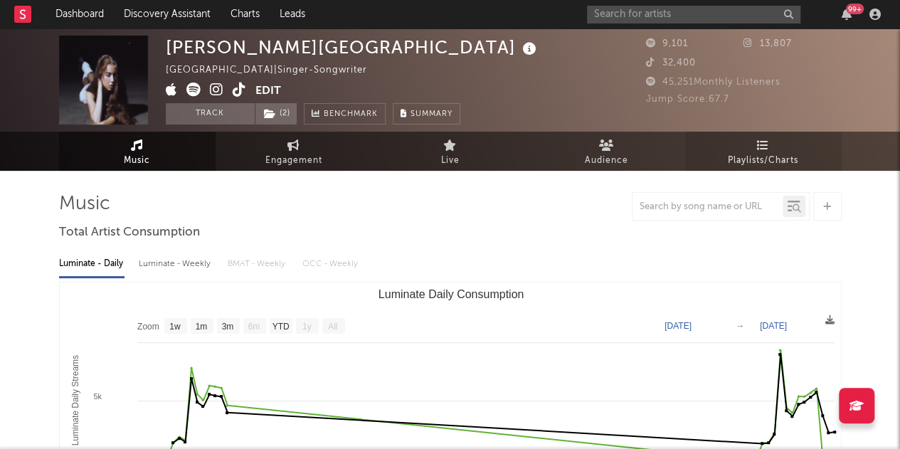
click at [733, 152] on span "Playlists/Charts" at bounding box center [763, 160] width 70 height 17
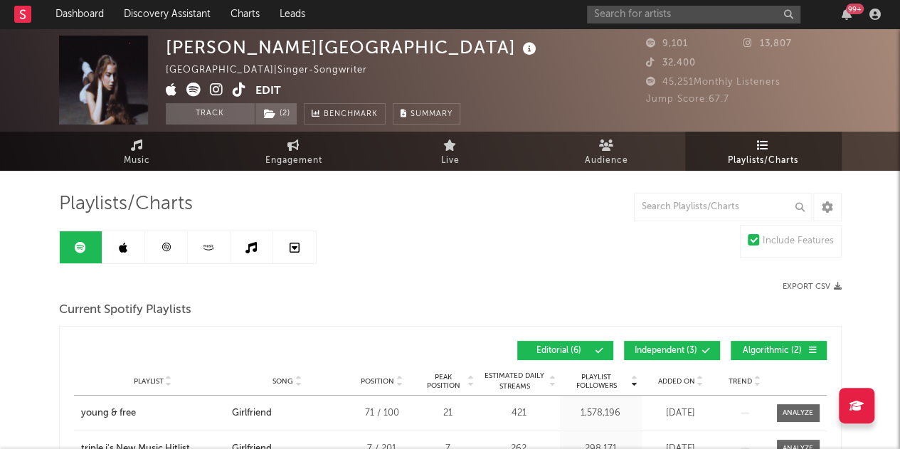
click at [239, 92] on icon at bounding box center [240, 89] width 14 height 14
drag, startPoint x: 61, startPoint y: 198, endPoint x: 198, endPoint y: 214, distance: 137.5
click at [198, 214] on div "Playlists/Charts" at bounding box center [450, 204] width 782 height 24
click at [146, 15] on link "Discovery Assistant" at bounding box center [167, 14] width 107 height 28
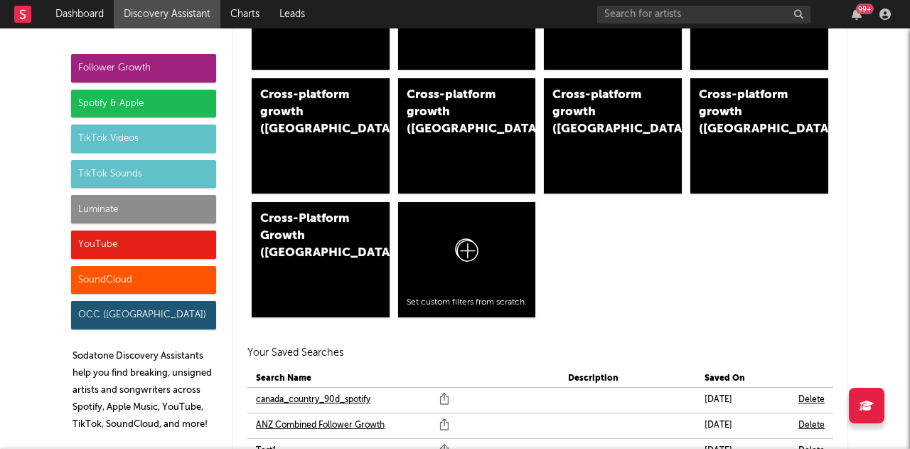
scroll to position [1257, 0]
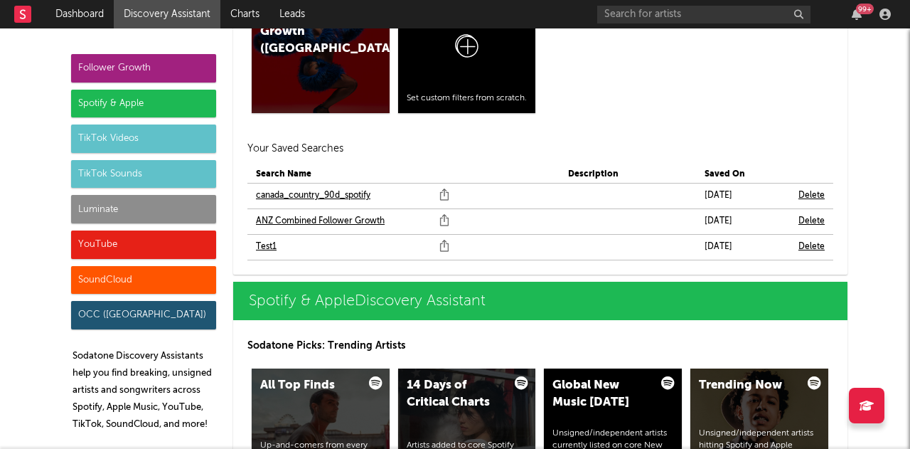
click at [320, 219] on link "ANZ Combined Follower Growth" at bounding box center [320, 221] width 129 height 17
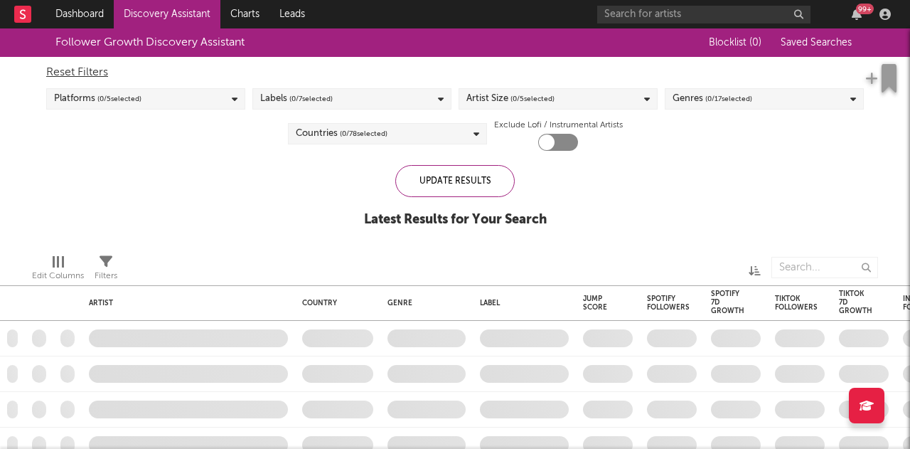
checkbox input "true"
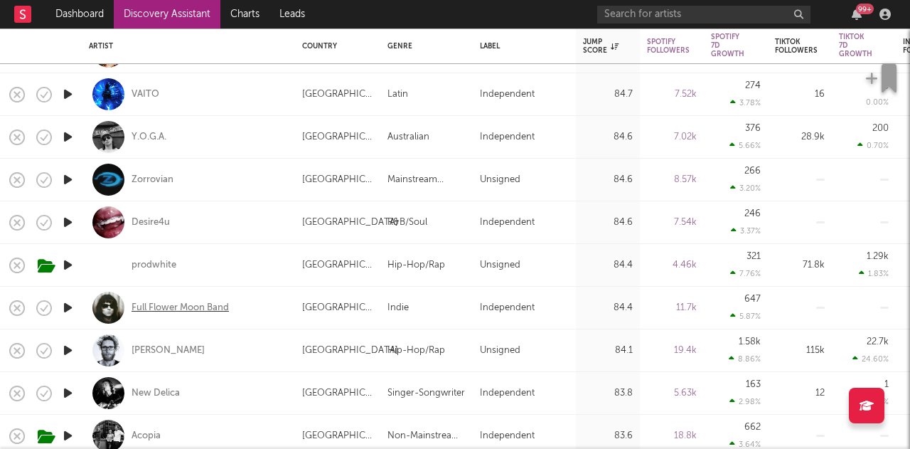
click at [217, 309] on div "Full Flower Moon Band" at bounding box center [180, 308] width 97 height 13
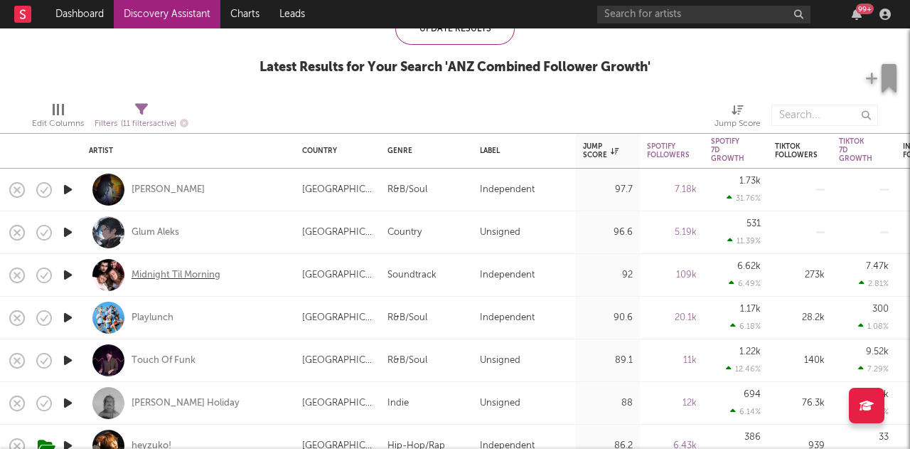
click at [188, 280] on div "Midnight Til Morning" at bounding box center [176, 275] width 89 height 13
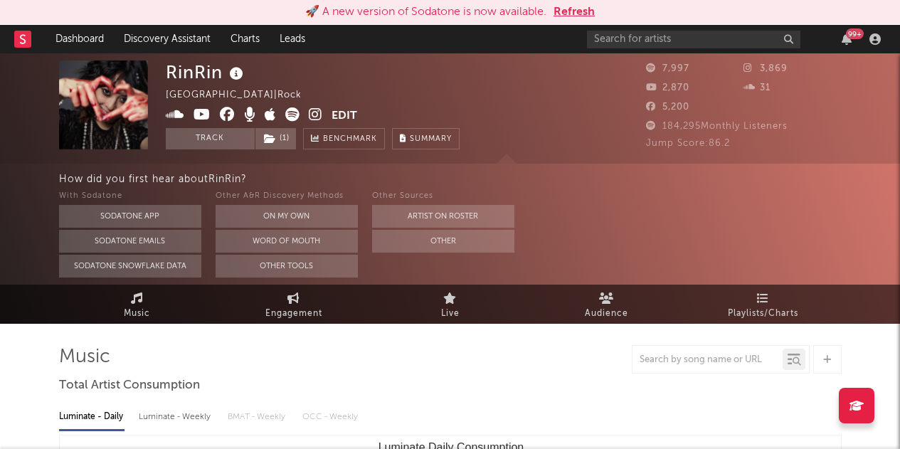
select select "1w"
click at [582, 7] on button "Refresh" at bounding box center [573, 12] width 41 height 17
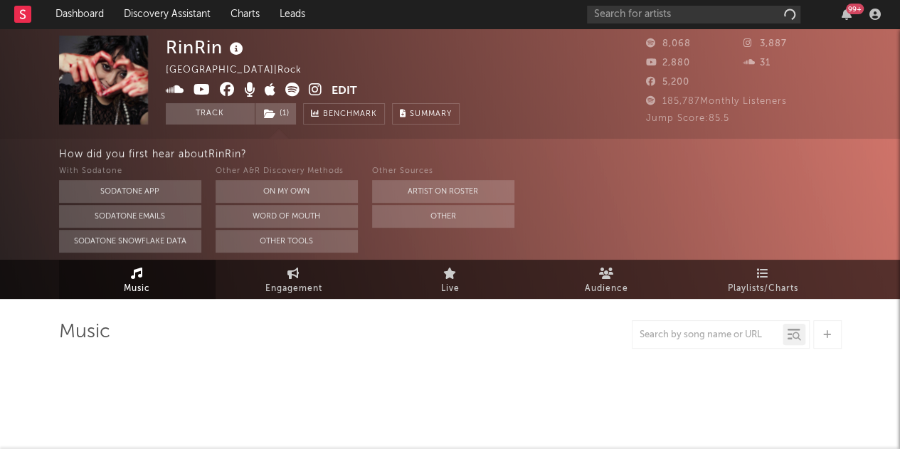
select select "1w"
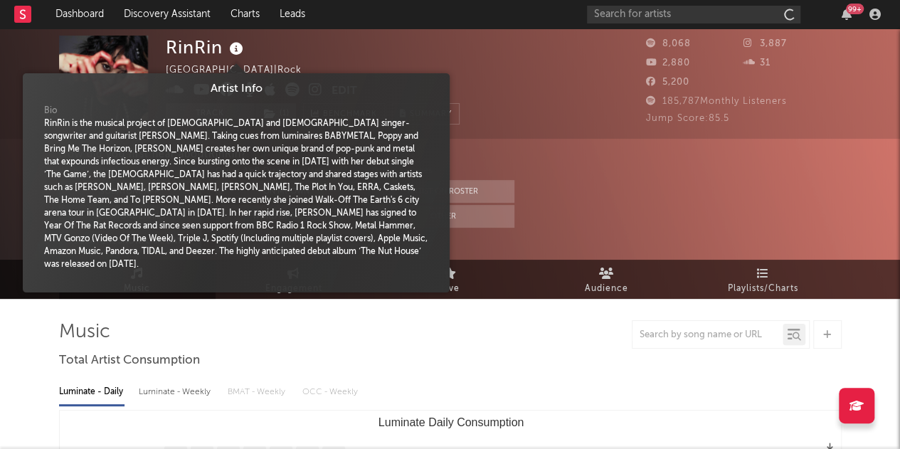
click at [238, 51] on icon at bounding box center [236, 49] width 21 height 20
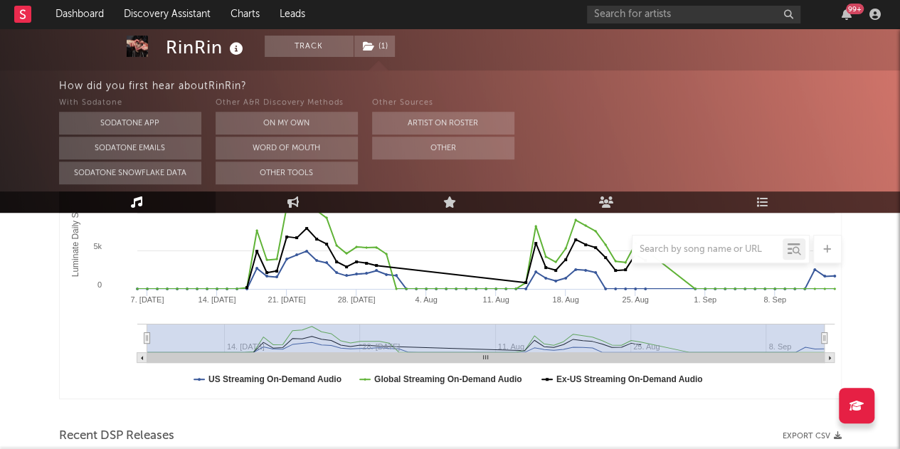
scroll to position [297, 0]
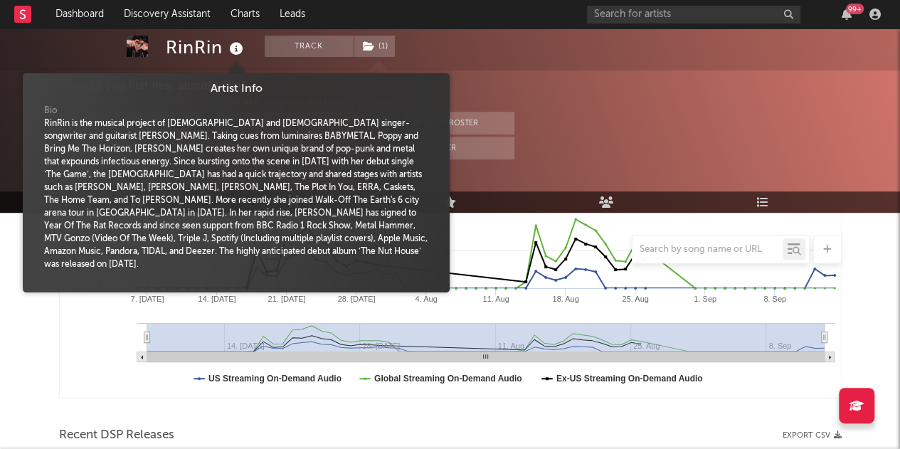
click at [241, 47] on icon at bounding box center [236, 49] width 21 height 20
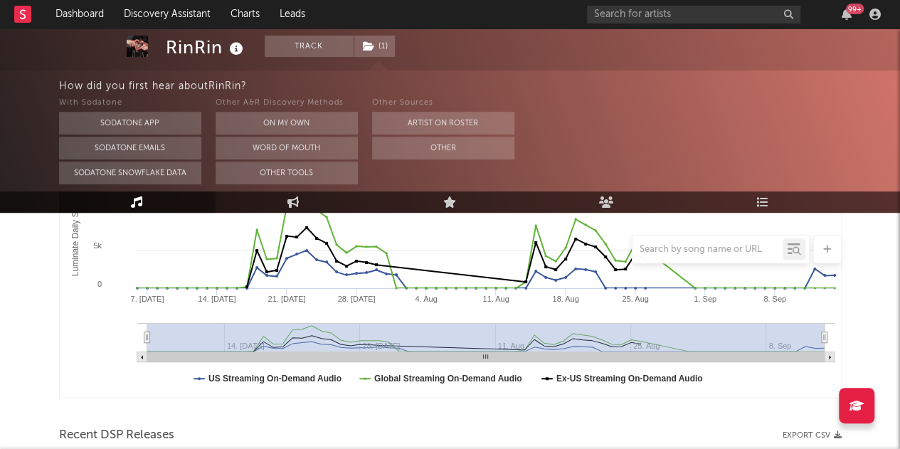
click at [241, 47] on icon at bounding box center [236, 49] width 21 height 20
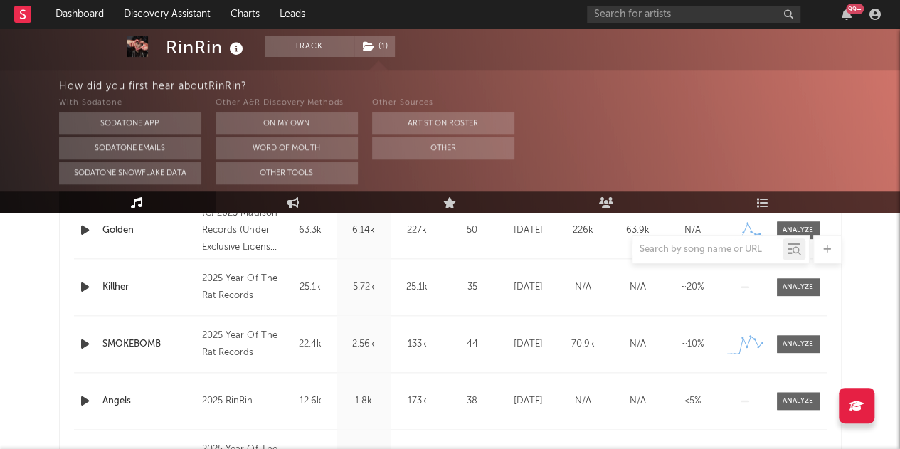
scroll to position [637, 0]
click at [47, 291] on div "RinRin Track ( 1 ) [GEOGRAPHIC_DATA] | Rock Edit Track ( 1 ) Benchmark Summary …" at bounding box center [450, 358] width 900 height 1934
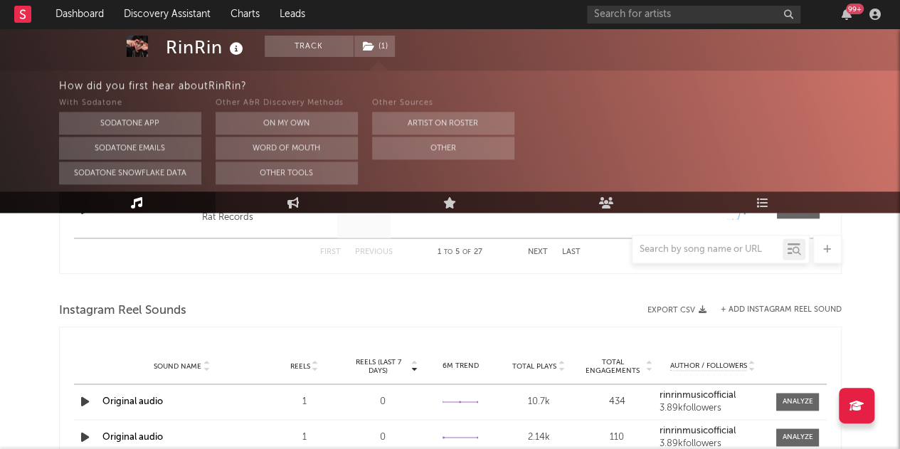
scroll to position [886, 0]
drag, startPoint x: 63, startPoint y: 305, endPoint x: 191, endPoint y: 312, distance: 128.2
click at [191, 312] on div "Instagram Reel Sounds" at bounding box center [450, 310] width 782 height 24
click at [516, 298] on div "Instagram Reel Sounds" at bounding box center [450, 310] width 782 height 24
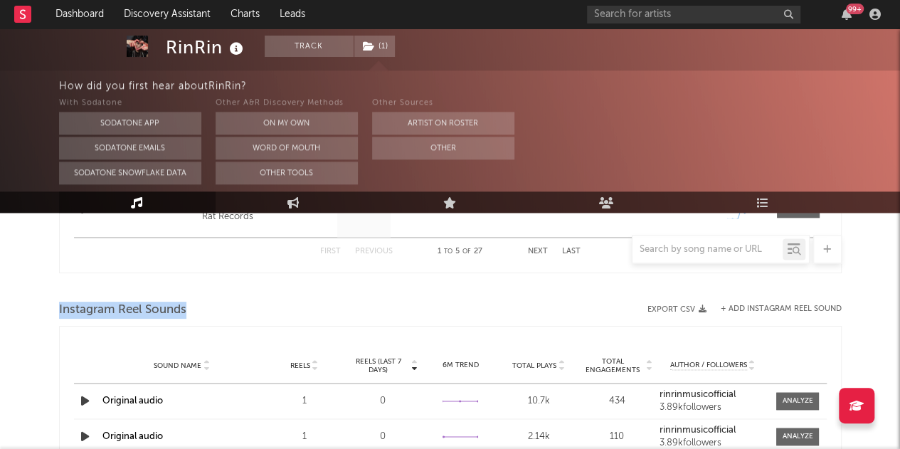
drag, startPoint x: 191, startPoint y: 311, endPoint x: 48, endPoint y: 297, distance: 142.9
click at [48, 297] on div "RinRin Track ( 1 ) Australia | Rock Edit Track ( 1 ) Benchmark Summary 8,068 3,…" at bounding box center [450, 109] width 900 height 1934
click at [48, 299] on div "RinRin Track ( 1 ) Australia | Rock Edit Track ( 1 ) Benchmark Summary 8,068 3,…" at bounding box center [450, 109] width 900 height 1934
click at [49, 297] on div "RinRin Track ( 1 ) Australia | Rock Edit Track ( 1 ) Benchmark Summary 8,068 3,…" at bounding box center [450, 109] width 900 height 1934
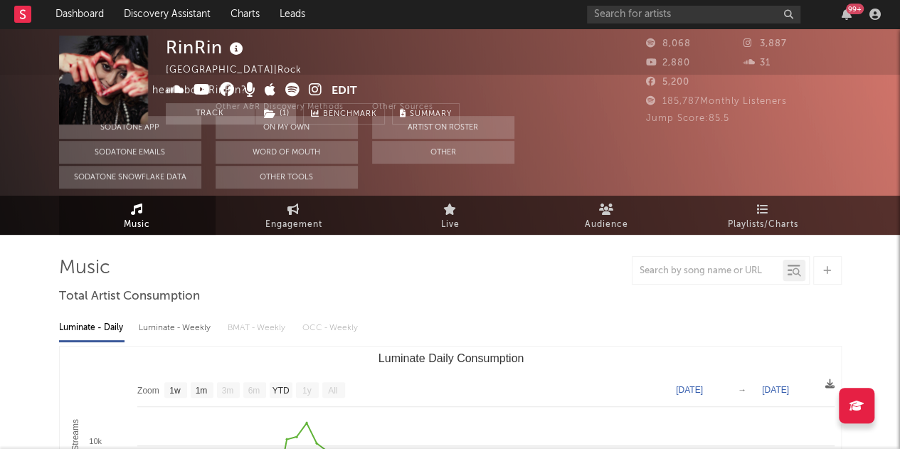
scroll to position [0, 0]
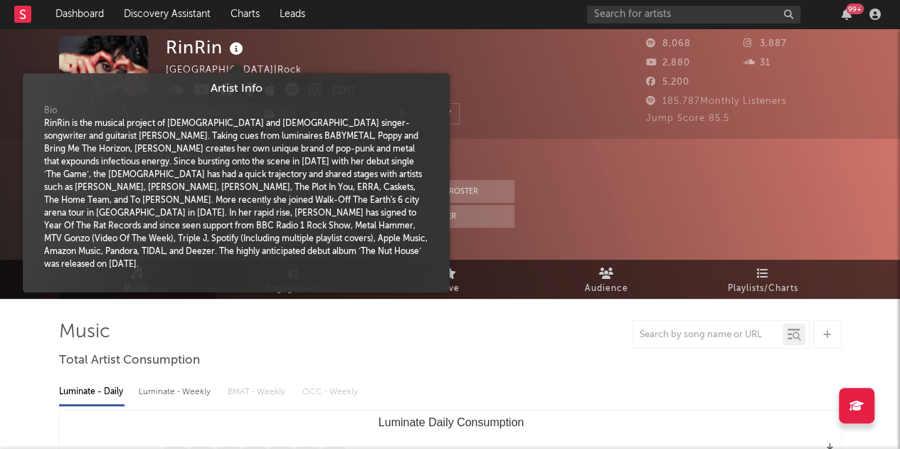
click at [236, 56] on icon at bounding box center [236, 49] width 21 height 20
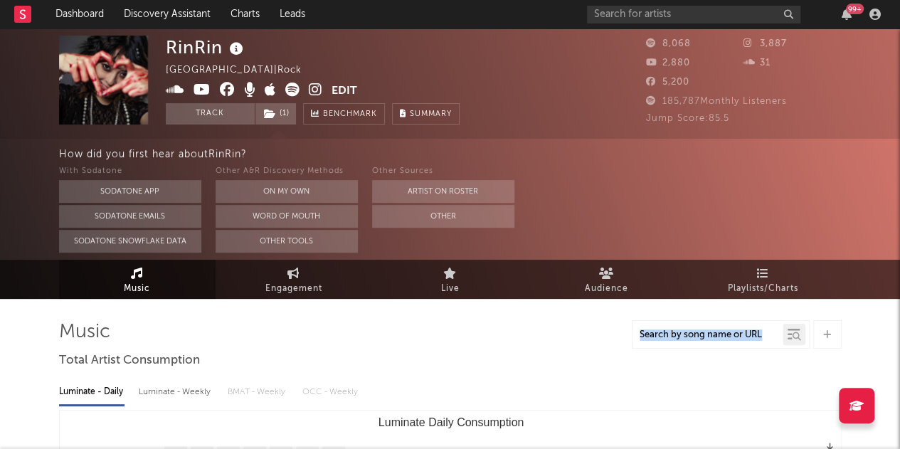
click at [235, 57] on icon at bounding box center [236, 49] width 21 height 20
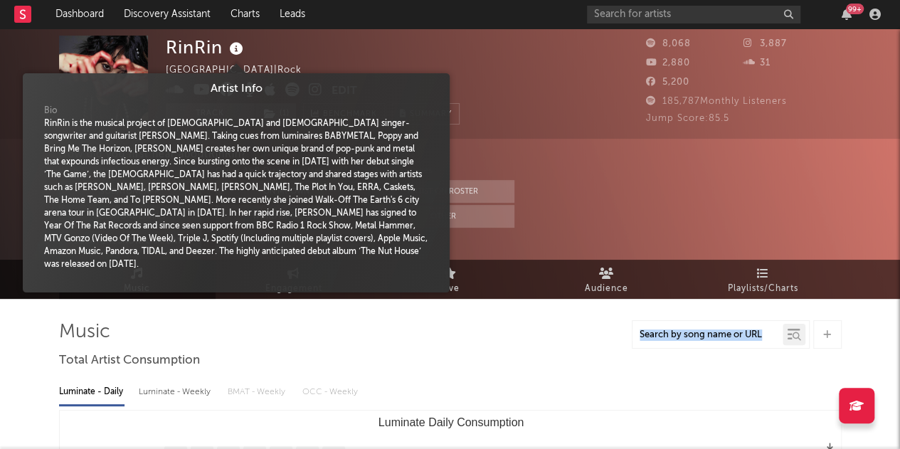
click at [235, 53] on icon at bounding box center [236, 49] width 21 height 20
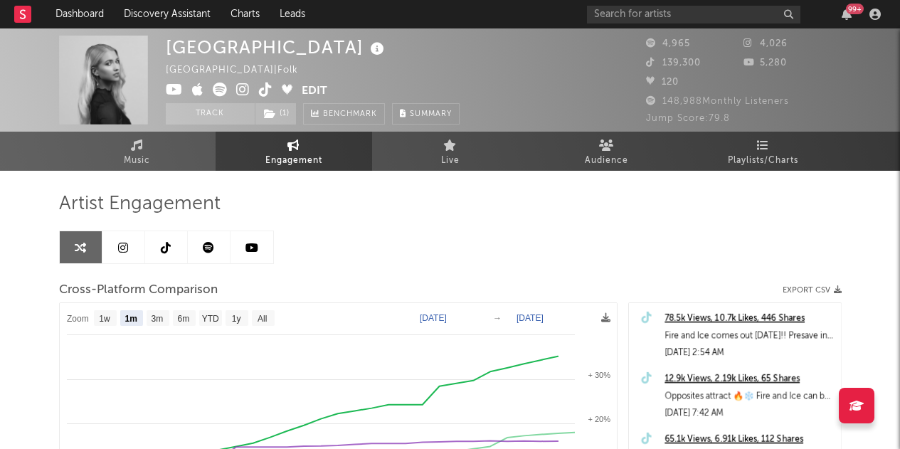
select select "1m"
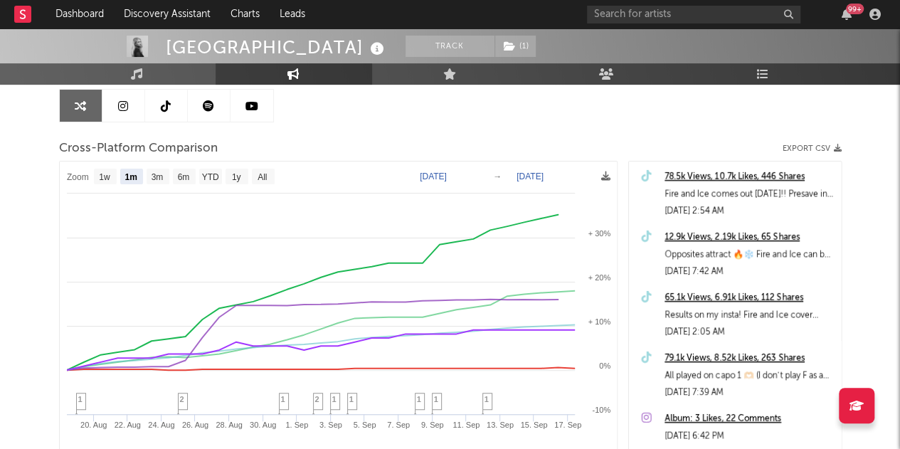
scroll to position [175, 0]
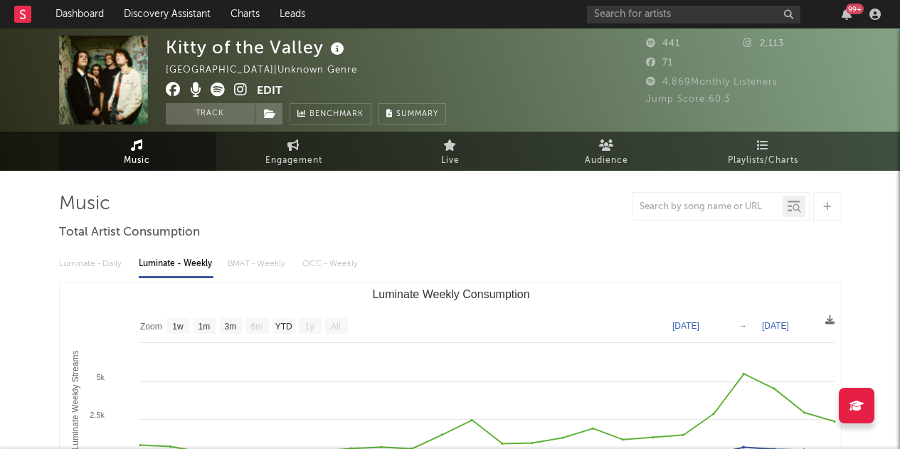
select select "1w"
click at [336, 55] on icon at bounding box center [337, 49] width 21 height 20
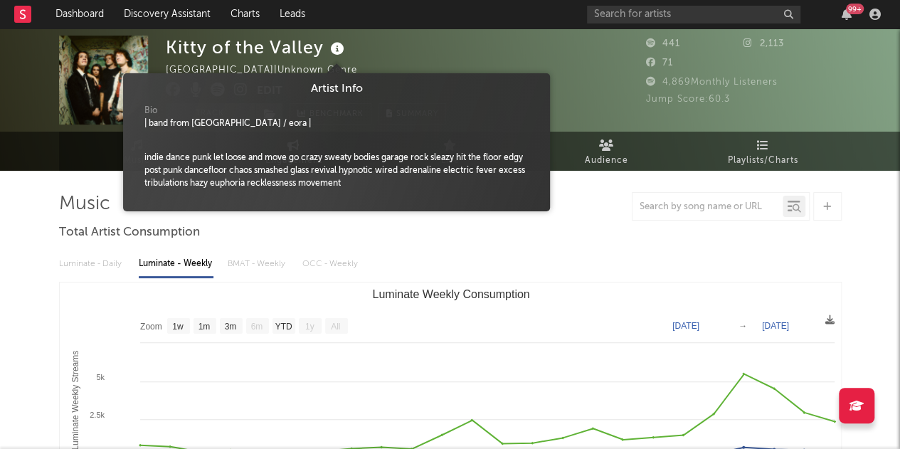
click at [336, 55] on icon at bounding box center [337, 49] width 21 height 20
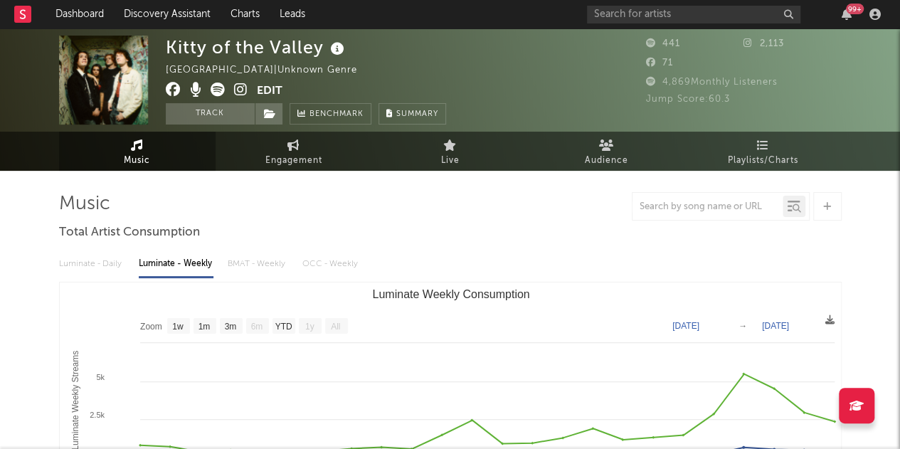
click at [240, 90] on icon at bounding box center [241, 89] width 14 height 14
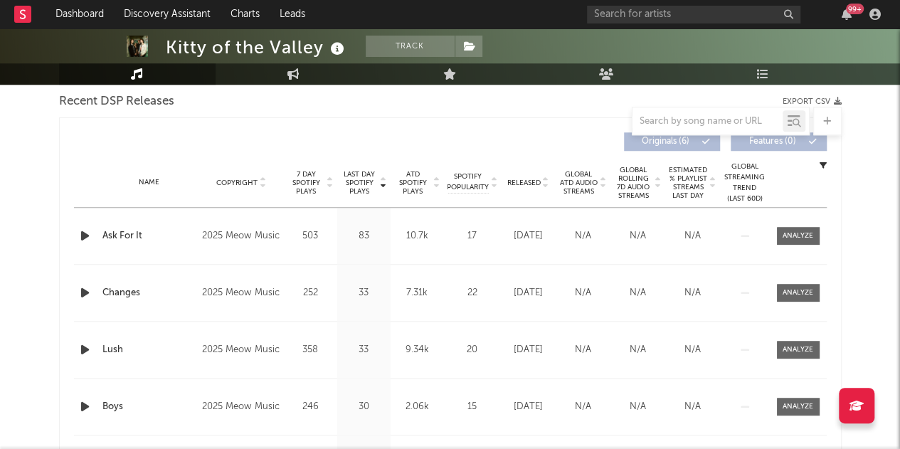
scroll to position [502, 0]
click at [521, 181] on span "Released" at bounding box center [523, 183] width 33 height 9
click at [87, 235] on icon "button" at bounding box center [85, 237] width 15 height 18
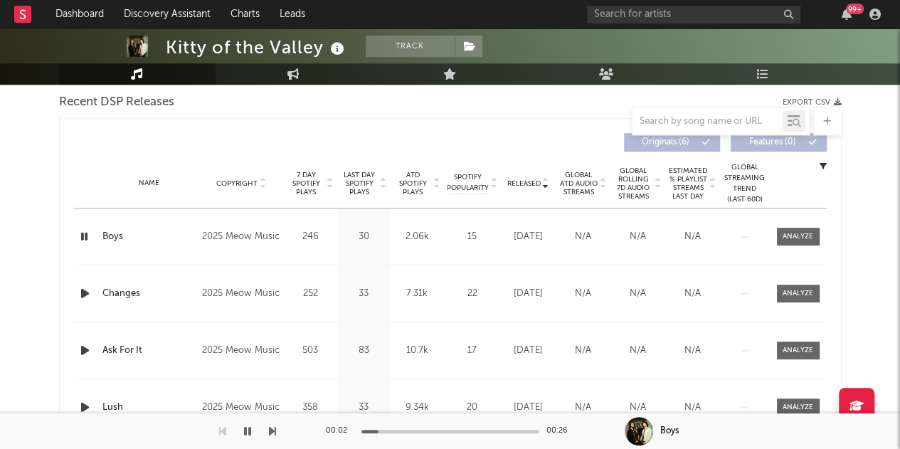
click at [404, 432] on div at bounding box center [450, 432] width 178 height 4
click at [244, 431] on icon "button" at bounding box center [247, 430] width 7 height 11
click at [245, 432] on icon "button" at bounding box center [247, 430] width 9 height 11
click at [245, 432] on icon "button" at bounding box center [247, 430] width 7 height 11
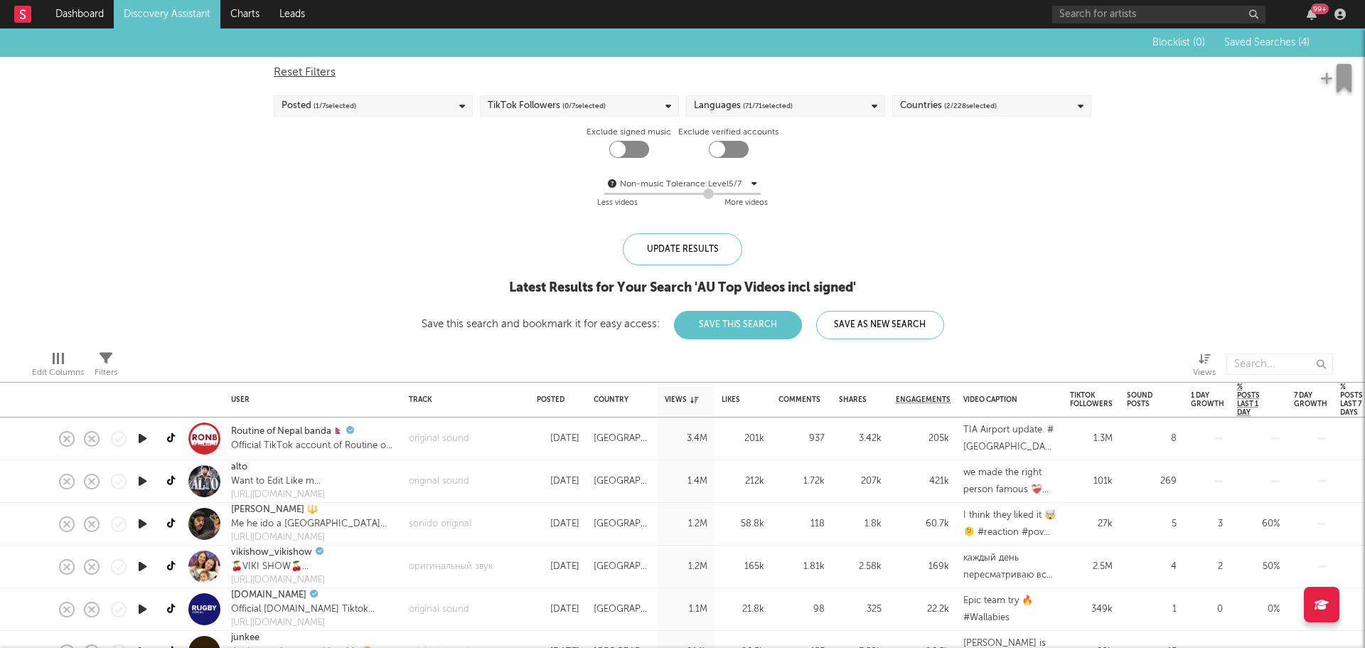
click at [324, 211] on div "Non-music Tolerance: Level 5 / 7 5 Less videos More videos" at bounding box center [683, 194] width 818 height 36
click at [353, 102] on span "( 1 / 7 selected)" at bounding box center [335, 105] width 43 height 17
click at [232, 136] on div "Blocklist ( 0 ) Saved Searches ( 4 ) Reset Filters Posted ( 1 / 7 selected) Tik…" at bounding box center [682, 183] width 1365 height 311
